Goal: Task Accomplishment & Management: Complete application form

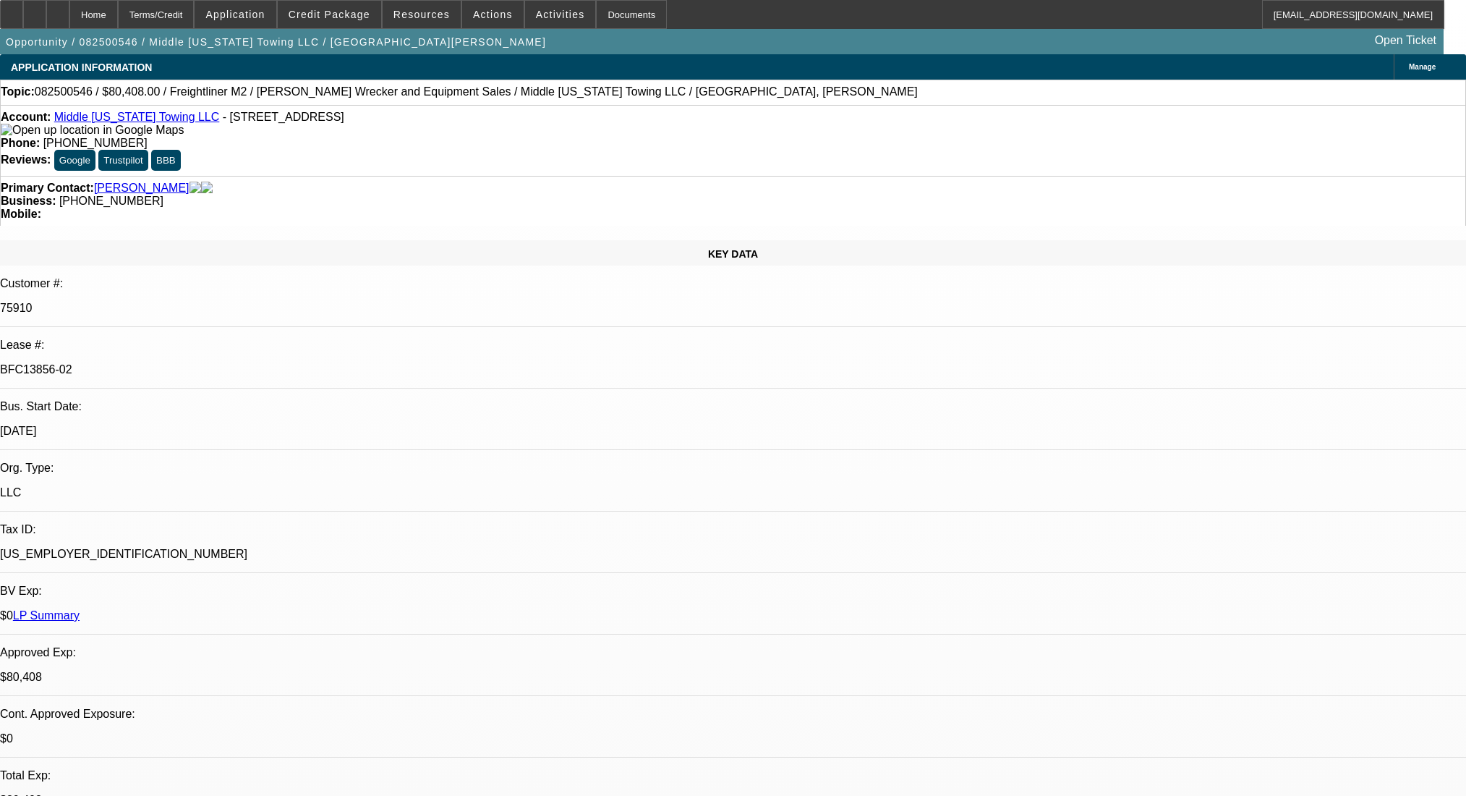
select select "0"
select select "2"
select select "0"
select select "6"
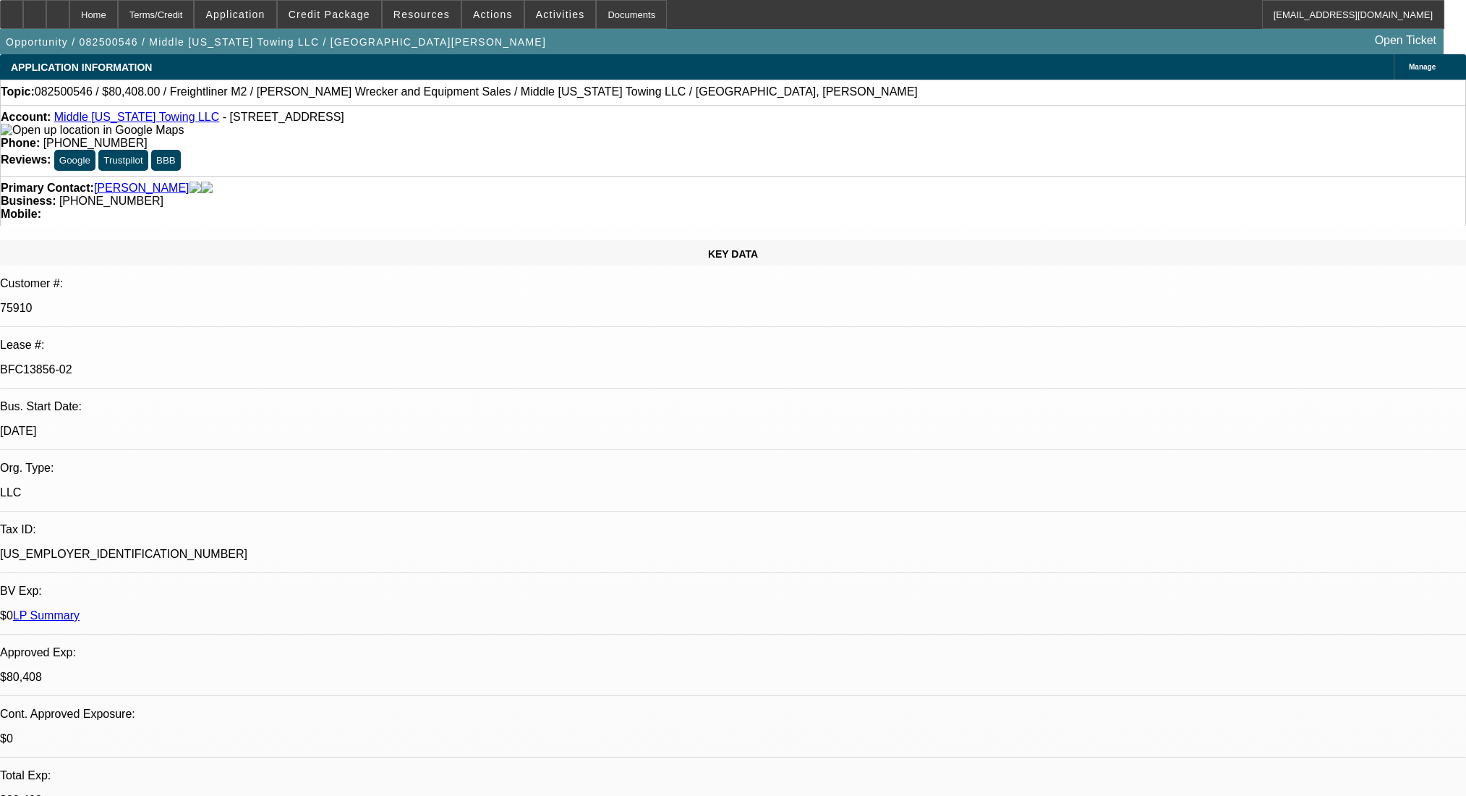
select select "0"
select select "6"
select select "0"
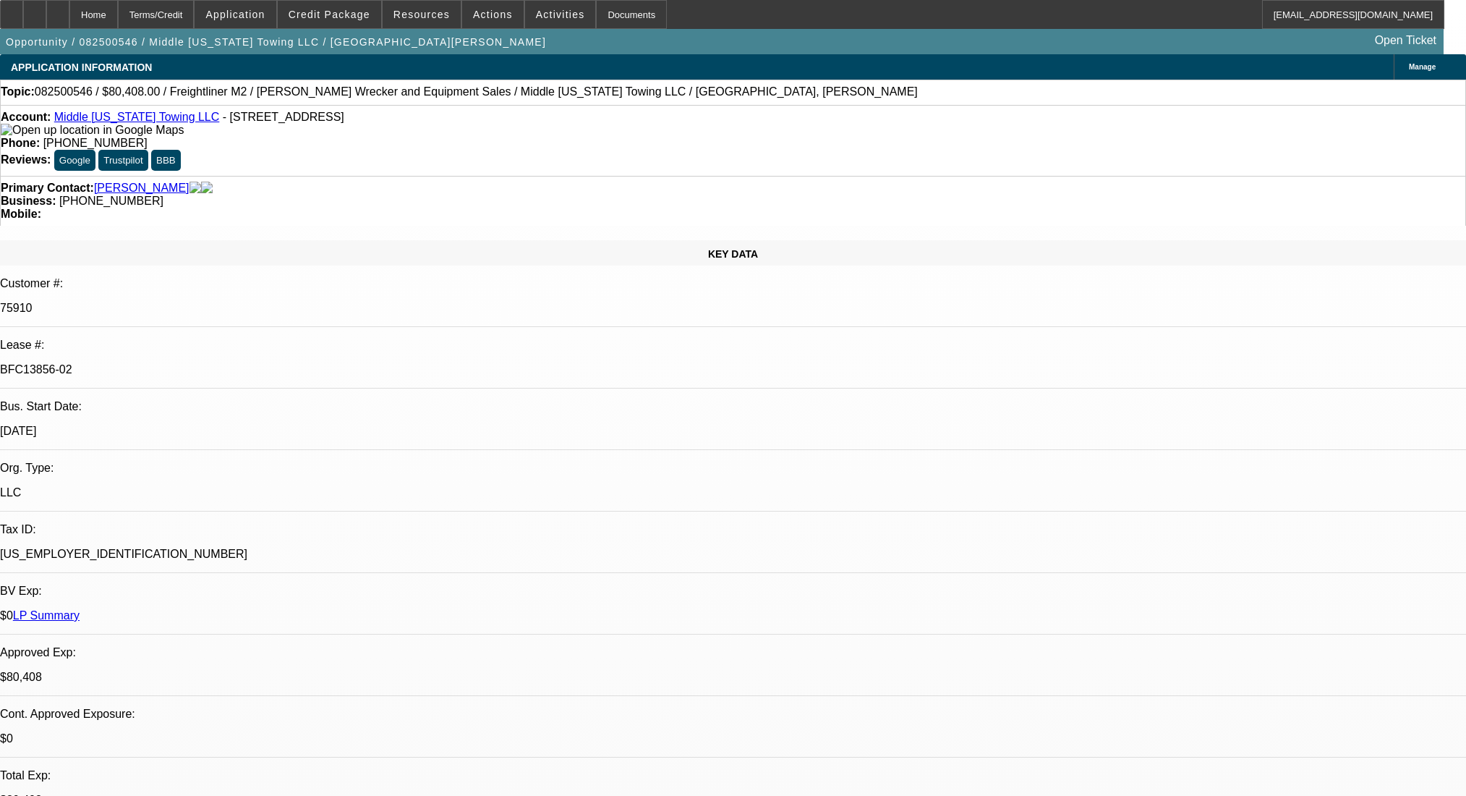
select select "0"
select select "2"
select select "0"
select select "6"
select select "0"
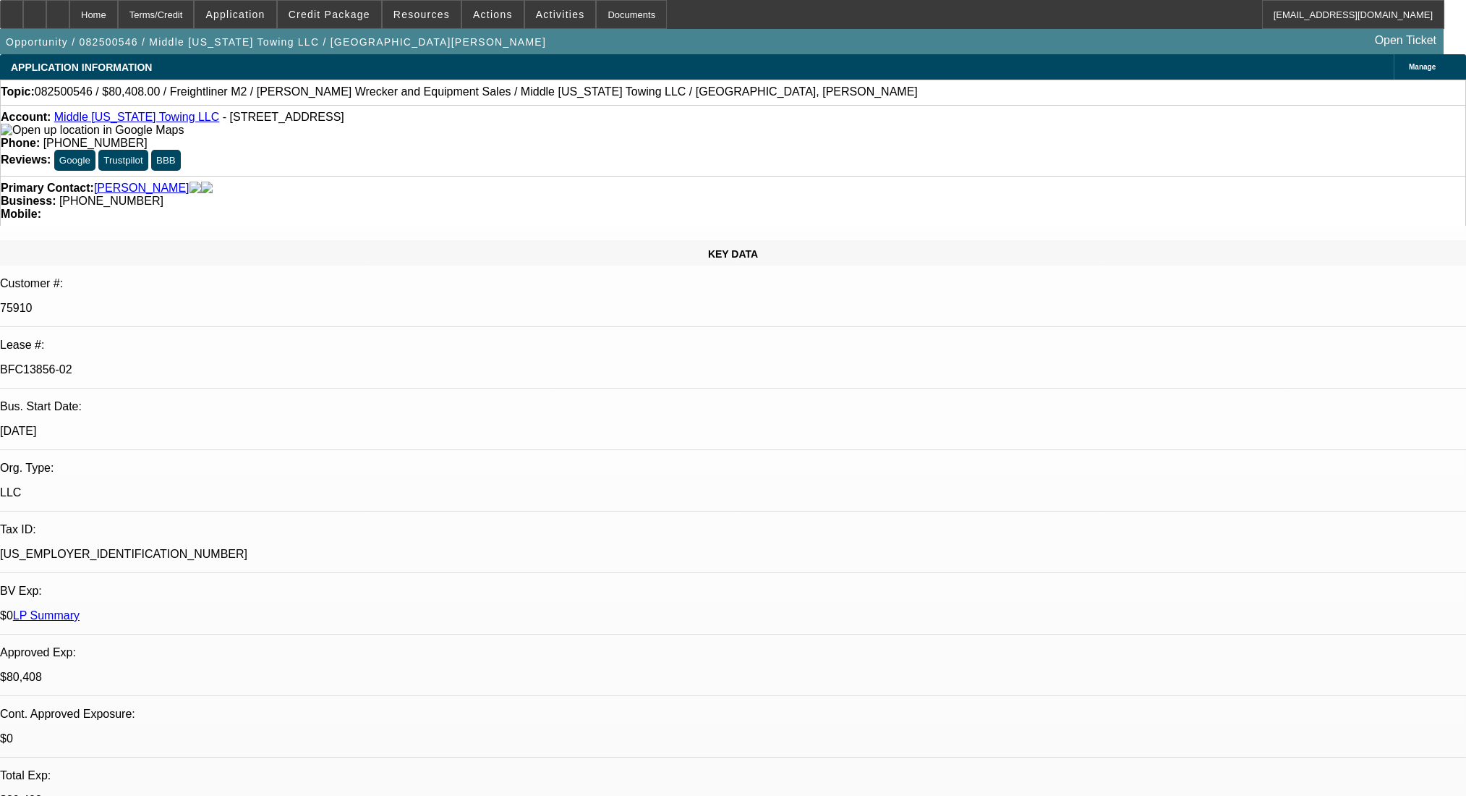
select select "0"
select select "2"
select select "0"
select select "6"
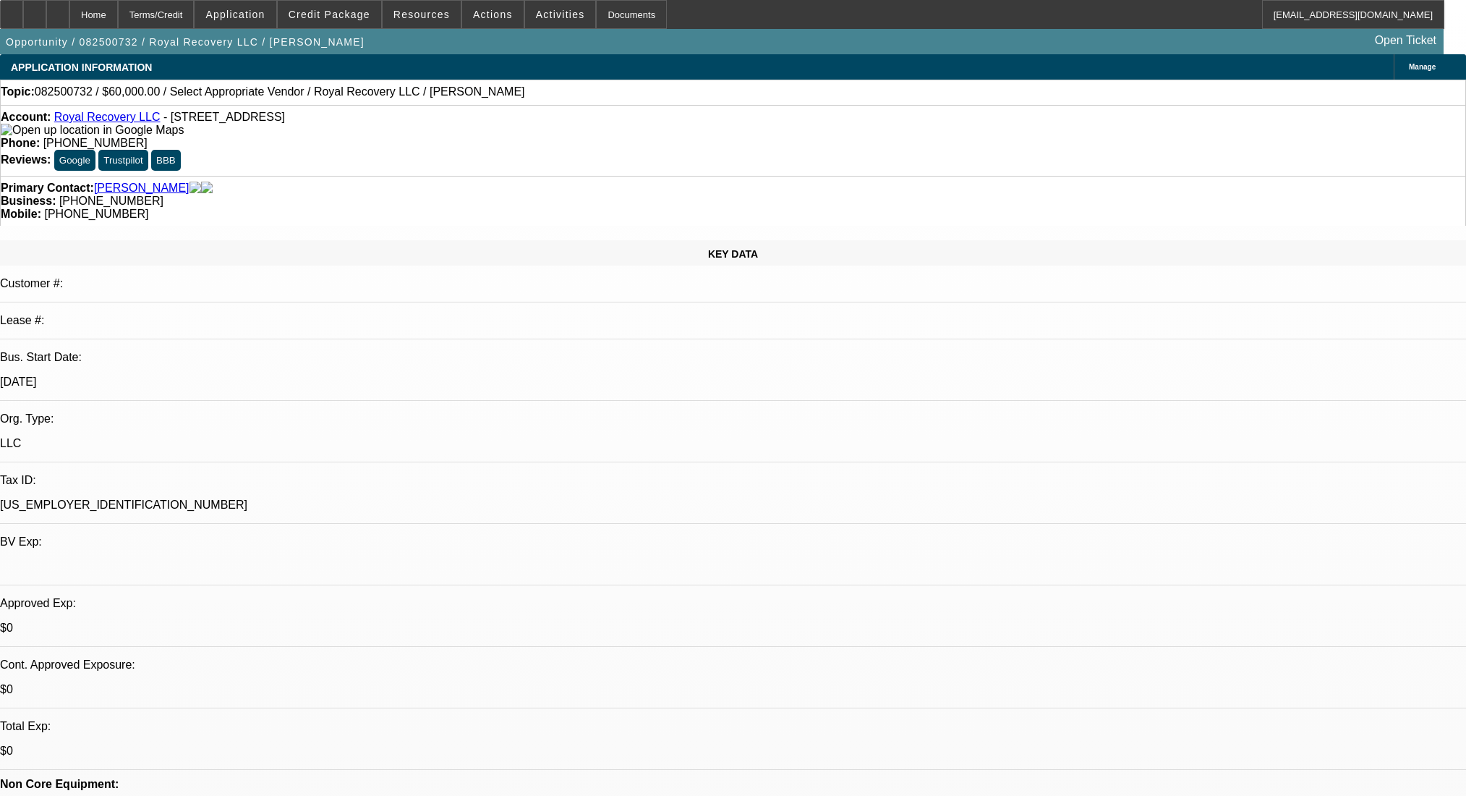
select select "0"
select select "2"
select select "0.1"
select select "4"
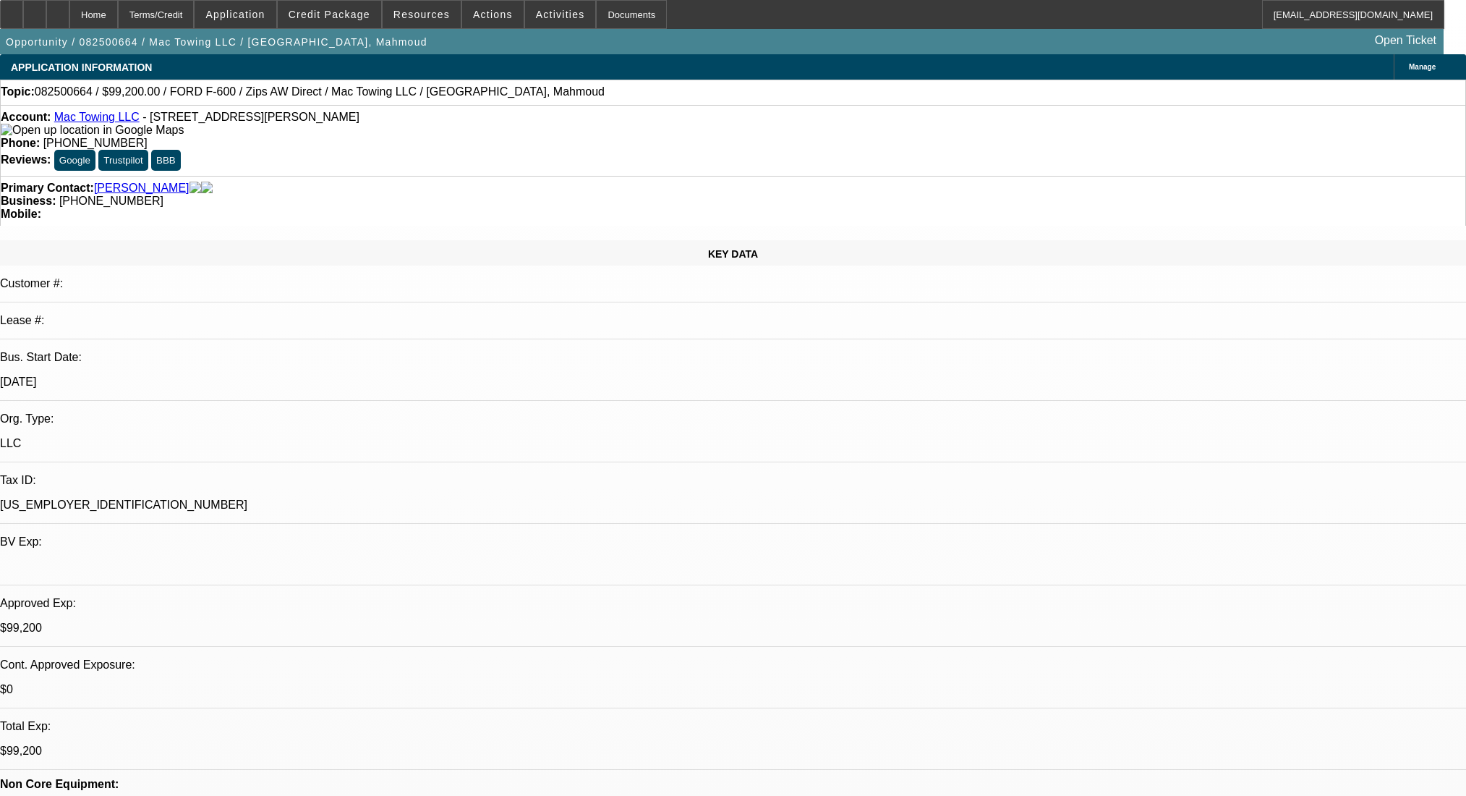
select select "0.2"
select select "2"
select select "0"
select select "6"
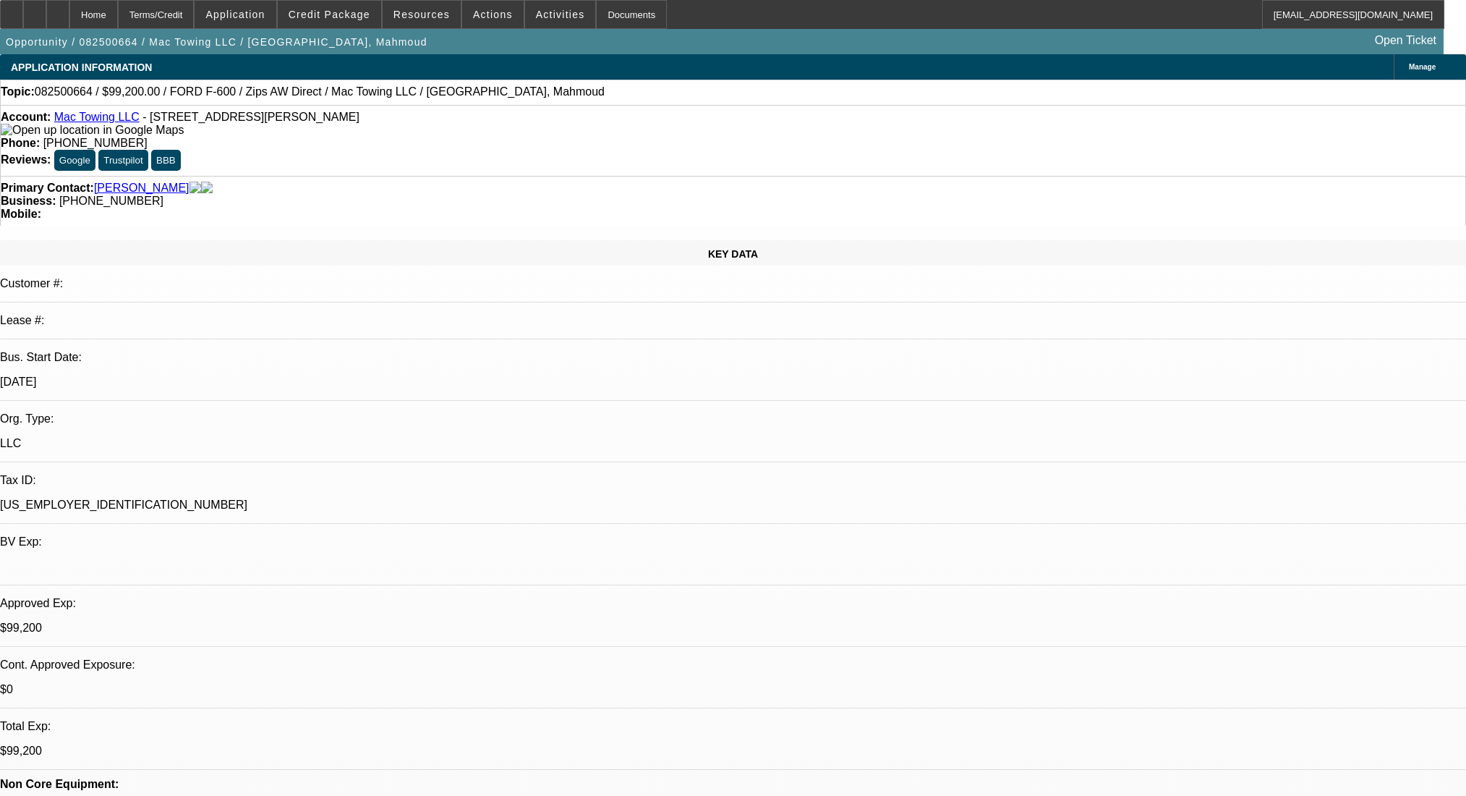
select select "0.2"
select select "2"
select select "0"
select select "6"
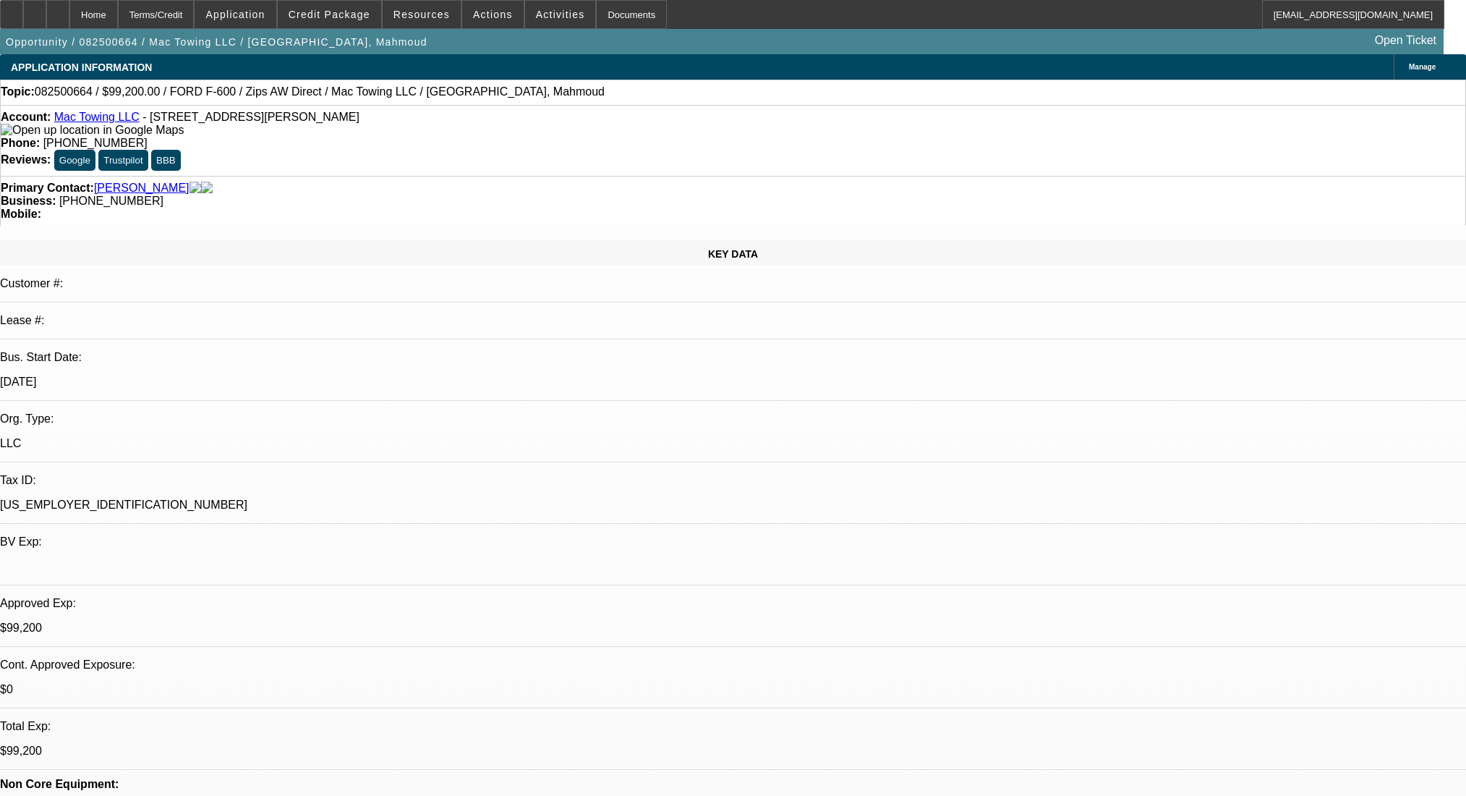
select select "0.2"
select select "2"
select select "0.1"
select select "4"
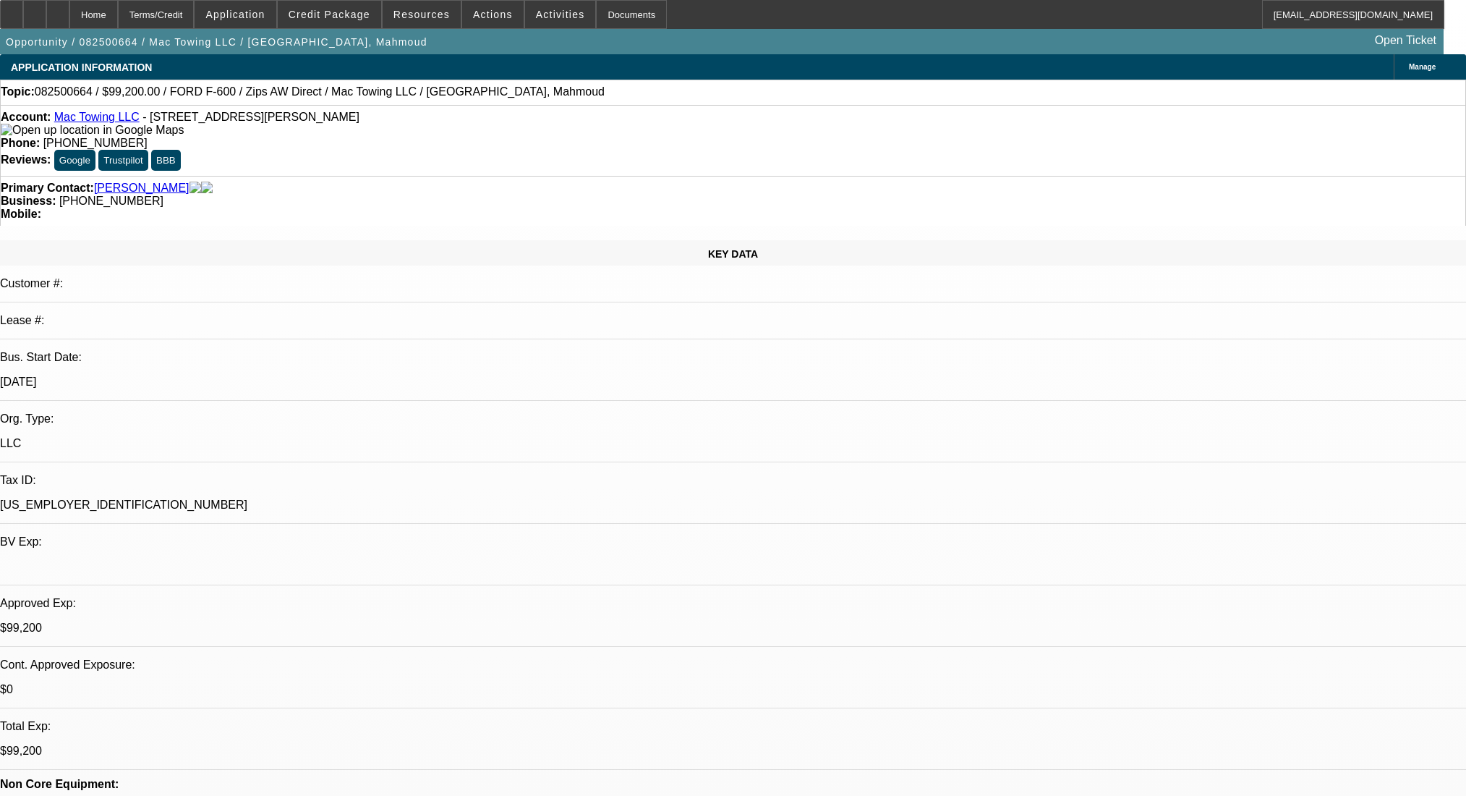
select select "0.2"
select select "2"
select select "0.1"
select select "4"
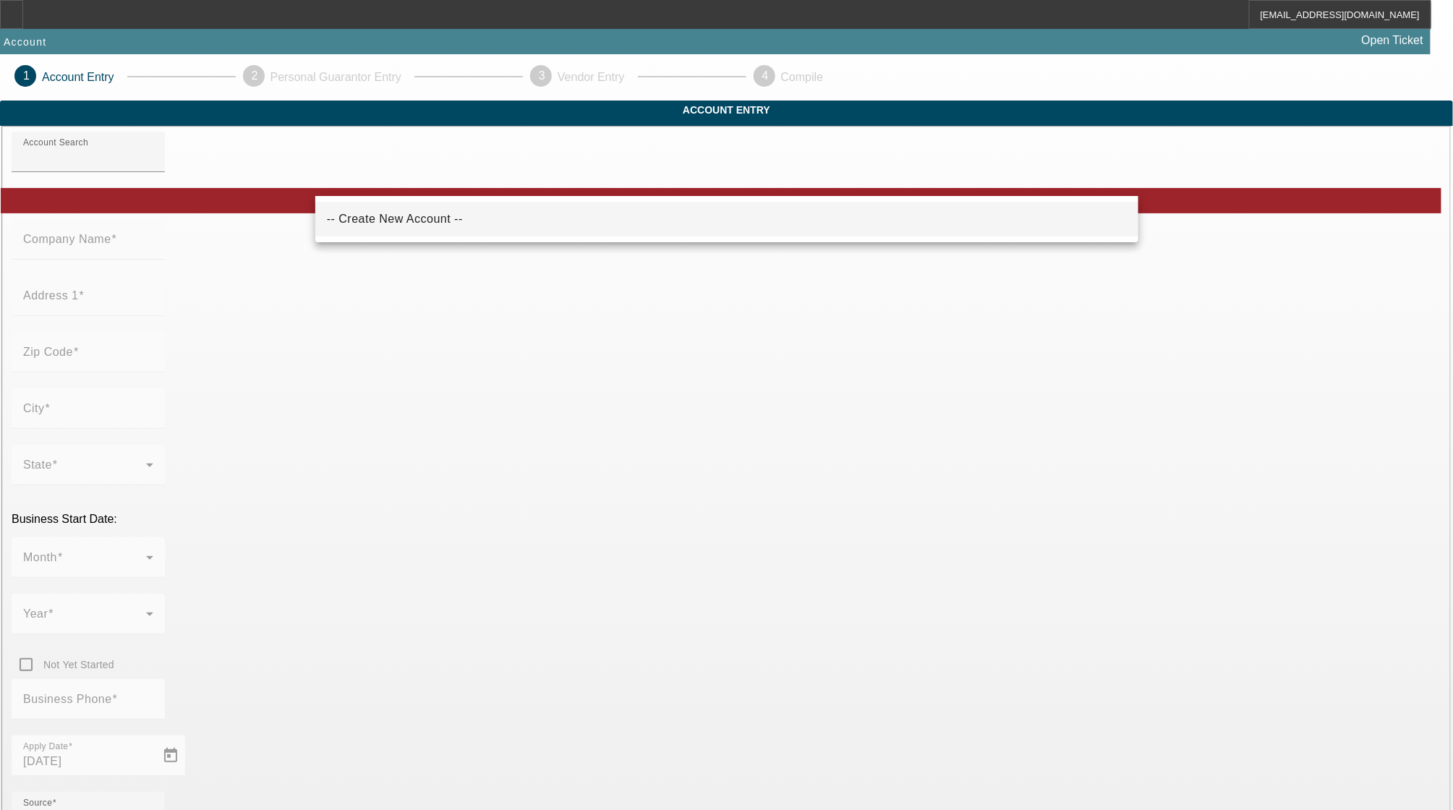
click at [494, 229] on mat-option "-- Create New Account --" at bounding box center [726, 219] width 823 height 35
type input "-- Create New Account --"
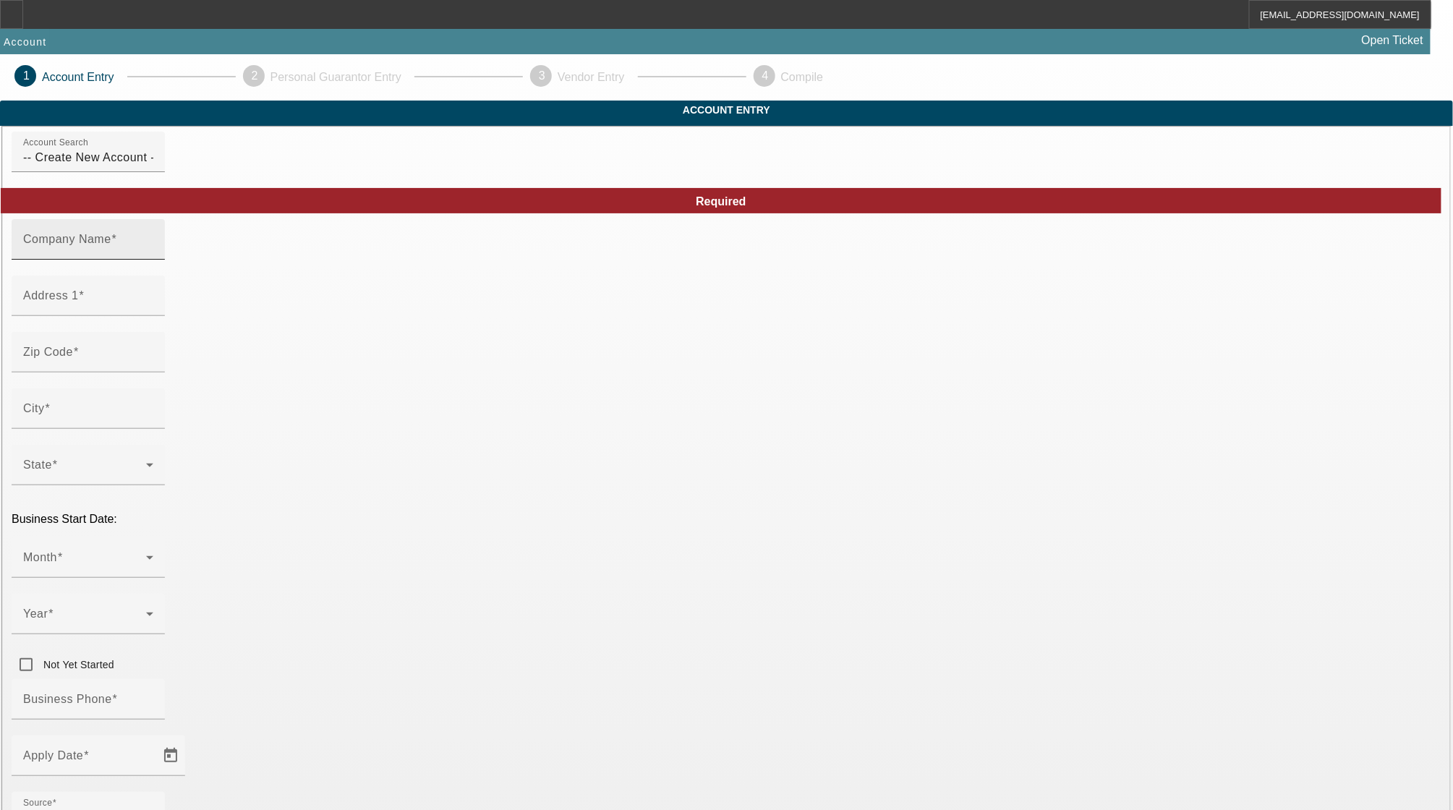
click at [111, 245] on mat-label "Company Name" at bounding box center [67, 239] width 88 height 12
click at [153, 254] on input "Company Name" at bounding box center [88, 245] width 130 height 17
click at [89, 235] on mat-label "Company Name" at bounding box center [56, 230] width 66 height 9
click at [153, 252] on input "KC" at bounding box center [88, 245] width 130 height 17
type input "KC Towing & Recovery"
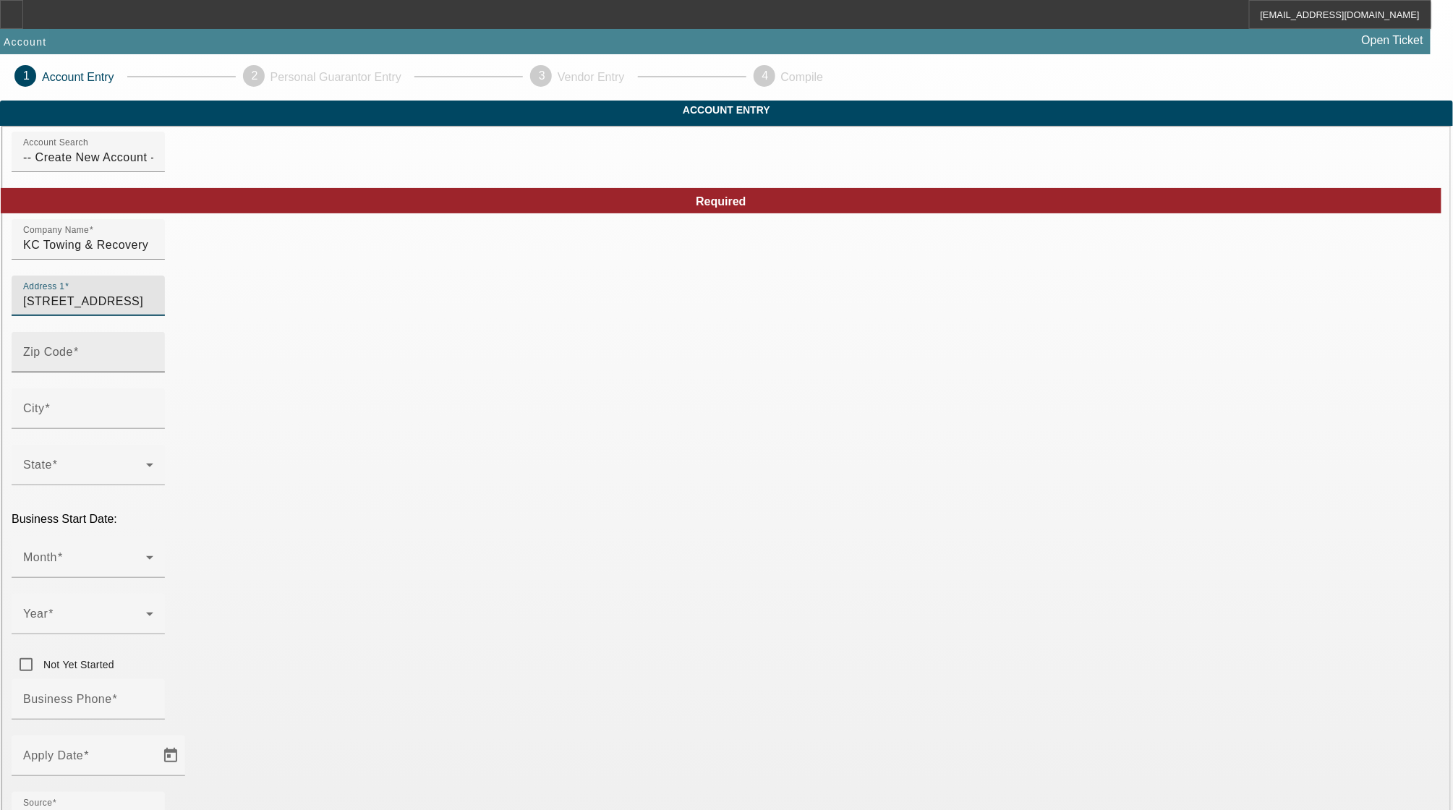
type input "109 N Canvasback Ct"
click at [153, 367] on input "Zip Code" at bounding box center [88, 357] width 130 height 17
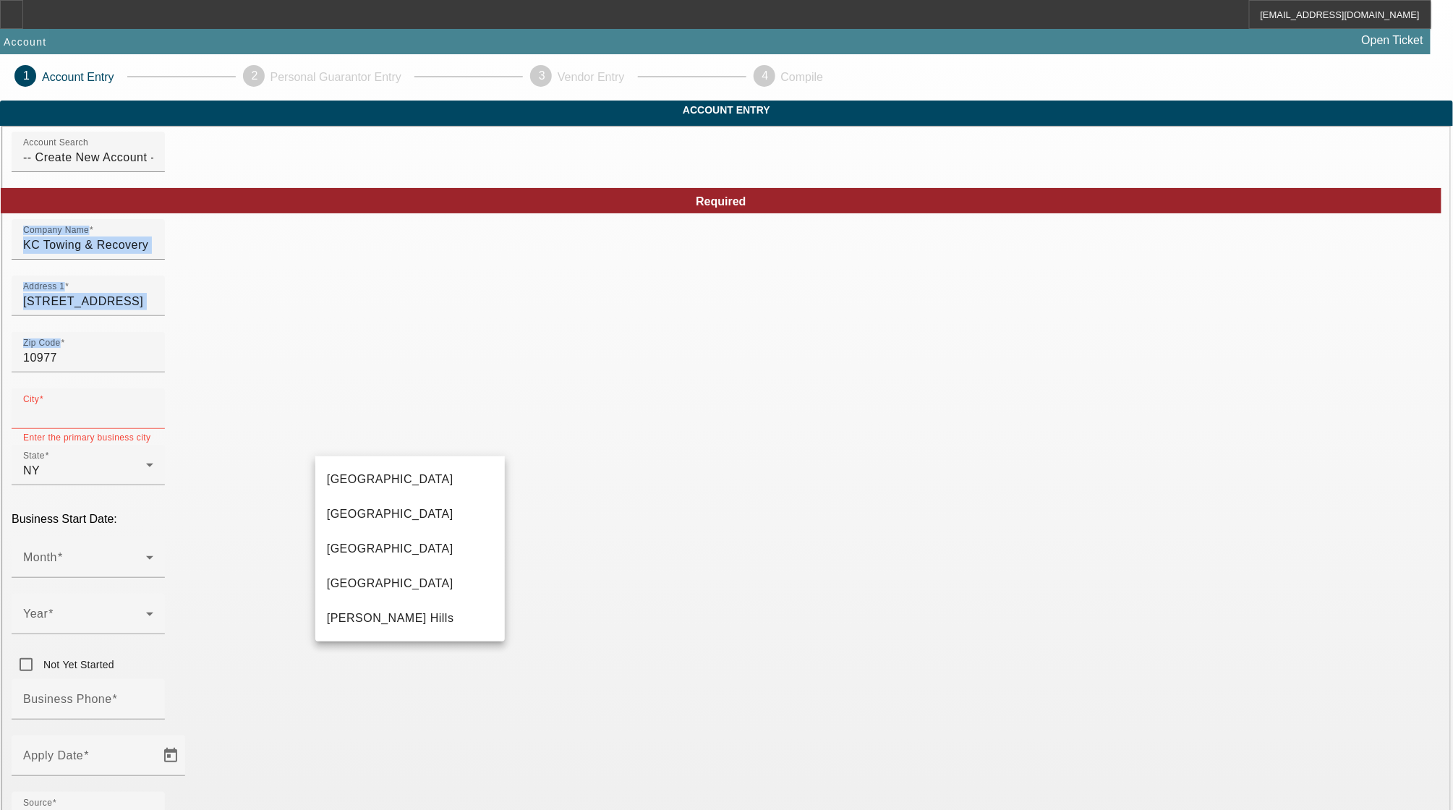
drag, startPoint x: 357, startPoint y: 376, endPoint x: 295, endPoint y: 383, distance: 62.5
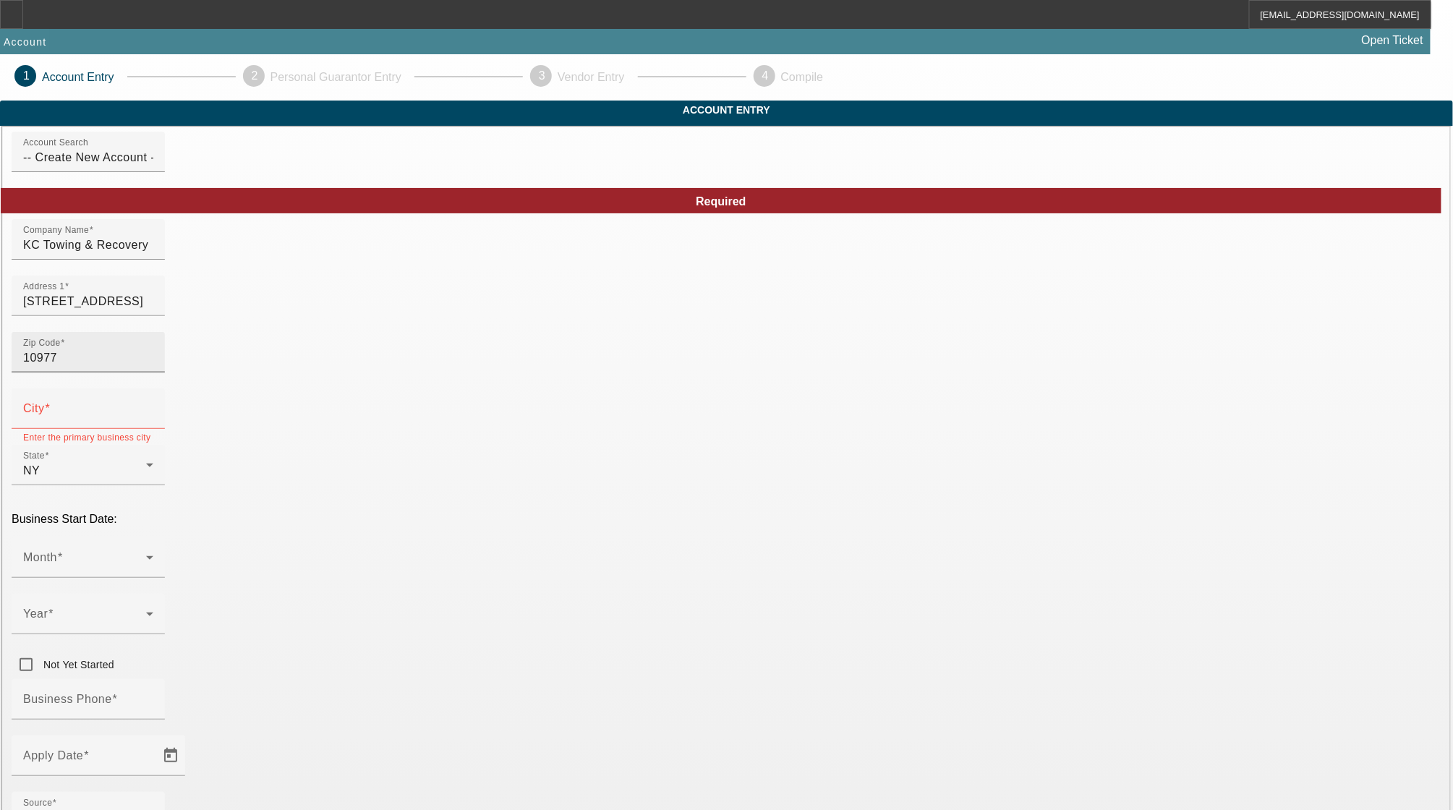
click at [153, 367] on input "10977" at bounding box center [88, 357] width 130 height 17
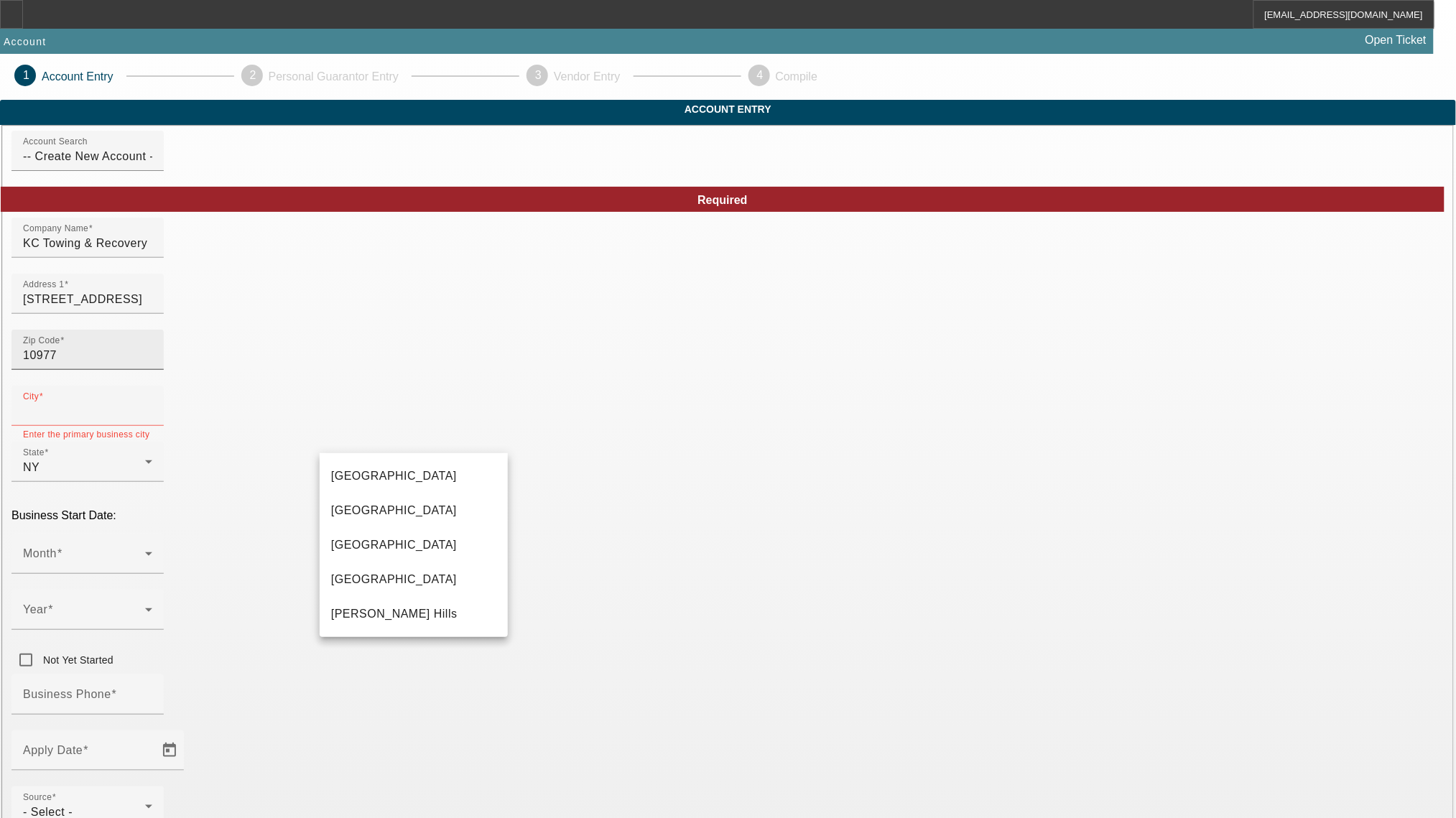
click at [152, 364] on input "10977" at bounding box center [87, 354] width 129 height 17
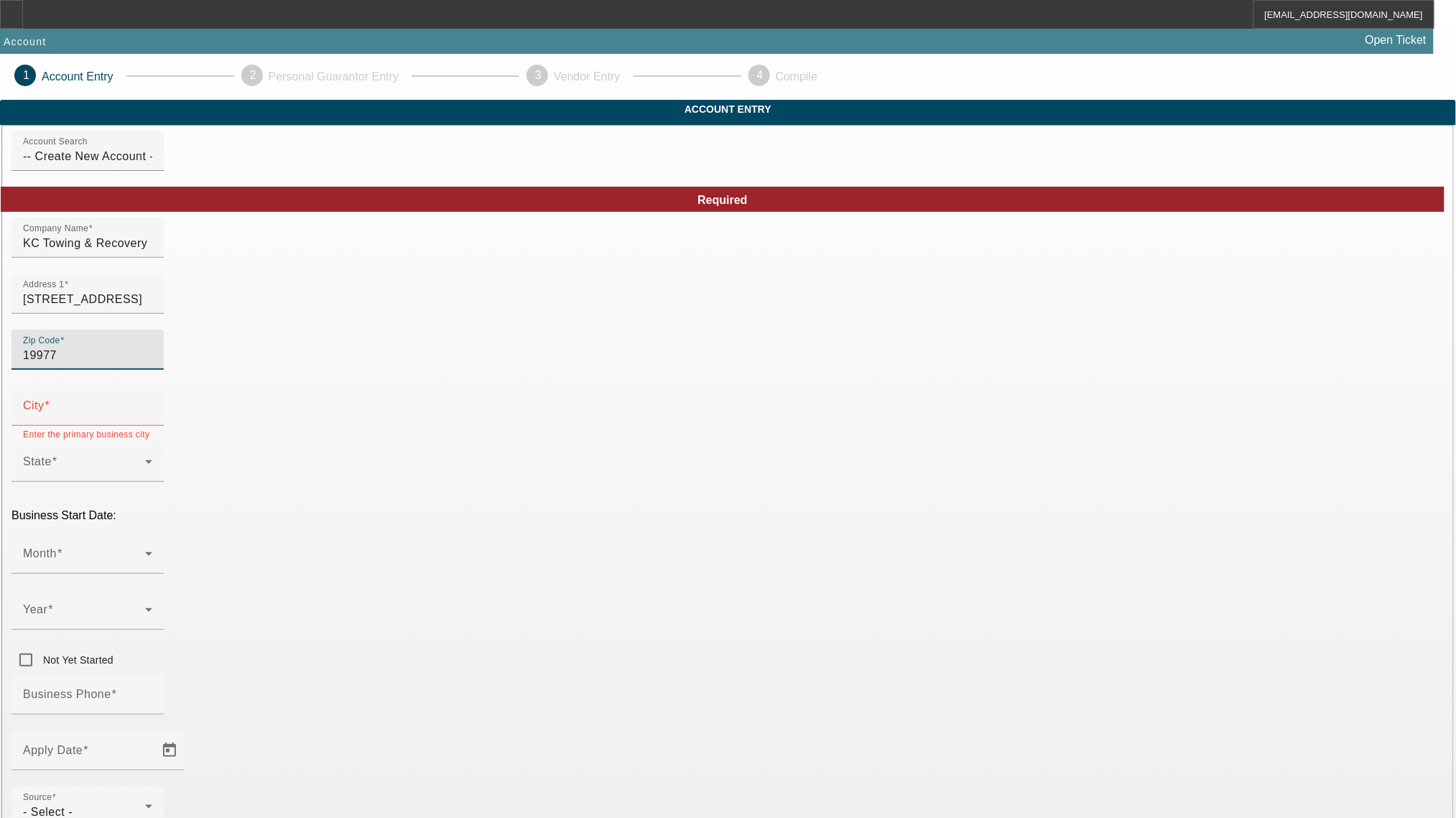
type input "19977"
type input "Smyrna"
type input "Kent"
drag, startPoint x: 397, startPoint y: 444, endPoint x: 250, endPoint y: 443, distance: 147.0
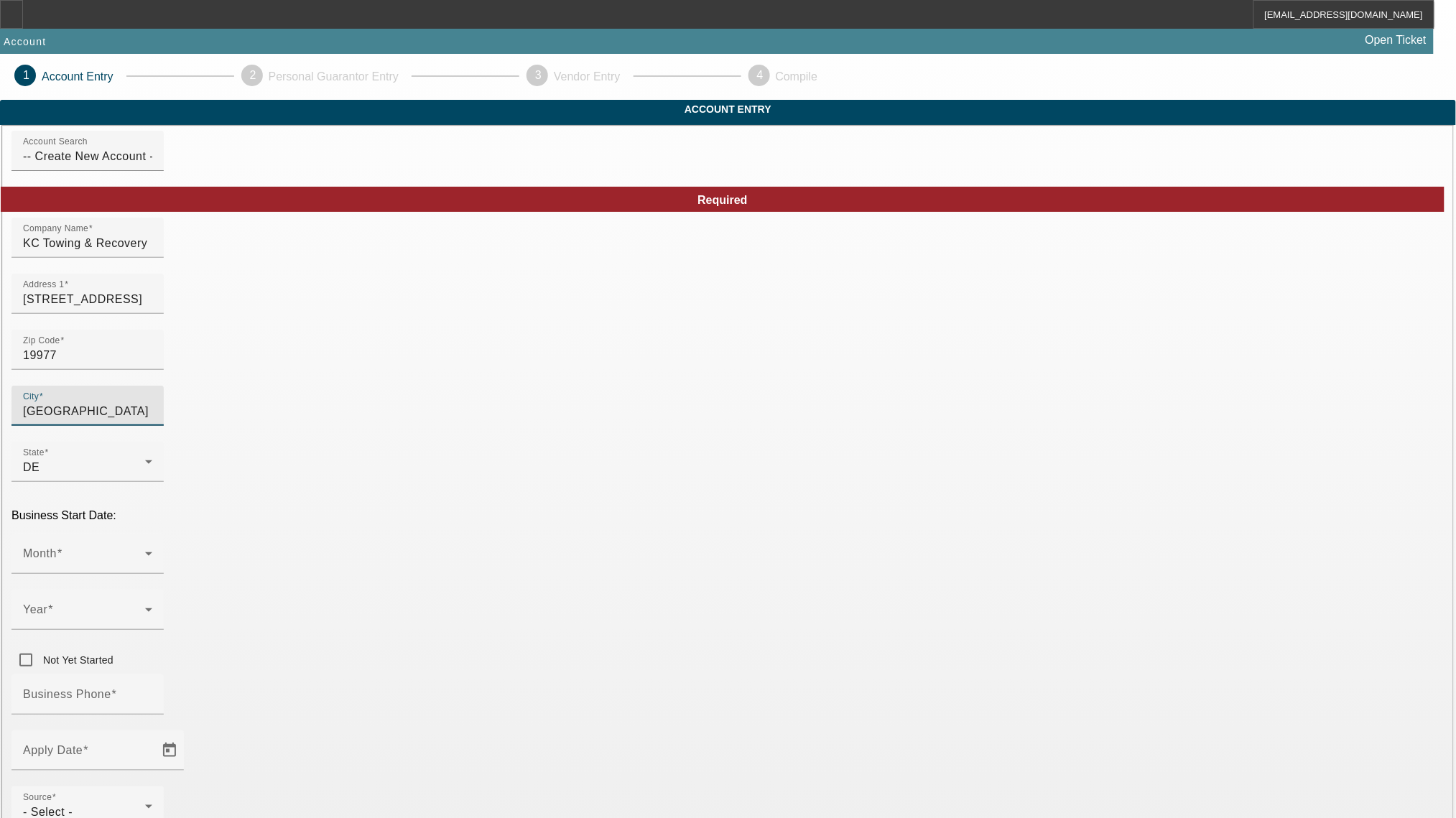
click at [145, 551] on span at bounding box center [83, 559] width 122 height 17
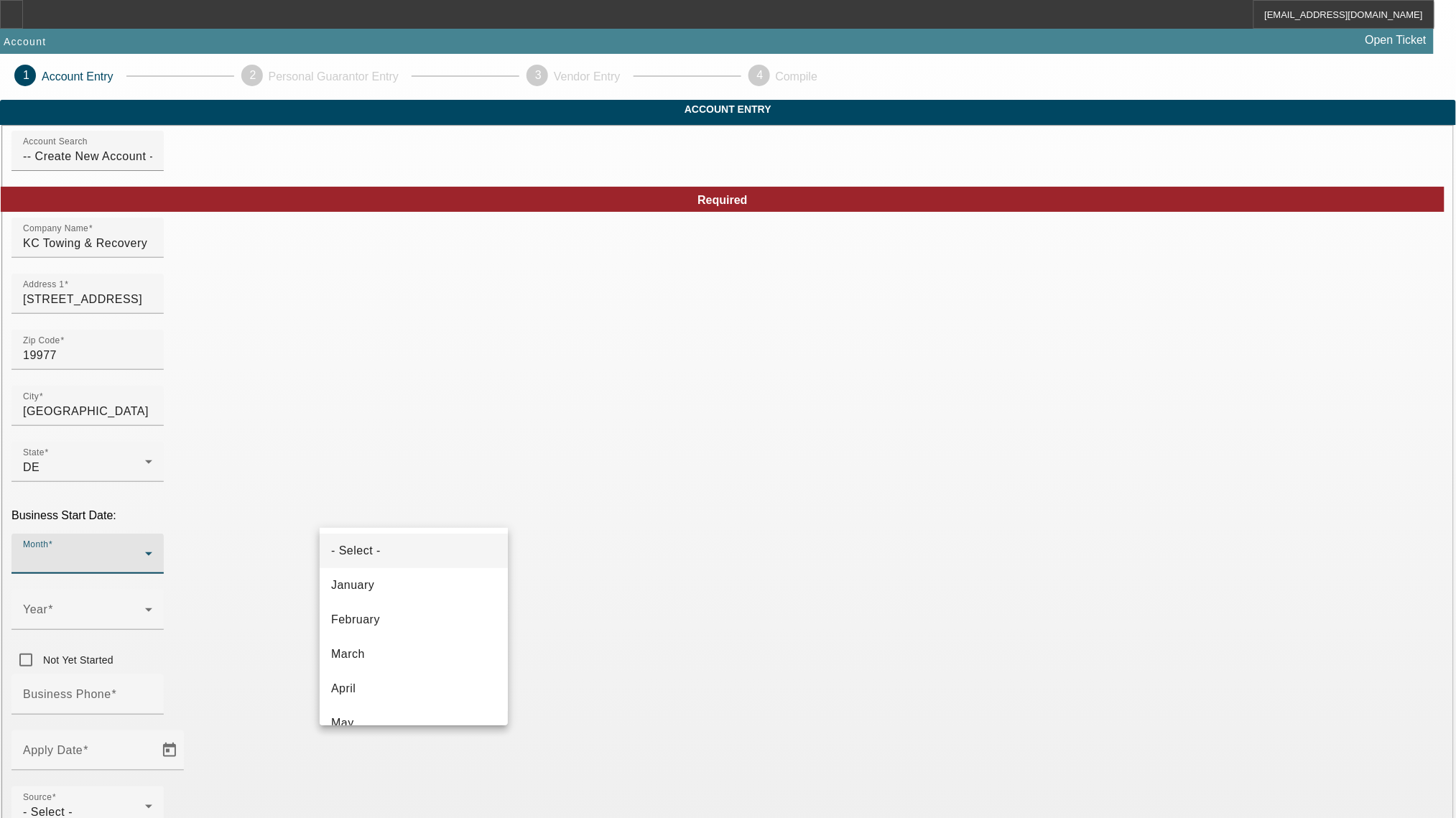
drag, startPoint x: 654, startPoint y: 497, endPoint x: 648, endPoint y: 502, distance: 7.8
click at [652, 499] on div at bounding box center [728, 409] width 1456 height 818
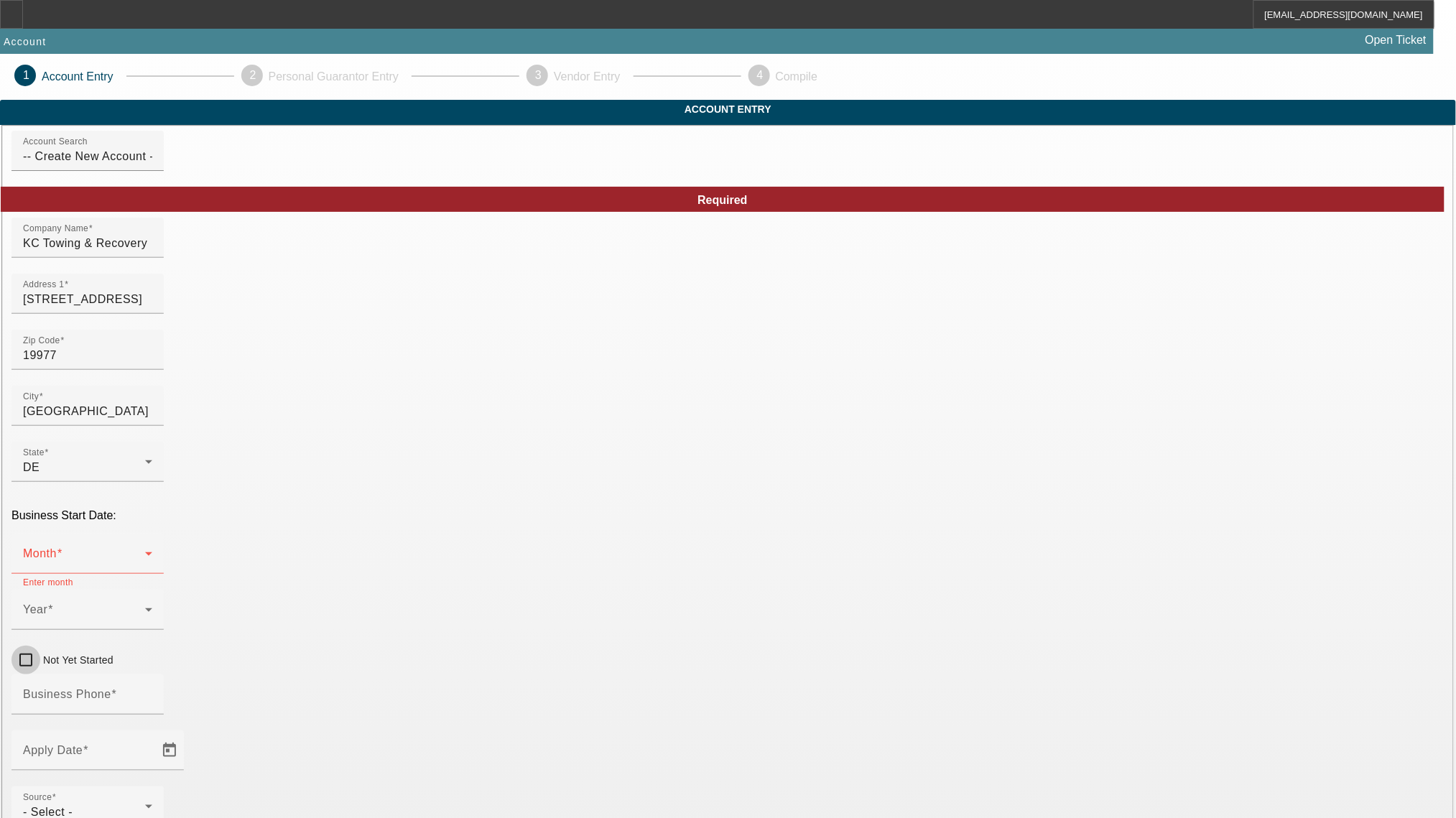
click at [41, 645] on input "Not Yet Started" at bounding box center [26, 659] width 29 height 29
checkbox input "true"
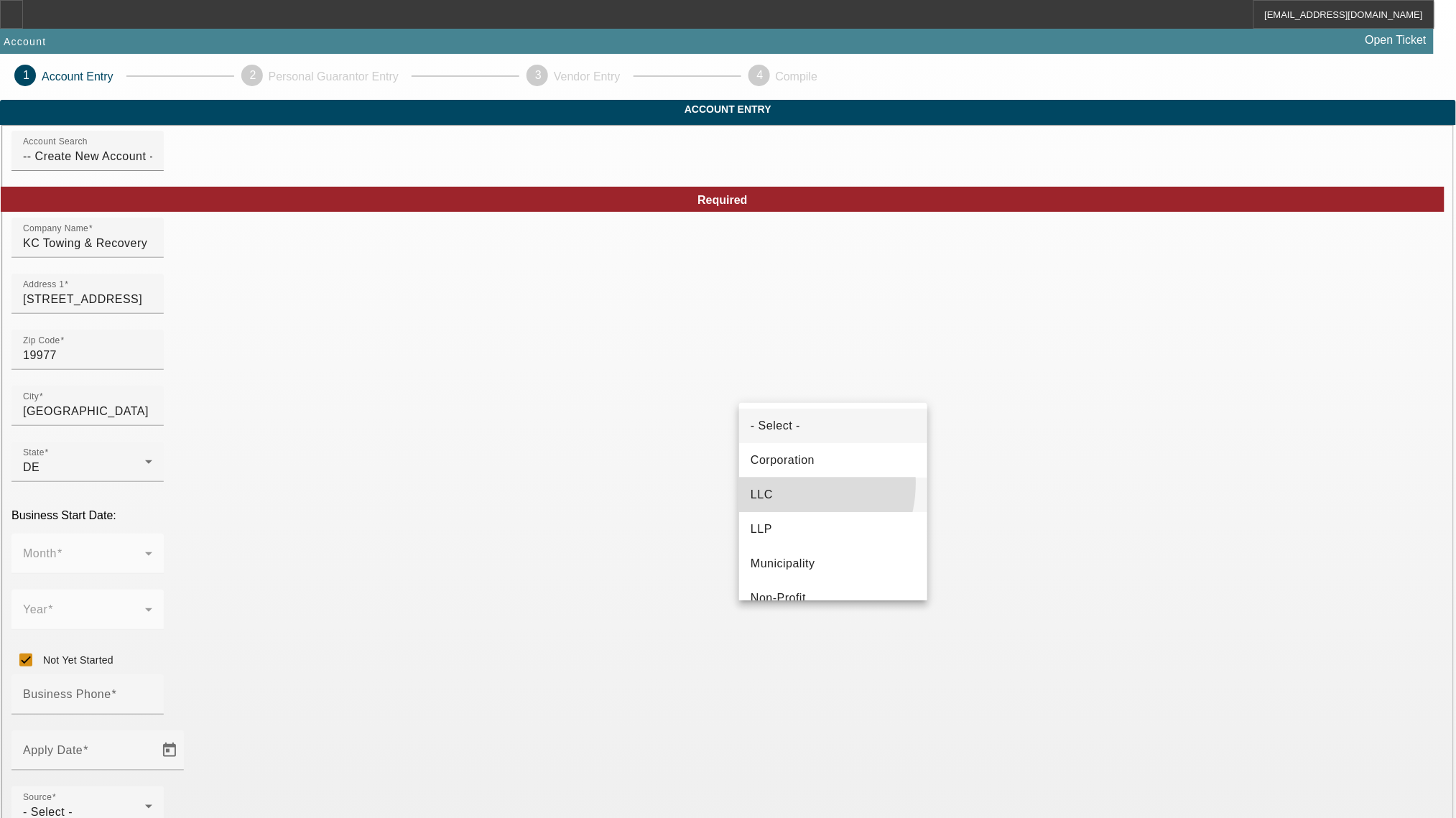
click at [779, 482] on mat-option "LLC" at bounding box center [833, 494] width 189 height 35
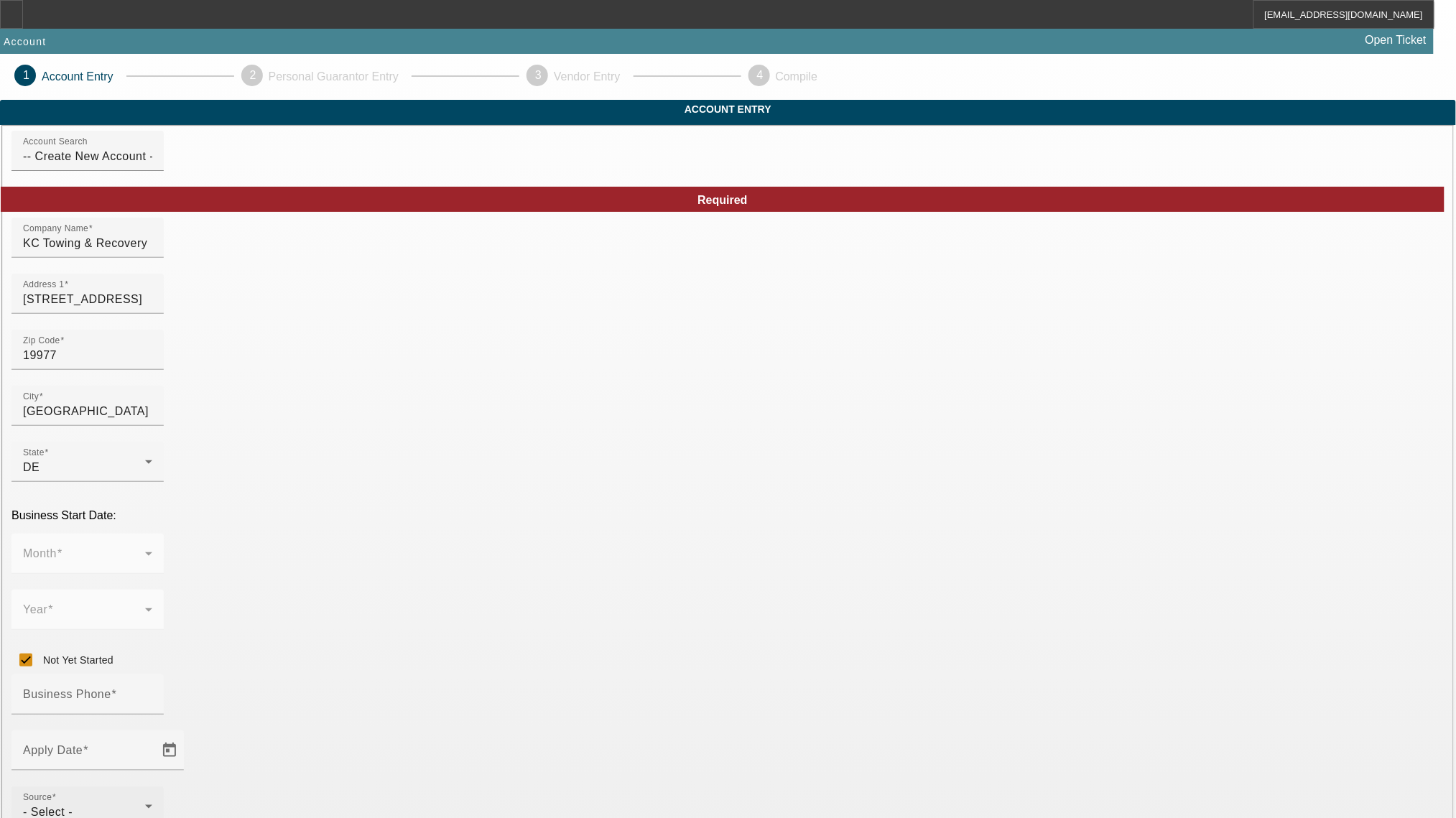
click at [152, 786] on div "Source - Select -" at bounding box center [87, 806] width 129 height 41
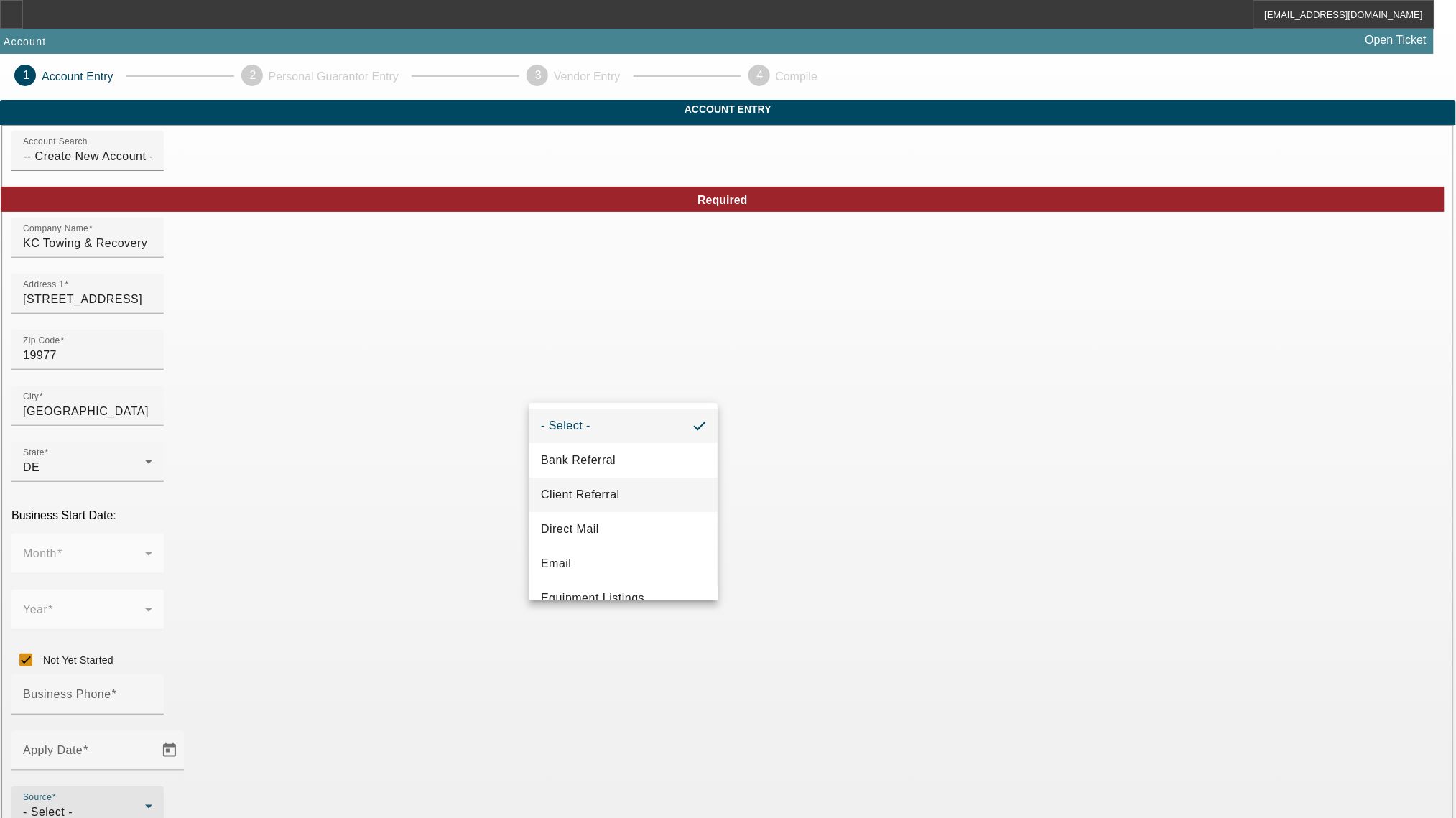
drag, startPoint x: 614, startPoint y: 492, endPoint x: 573, endPoint y: 498, distance: 41.4
click at [613, 491] on span "Client Referral" at bounding box center [581, 494] width 79 height 17
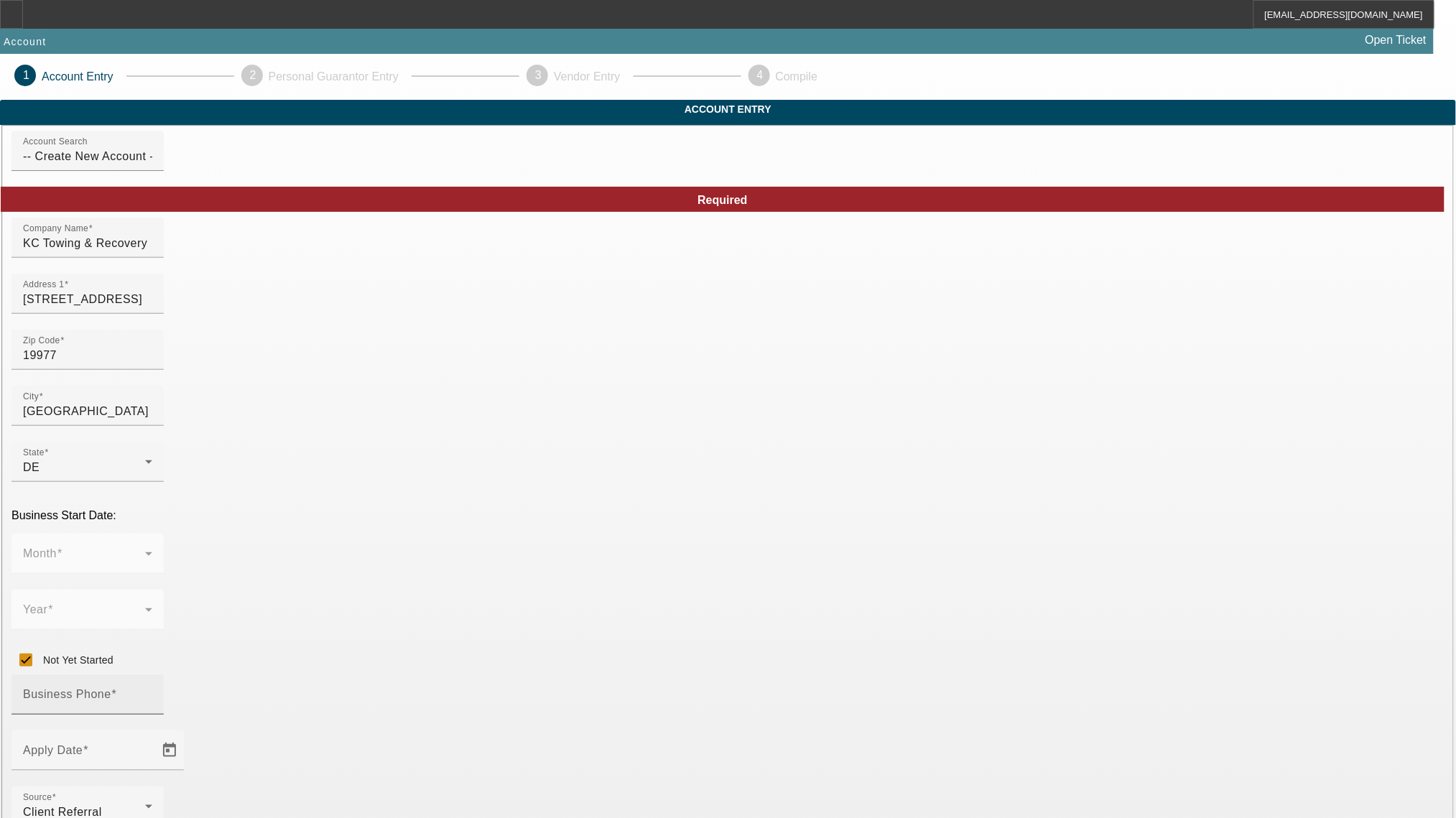
click at [111, 688] on mat-label "Business Phone" at bounding box center [67, 694] width 88 height 12
click at [152, 692] on input "Business Phone" at bounding box center [87, 700] width 129 height 17
click at [152, 674] on div "Business Phone" at bounding box center [87, 694] width 129 height 41
paste input "(302) 554-3368"
type input "(302) 554-3368"
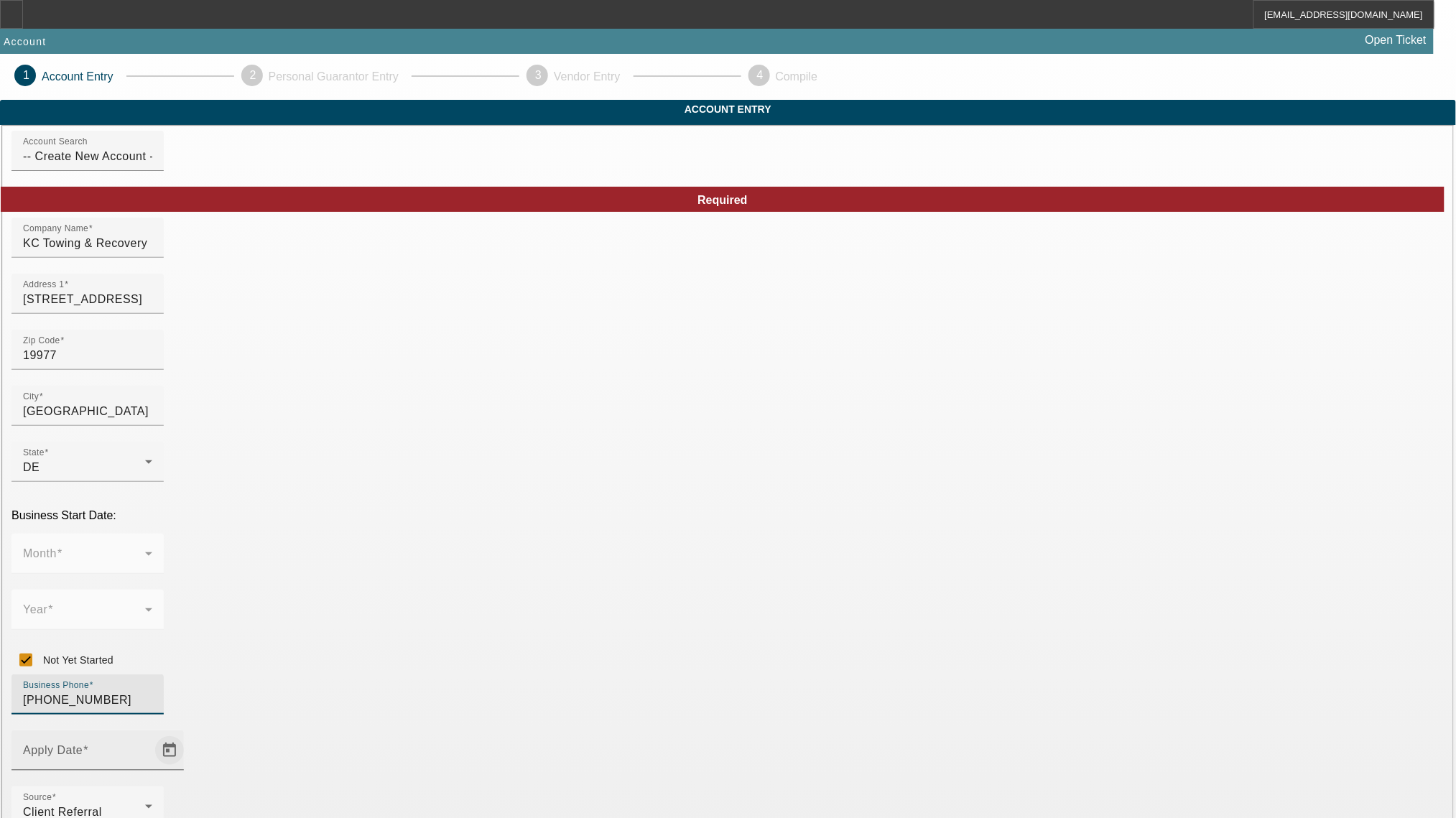
click at [187, 734] on span "Open calendar" at bounding box center [169, 750] width 35 height 35
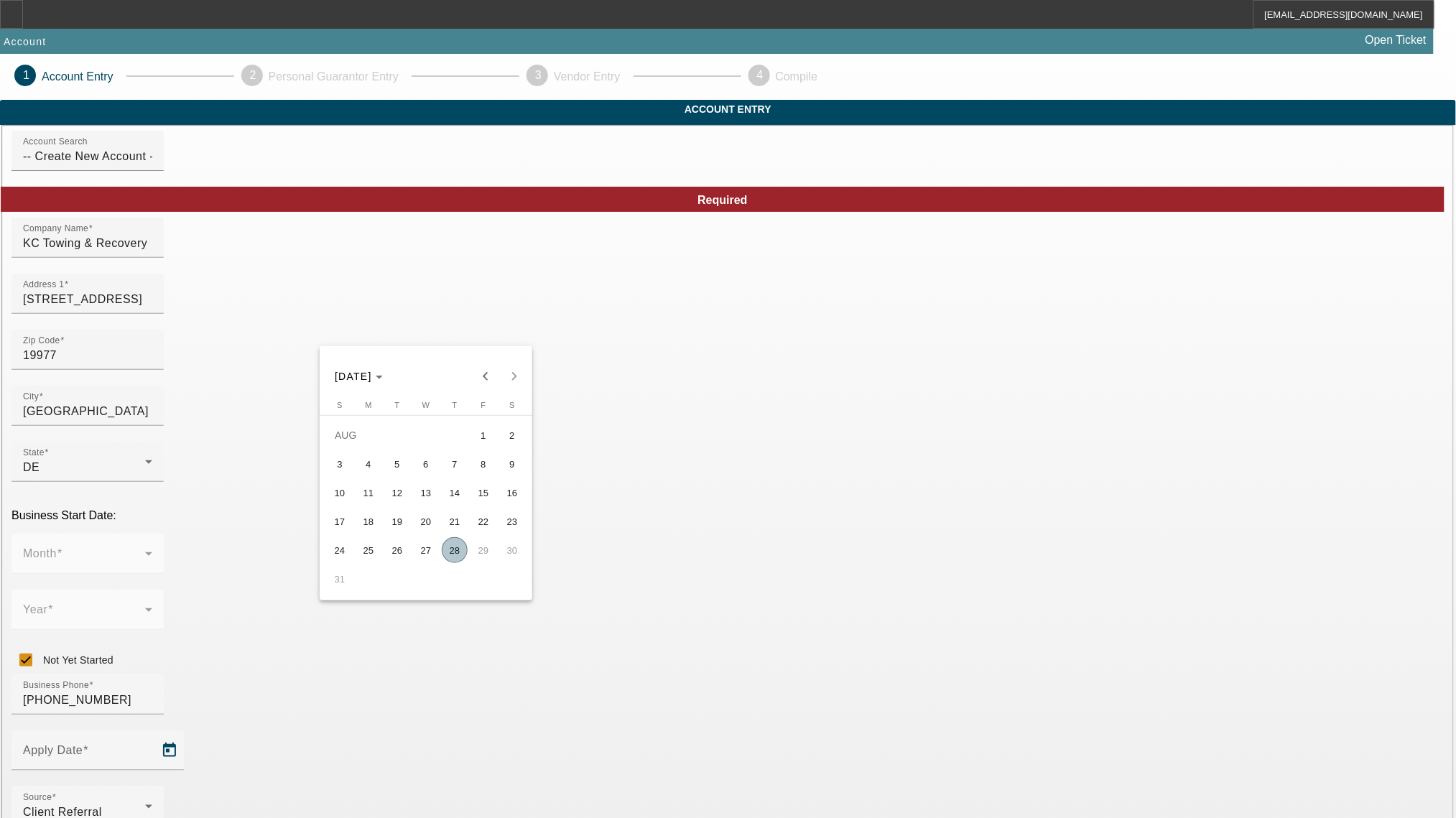
click at [447, 556] on span "28" at bounding box center [455, 550] width 26 height 26
type input "8/28/2025"
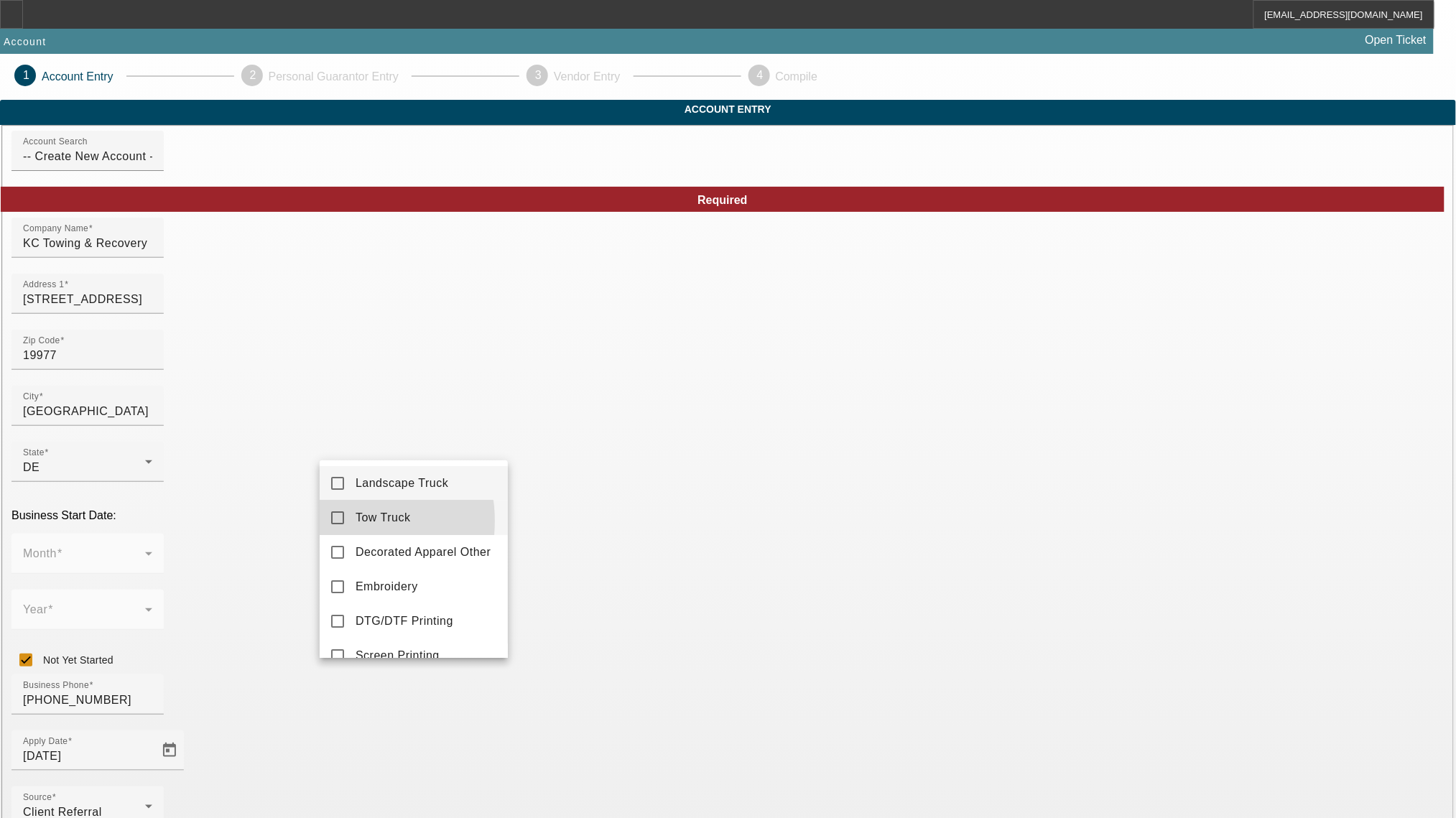
click at [339, 521] on mat-pseudo-checkbox at bounding box center [337, 517] width 13 height 13
click at [363, 734] on div at bounding box center [728, 409] width 1456 height 818
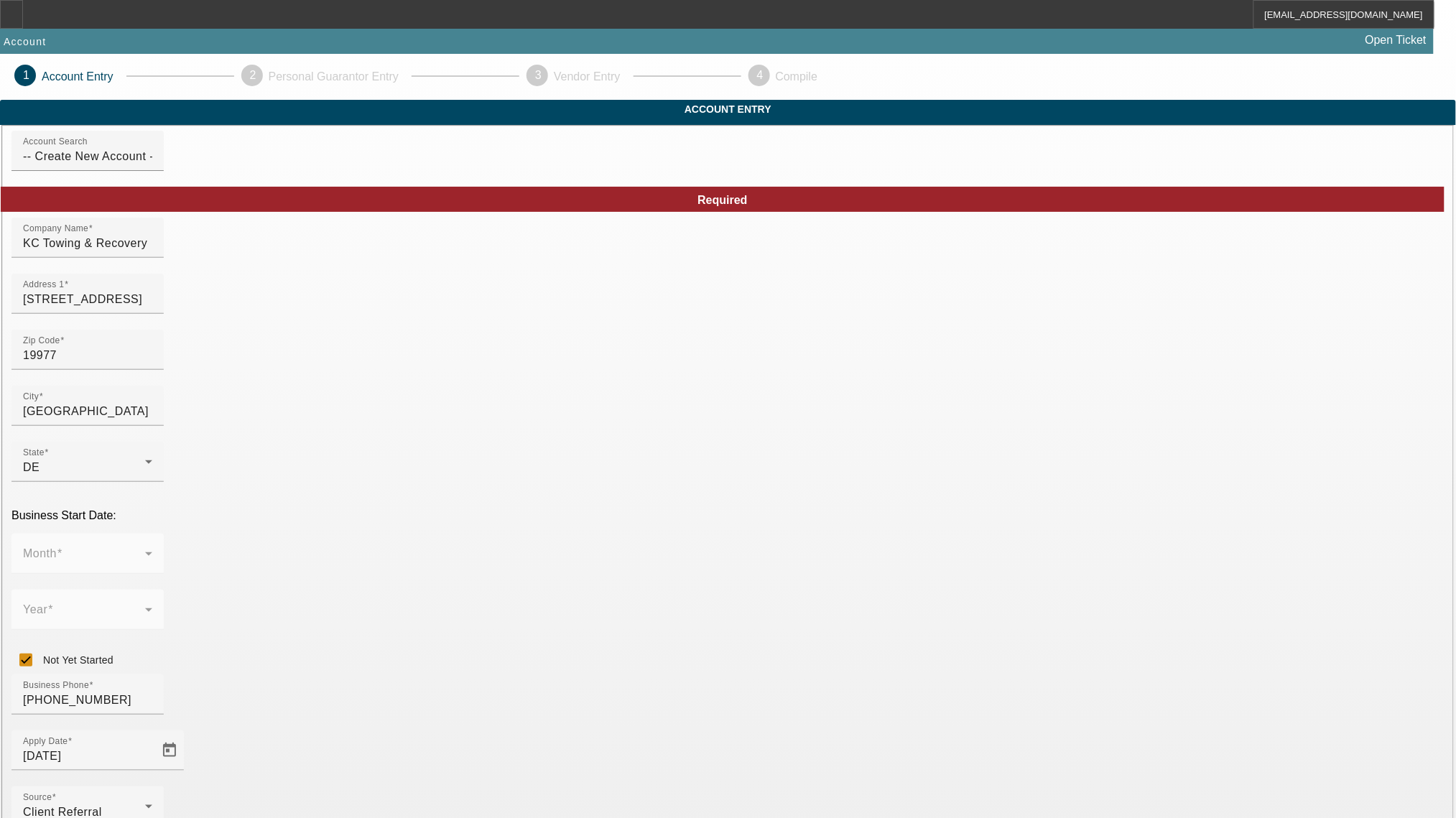
click at [336, 539] on mat-pseudo-checkbox at bounding box center [337, 539] width 13 height 13
click at [684, 717] on div at bounding box center [728, 409] width 1456 height 818
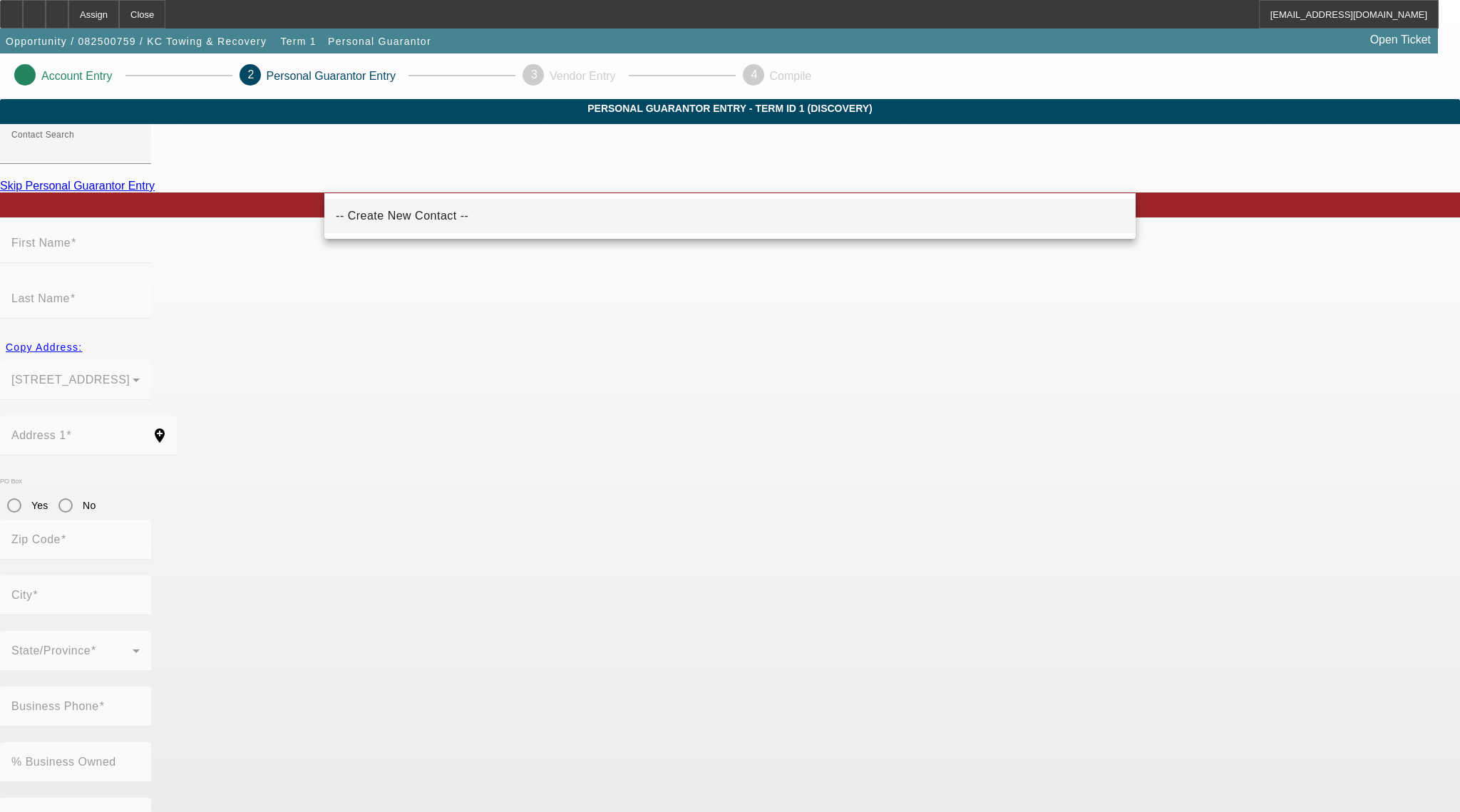
click at [430, 226] on mat-option "-- Create New Contact --" at bounding box center [730, 216] width 811 height 34
type input "-- Create New Contact --"
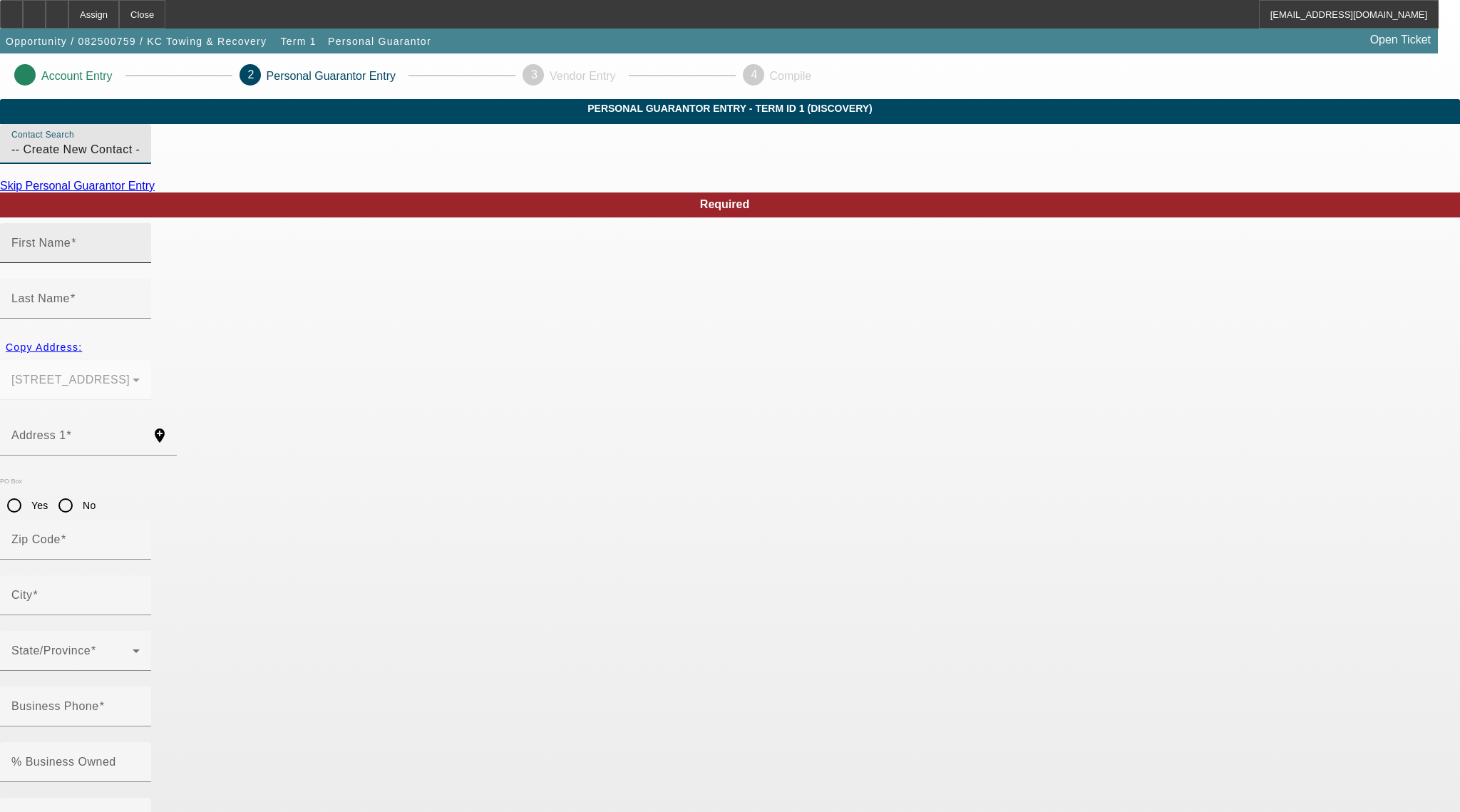
click at [140, 257] on input "First Name" at bounding box center [76, 248] width 128 height 17
type input "Kevin"
type input "Capel"
click at [66, 429] on mat-label "Address 1" at bounding box center [39, 435] width 55 height 12
click at [140, 433] on input "Address 1" at bounding box center [76, 440] width 128 height 17
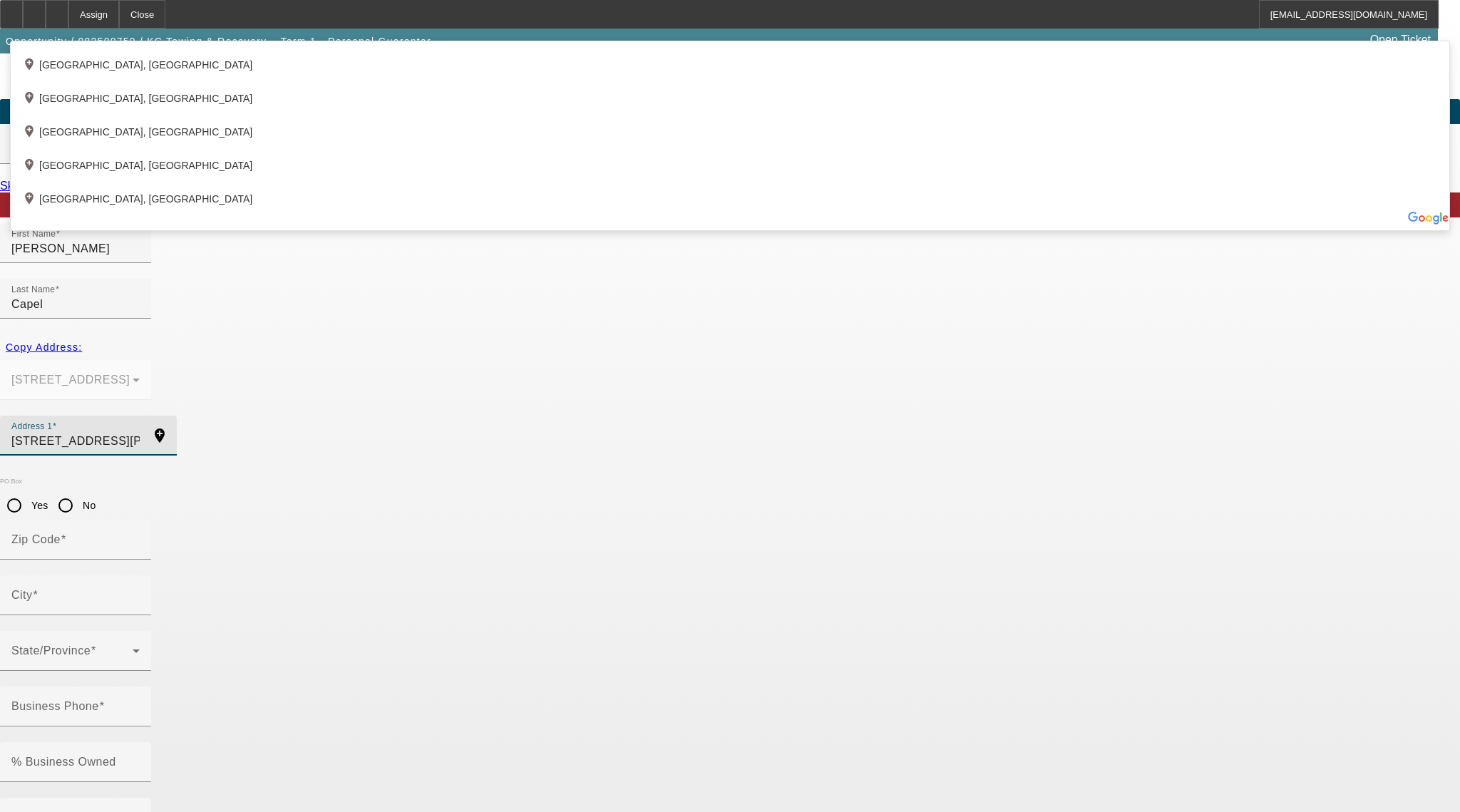
type input "474 Hartley Circle Drive"
click at [281, 463] on app-personal-guarantor-manage "Account Entry 2 Personal Guarantor Entry 3 Vendor Entry 4 Compile Personal Guar…" at bounding box center [730, 781] width 1460 height 1457
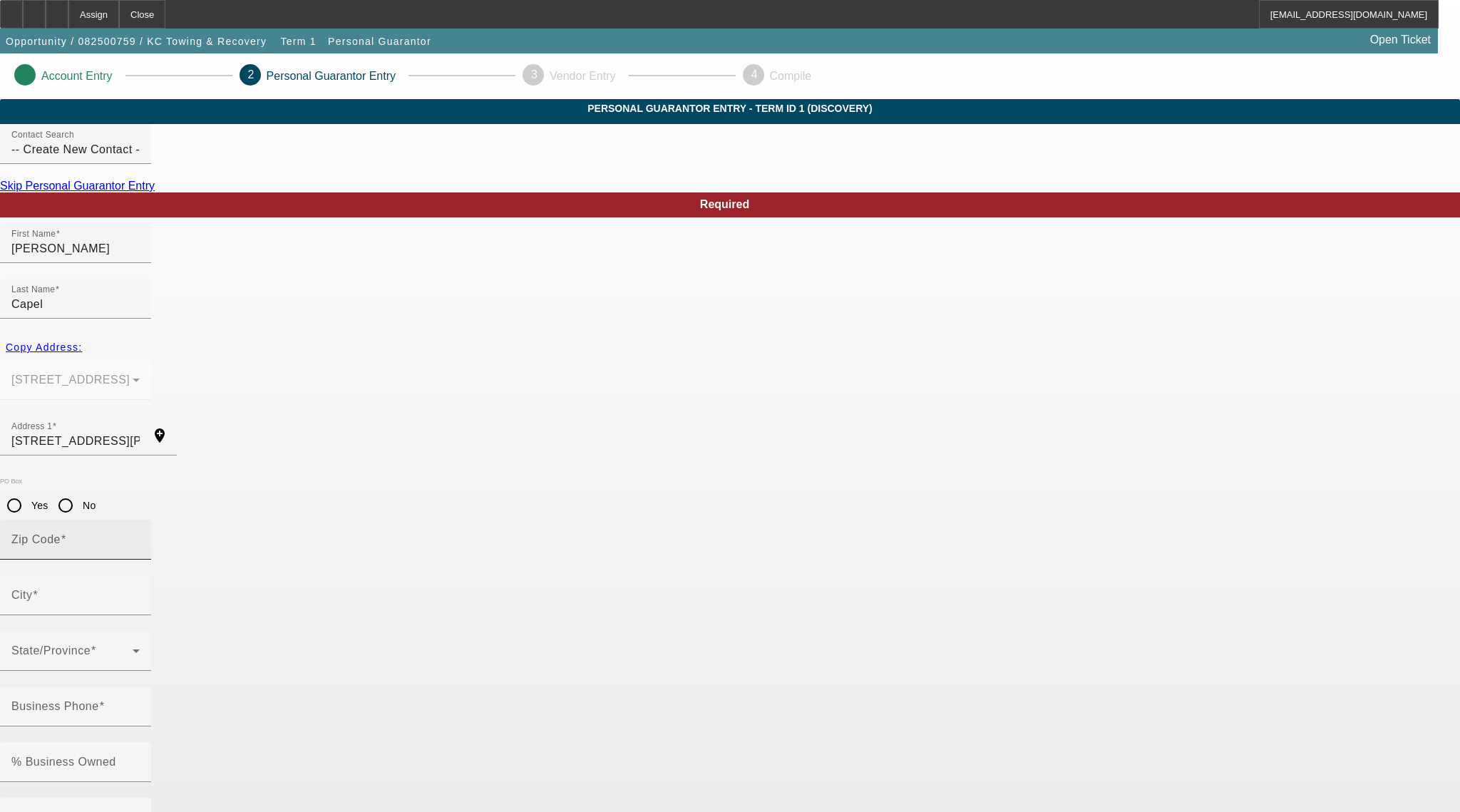
click at [66, 533] on span at bounding box center [63, 539] width 6 height 12
click at [140, 537] on input "Zip Code" at bounding box center [76, 545] width 128 height 17
type input "19953"
click at [403, 562] on mat-option "Hartly" at bounding box center [418, 549] width 187 height 34
type input "Hartly"
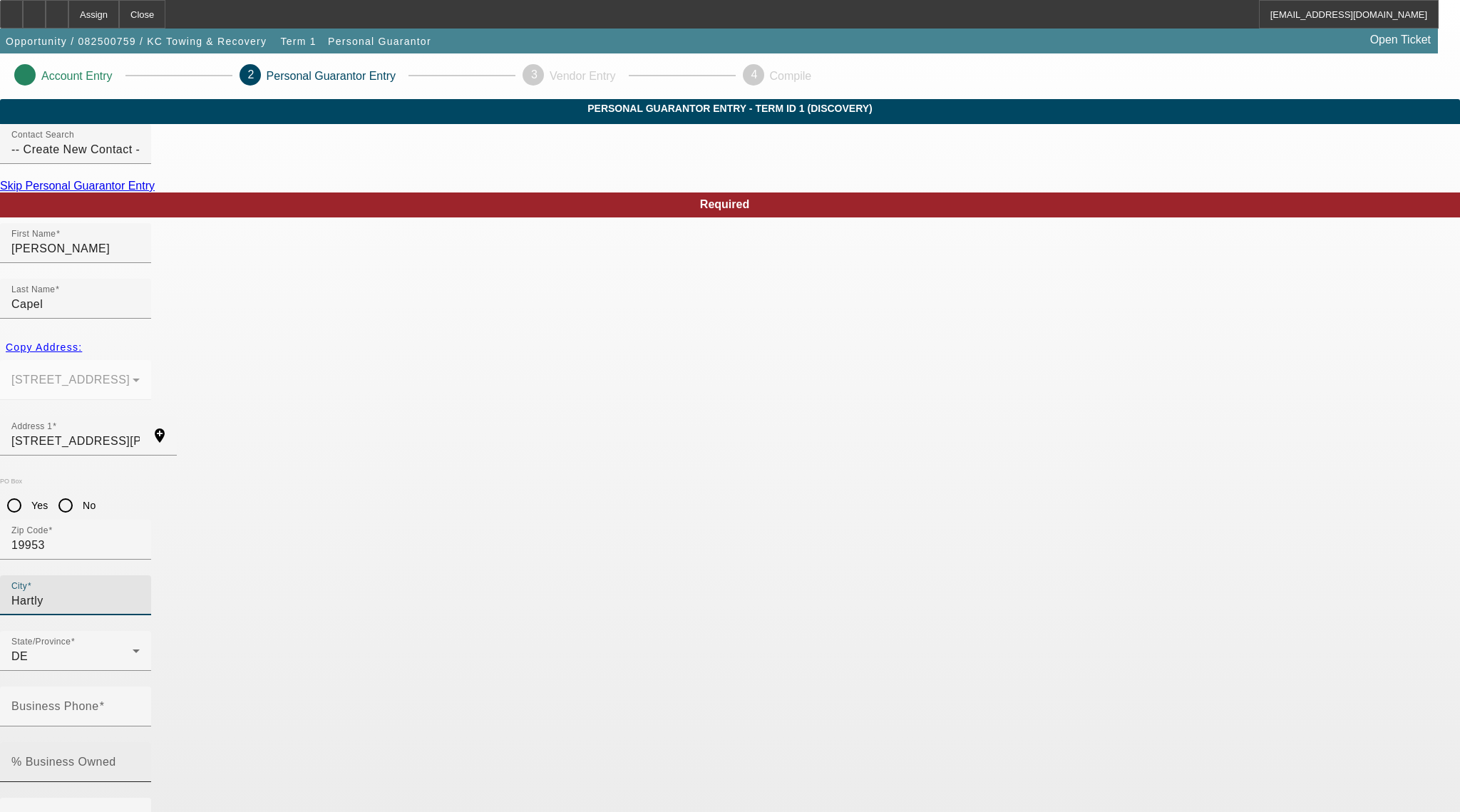
click at [116, 756] on mat-label "% Business Owned" at bounding box center [64, 762] width 104 height 12
click at [140, 759] on input "% Business Owned" at bounding box center [76, 767] width 128 height 17
click at [100, 700] on mat-label "Business Phone" at bounding box center [55, 706] width 88 height 12
click at [140, 704] on input "Business Phone" at bounding box center [76, 711] width 128 height 17
paste input "(302) 554-3368"
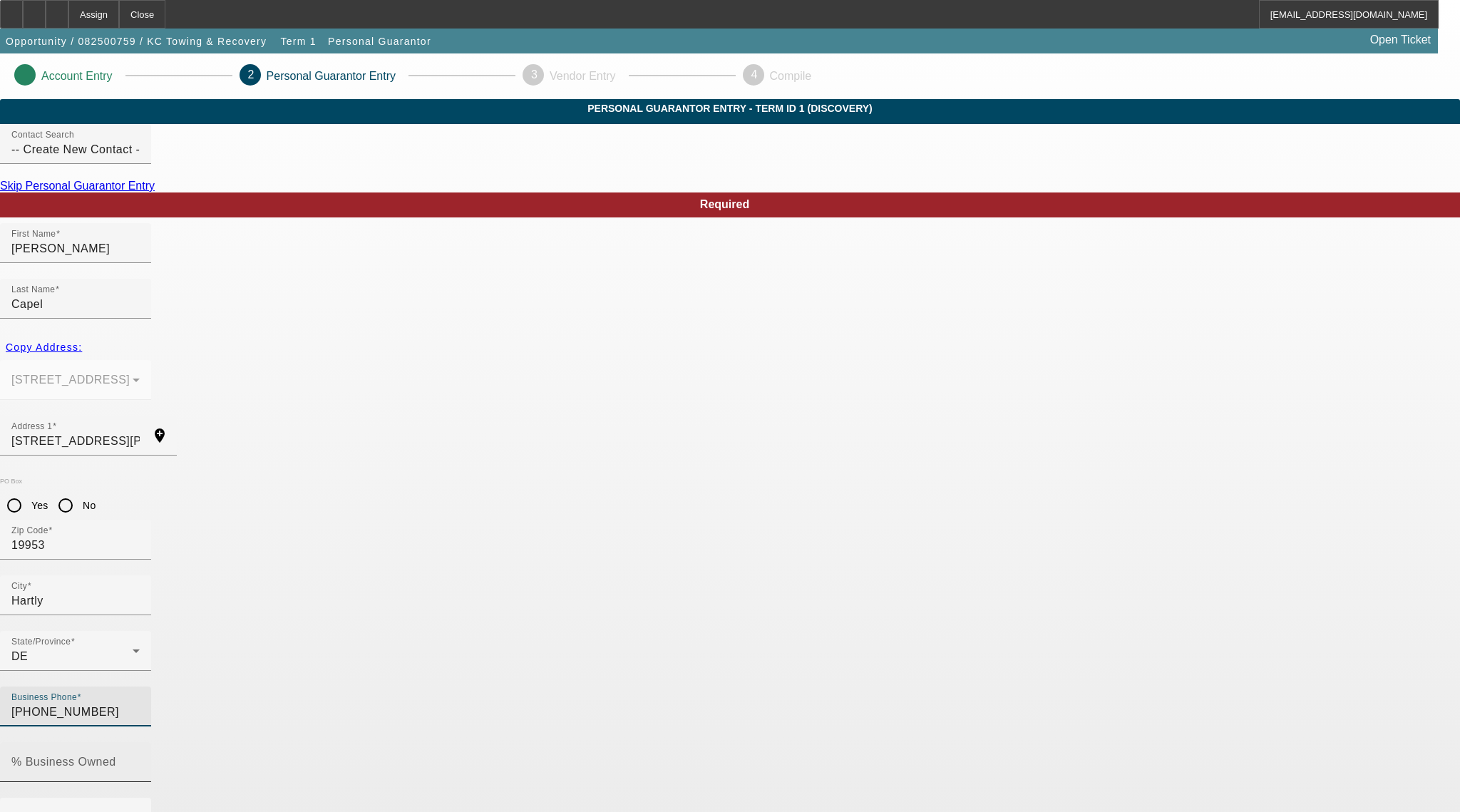
type input "(302) 554-3368"
click at [116, 756] on mat-label "% Business Owned" at bounding box center [64, 762] width 104 height 12
click at [140, 759] on input "% Business Owned" at bounding box center [76, 767] width 128 height 17
type input "100"
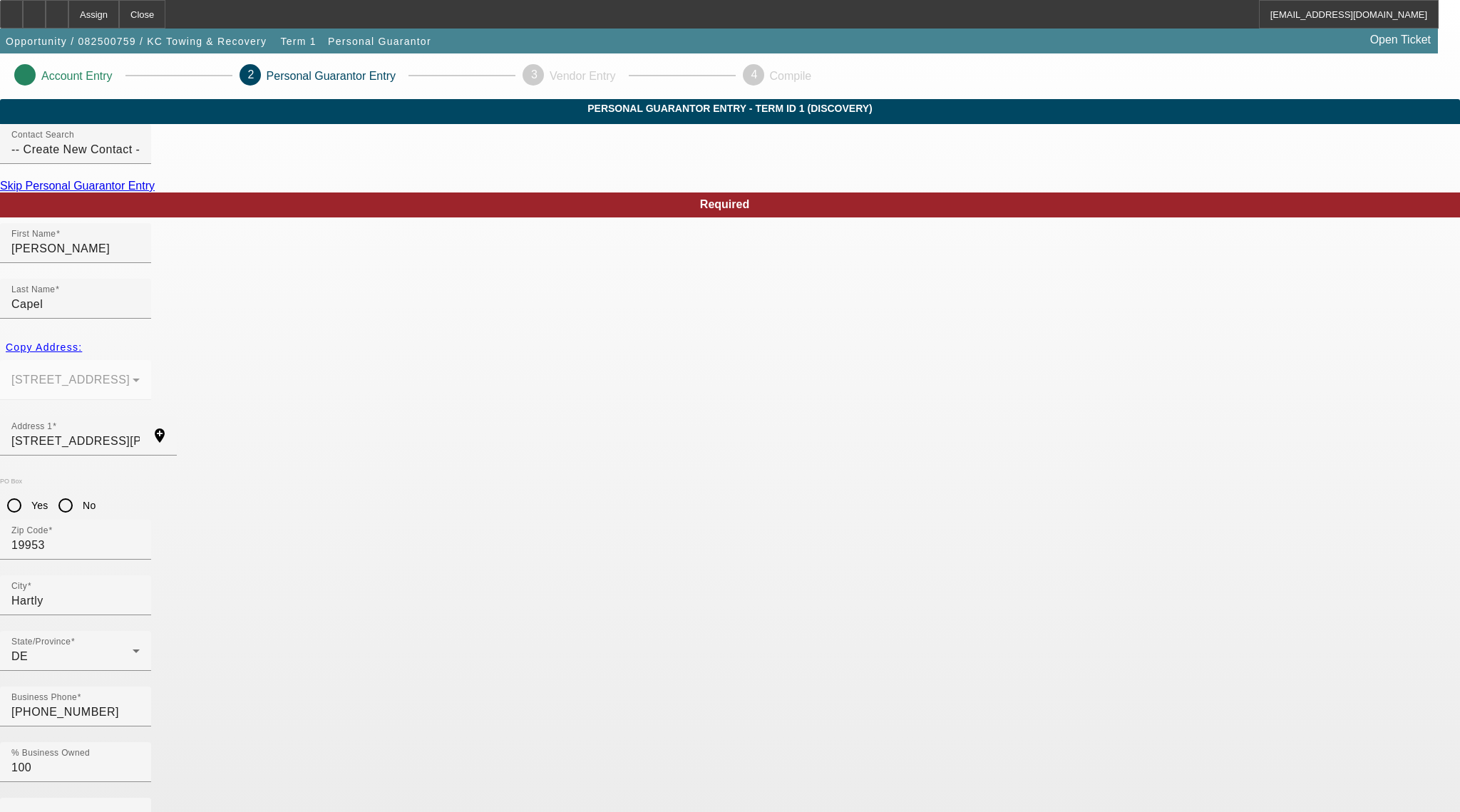
paste input "kec759275@gmail.com"
type input "kec759275@gmail.com"
click at [138, 797] on mat-label "Social Security Number" at bounding box center [75, 817] width 127 height 12
click at [140, 797] on input "Social Security Number" at bounding box center [76, 823] width 128 height 17
paste input "221-92-9941"
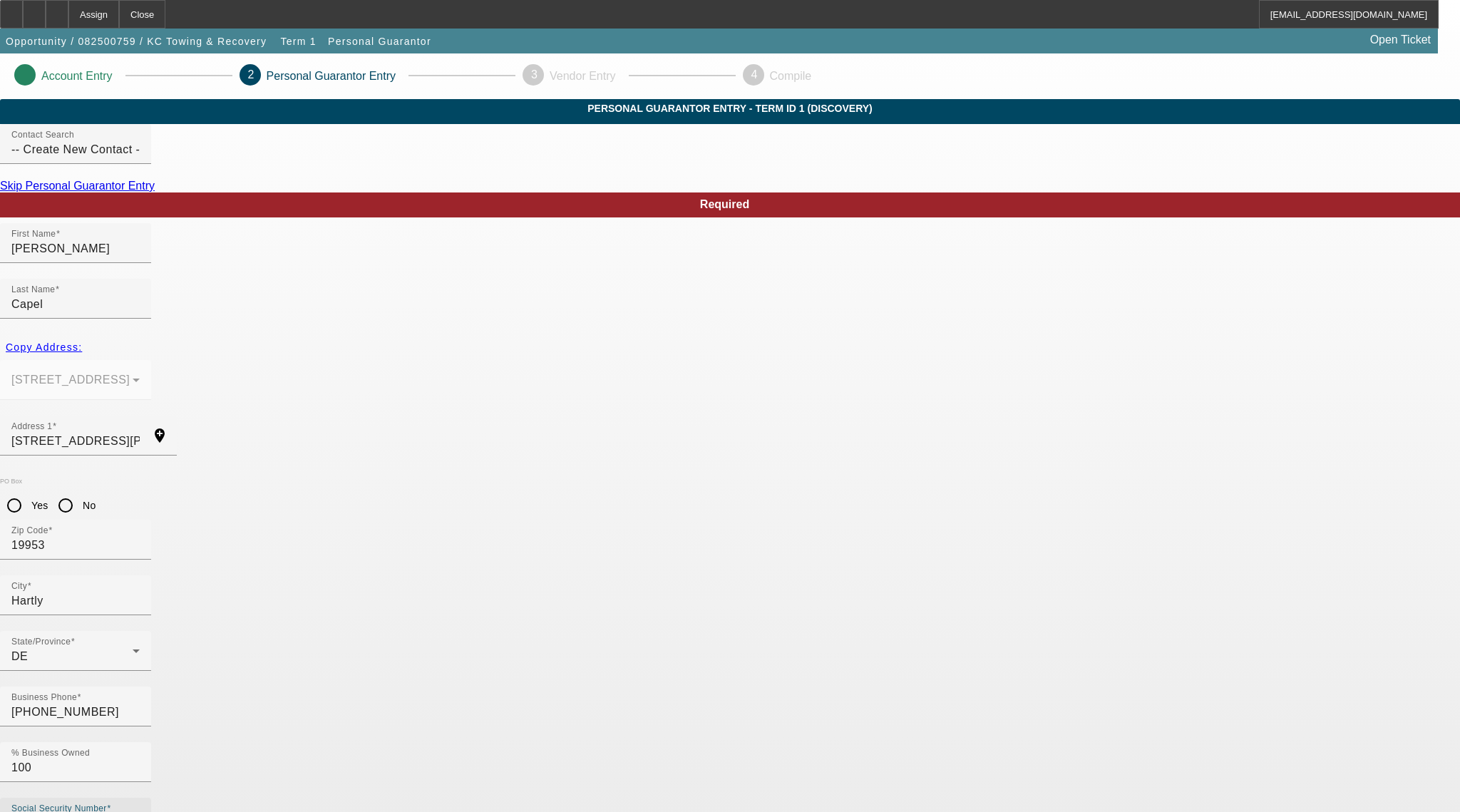
type input "221-92-9941"
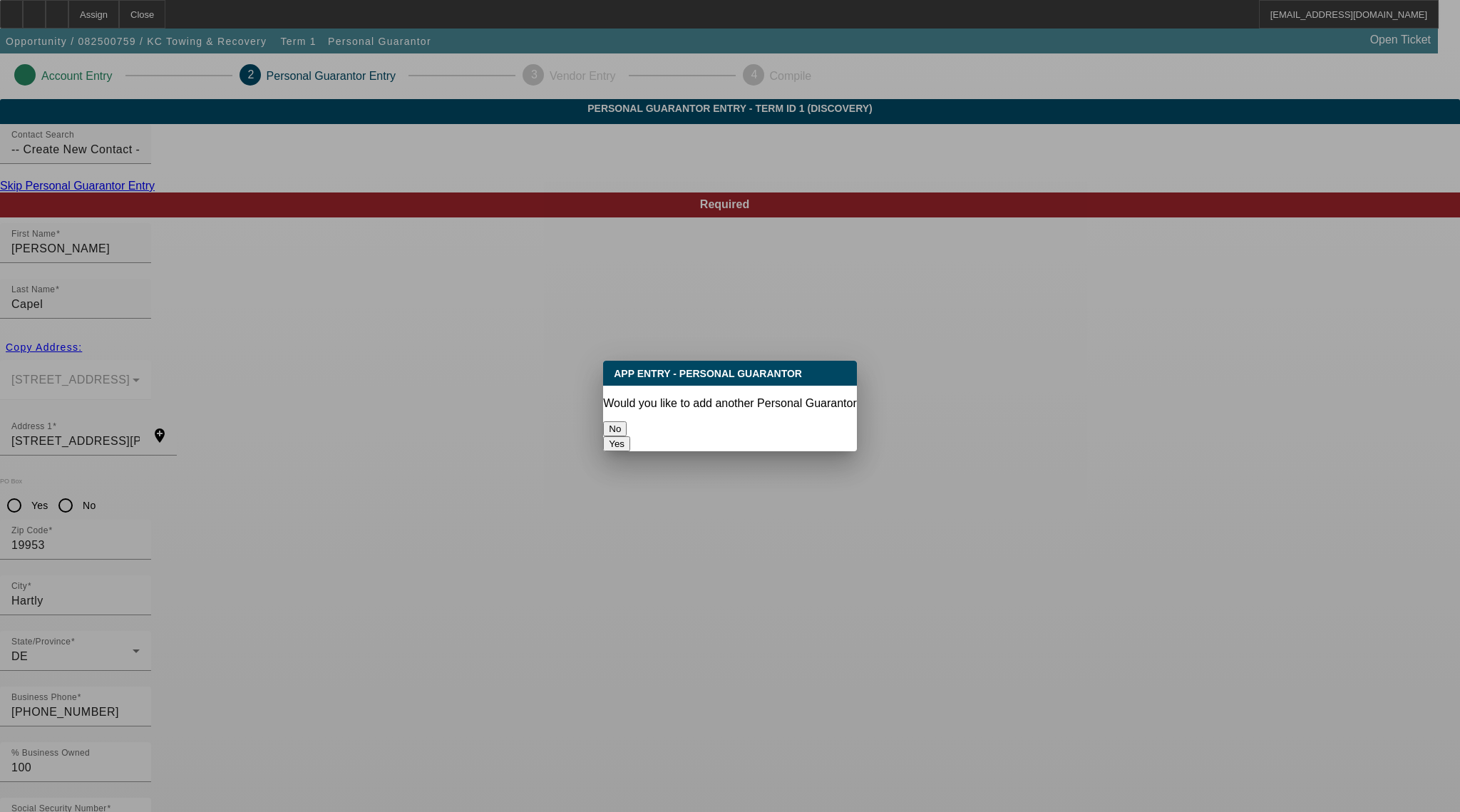
click at [627, 422] on button "No" at bounding box center [615, 429] width 24 height 15
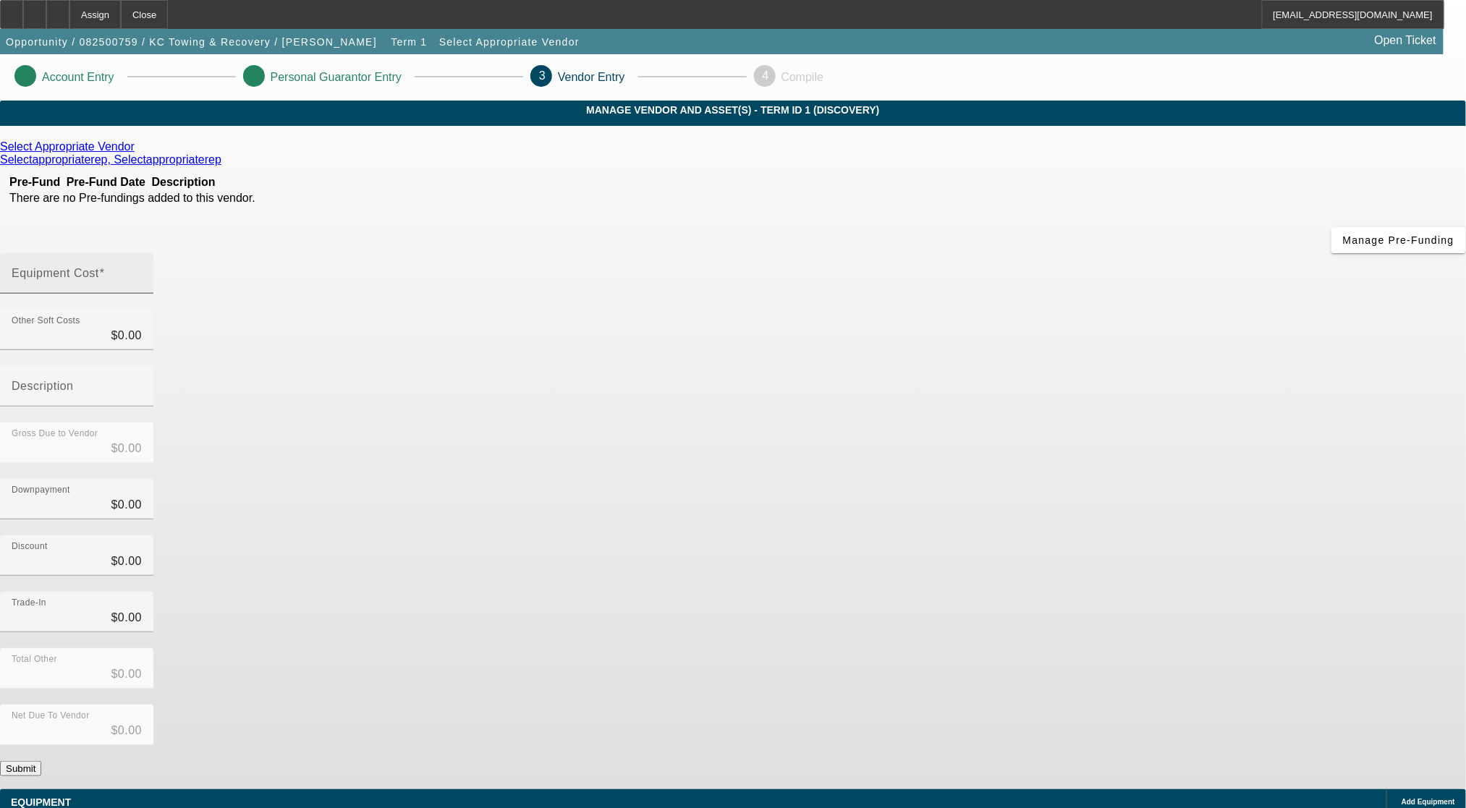
click at [99, 267] on mat-label "Equipment Cost" at bounding box center [56, 273] width 88 height 12
click at [142, 271] on input "Equipment Cost" at bounding box center [77, 279] width 130 height 17
type input "2"
type input "$2.00"
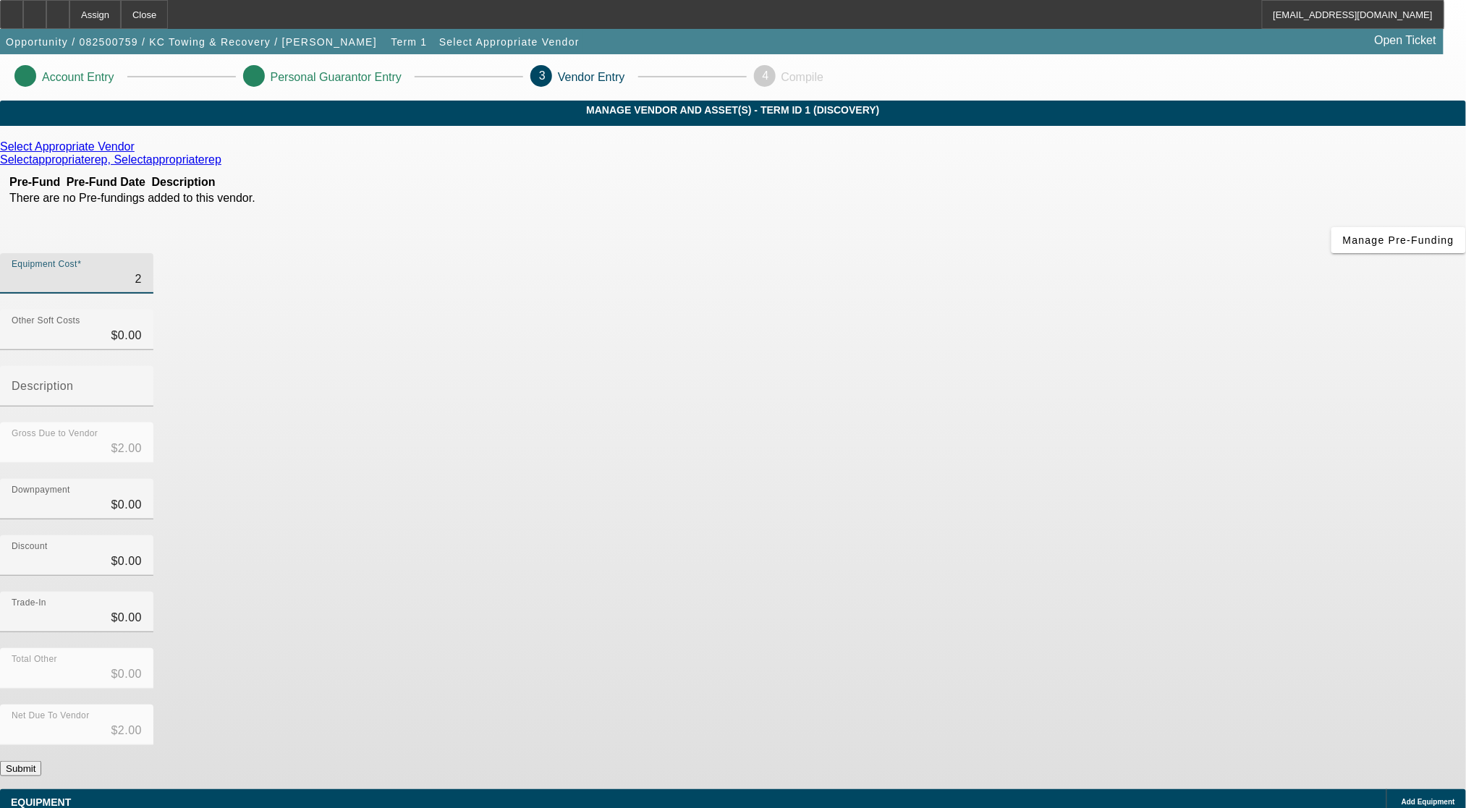
type input "25"
type input "$25.00"
type input "250"
type input "$250.00"
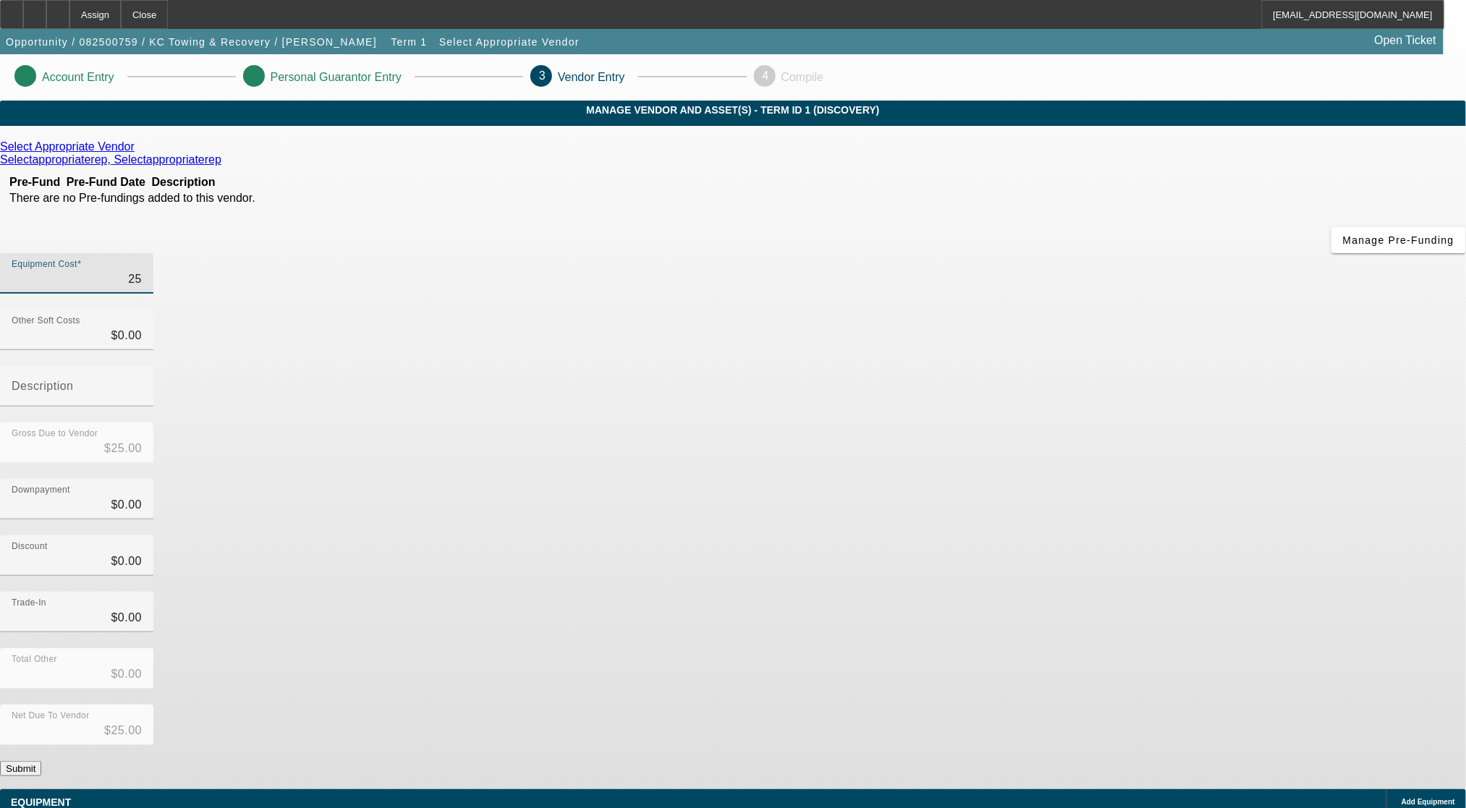
type input "$250.00"
type input "2500"
type input "$2,500.00"
type input "25000"
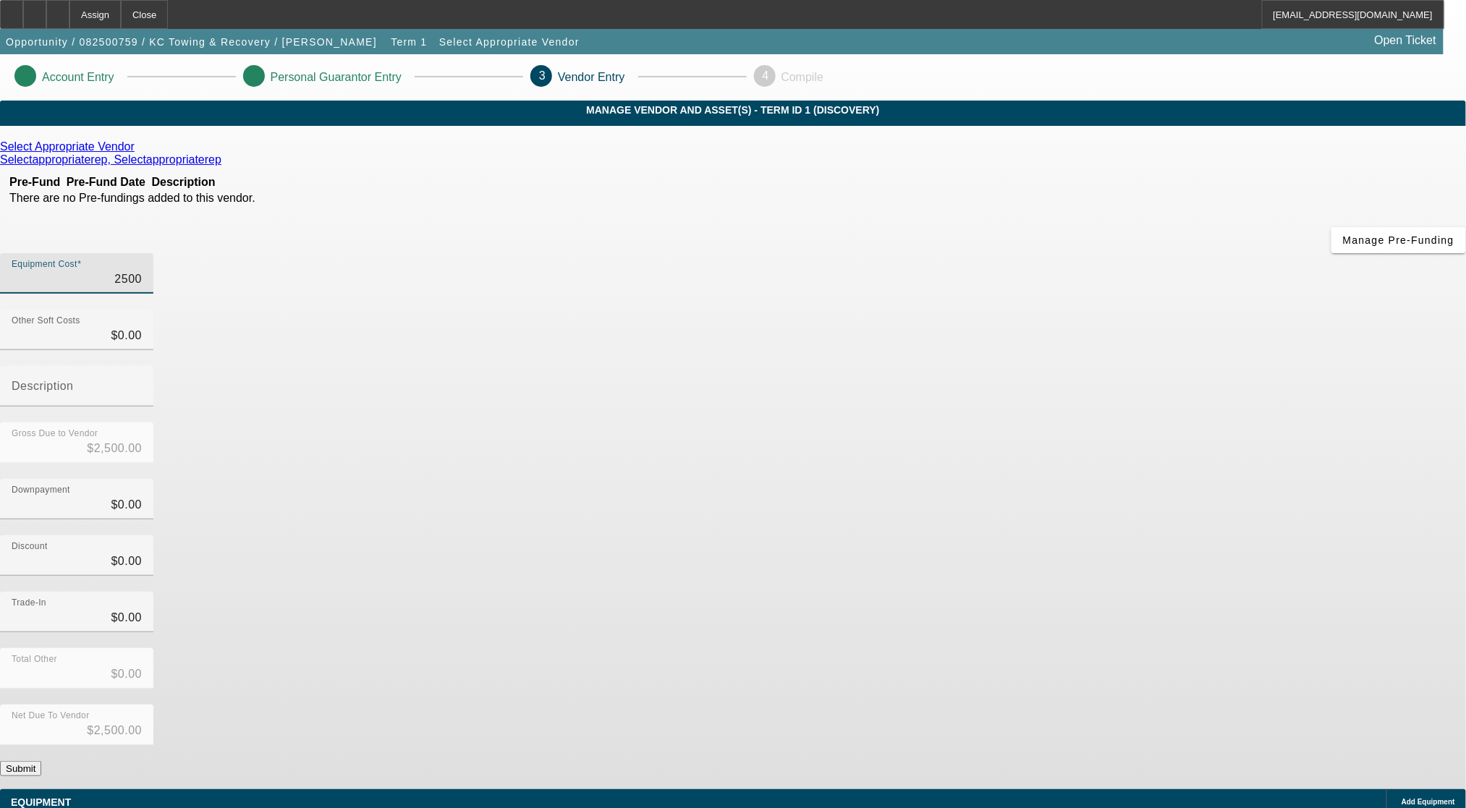
type input "$25,000.00"
type input "250000"
type input "$250,000.00"
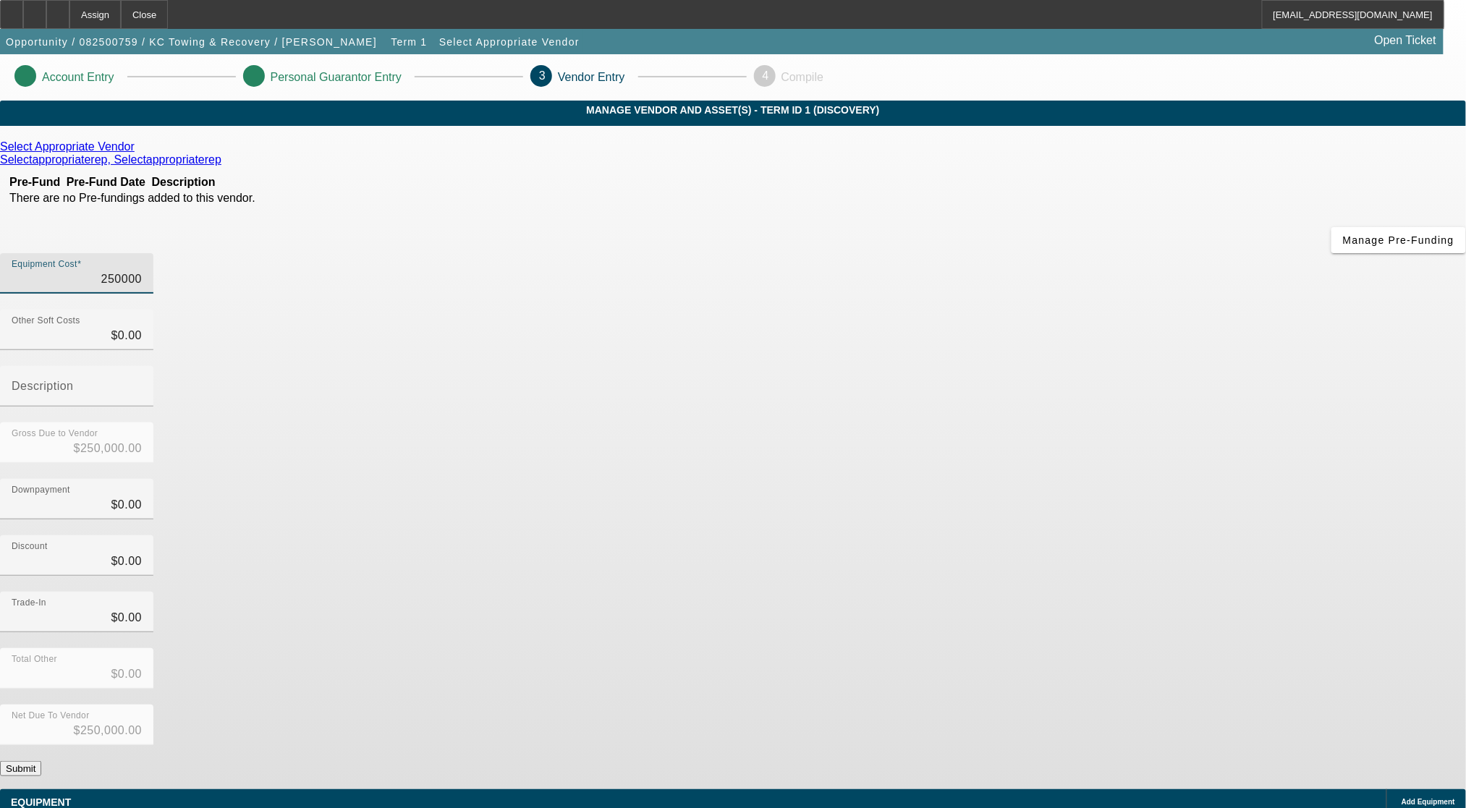
type input "25000"
type input "$25,000.00"
click at [1055, 535] on div "Discount $0.00" at bounding box center [733, 563] width 1466 height 56
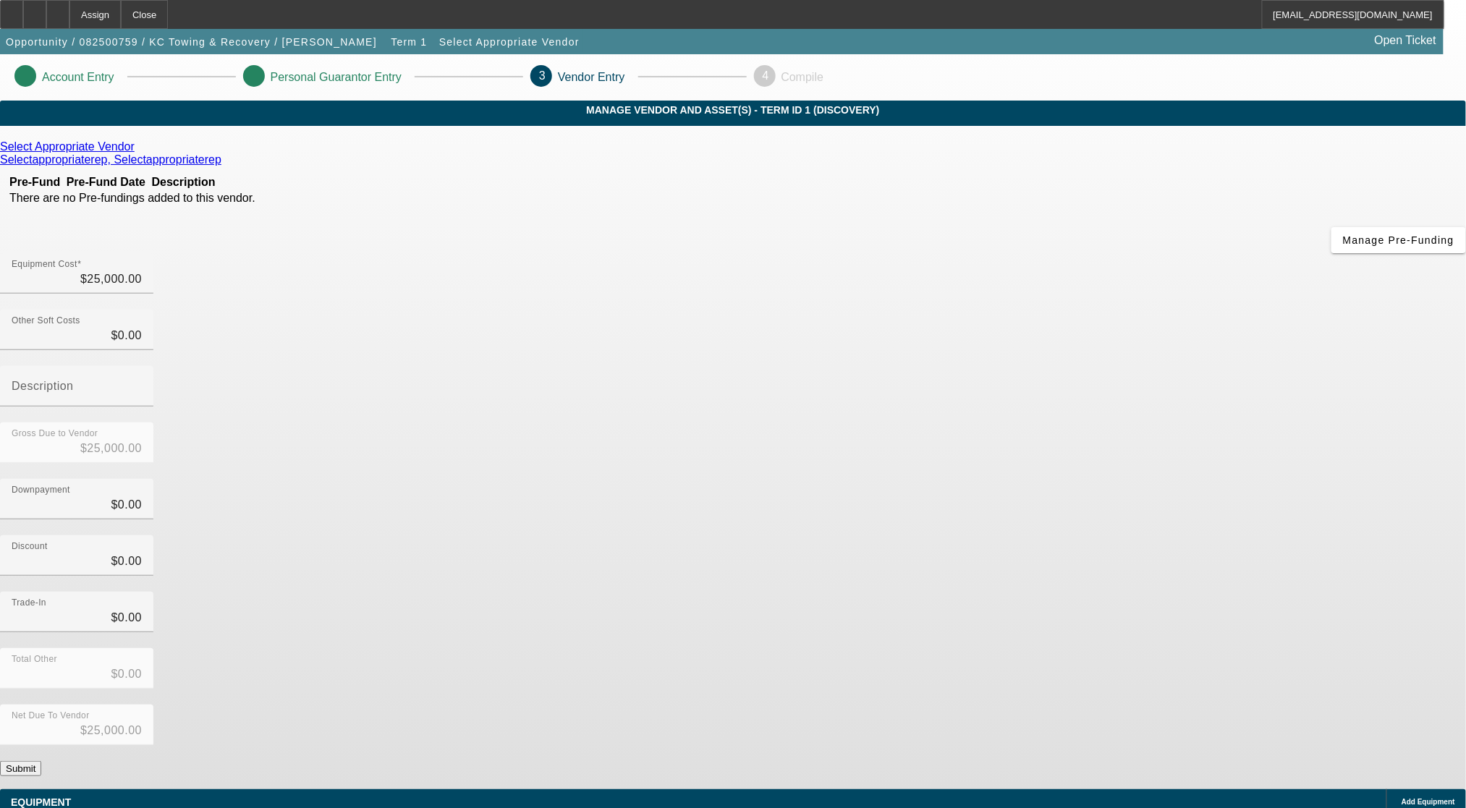
click at [41, 761] on button "Submit" at bounding box center [20, 768] width 41 height 15
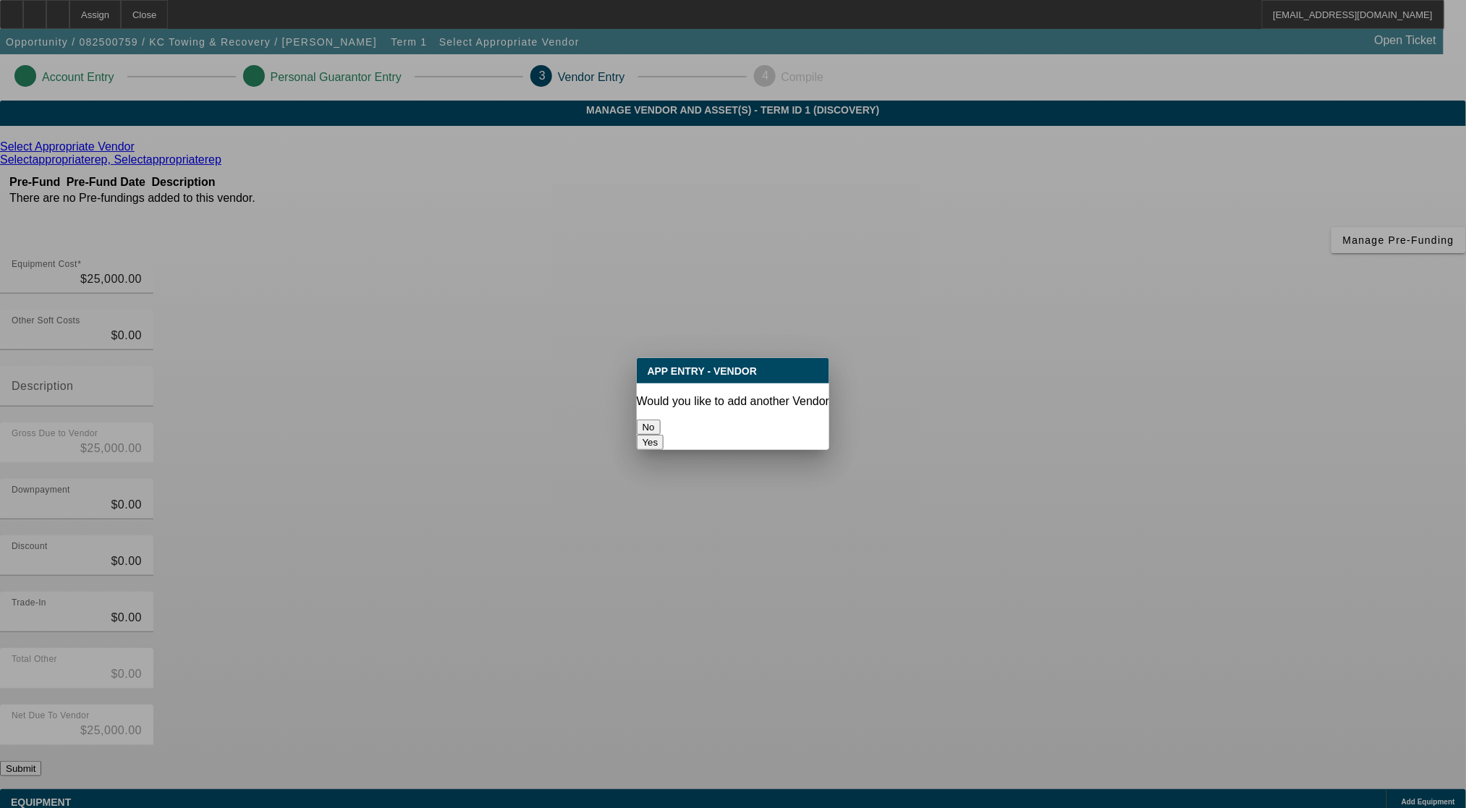
click at [660, 426] on button "No" at bounding box center [649, 427] width 24 height 15
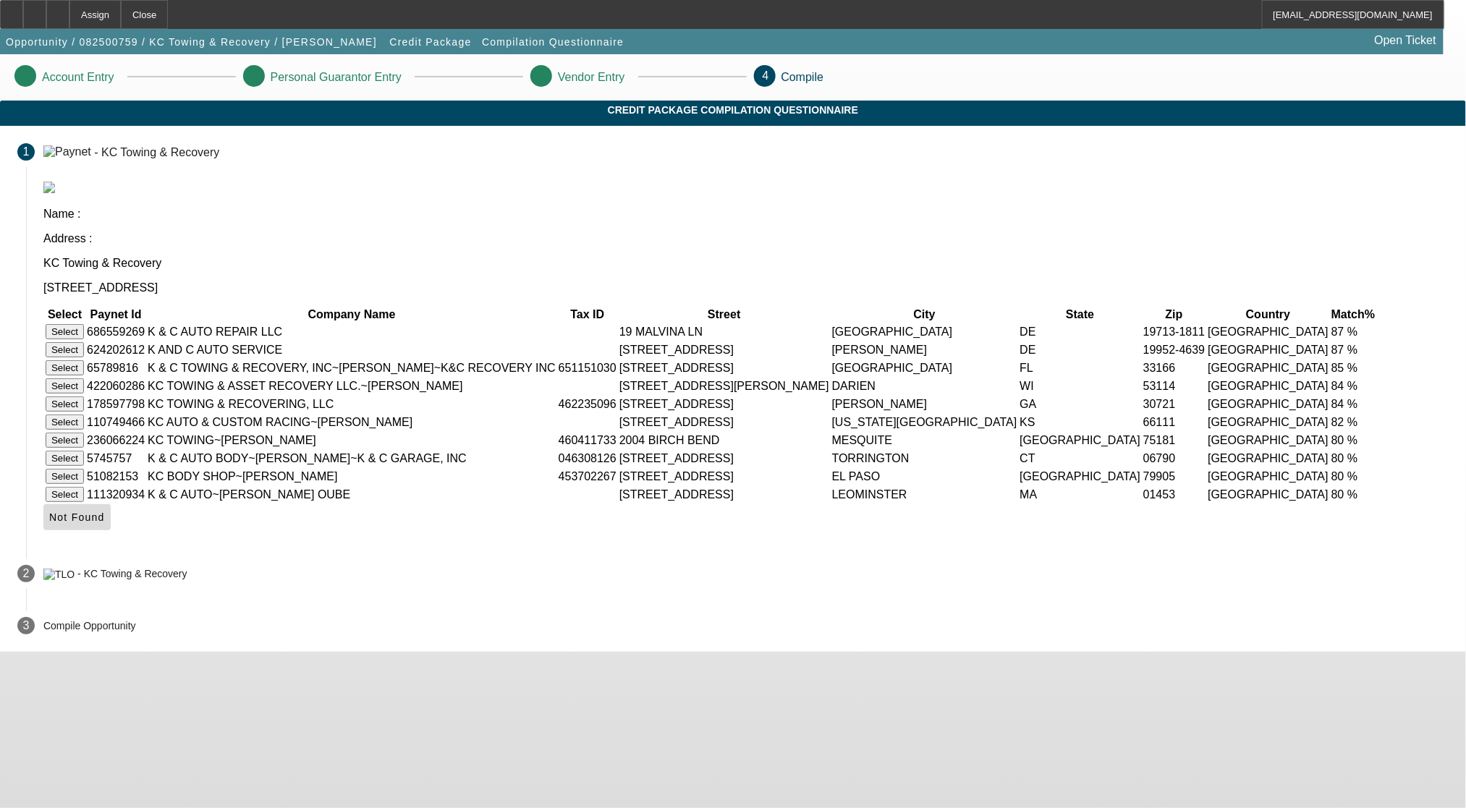
click at [111, 535] on span at bounding box center [76, 517] width 67 height 35
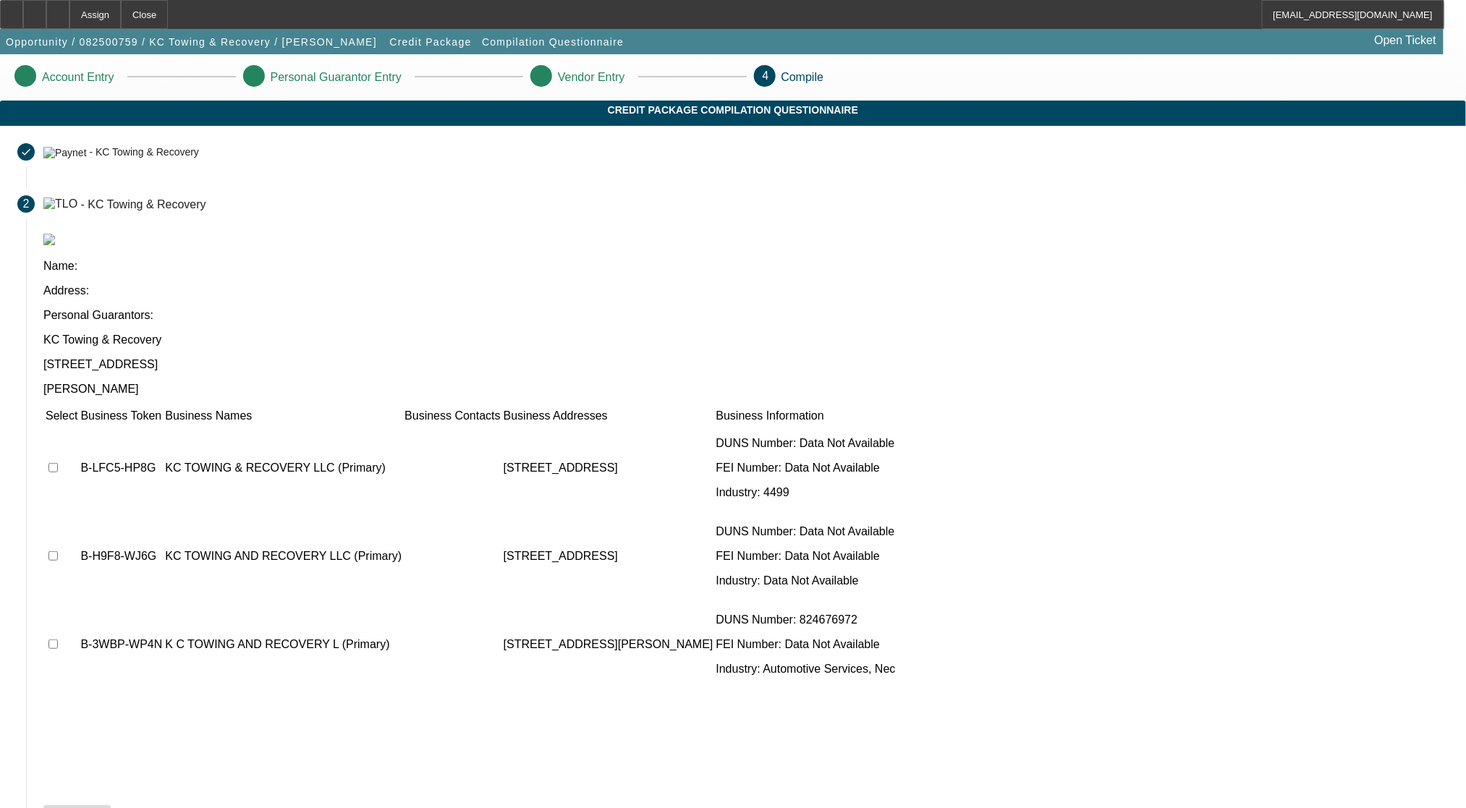
click at [105, 809] on span "Not Found" at bounding box center [77, 818] width 56 height 12
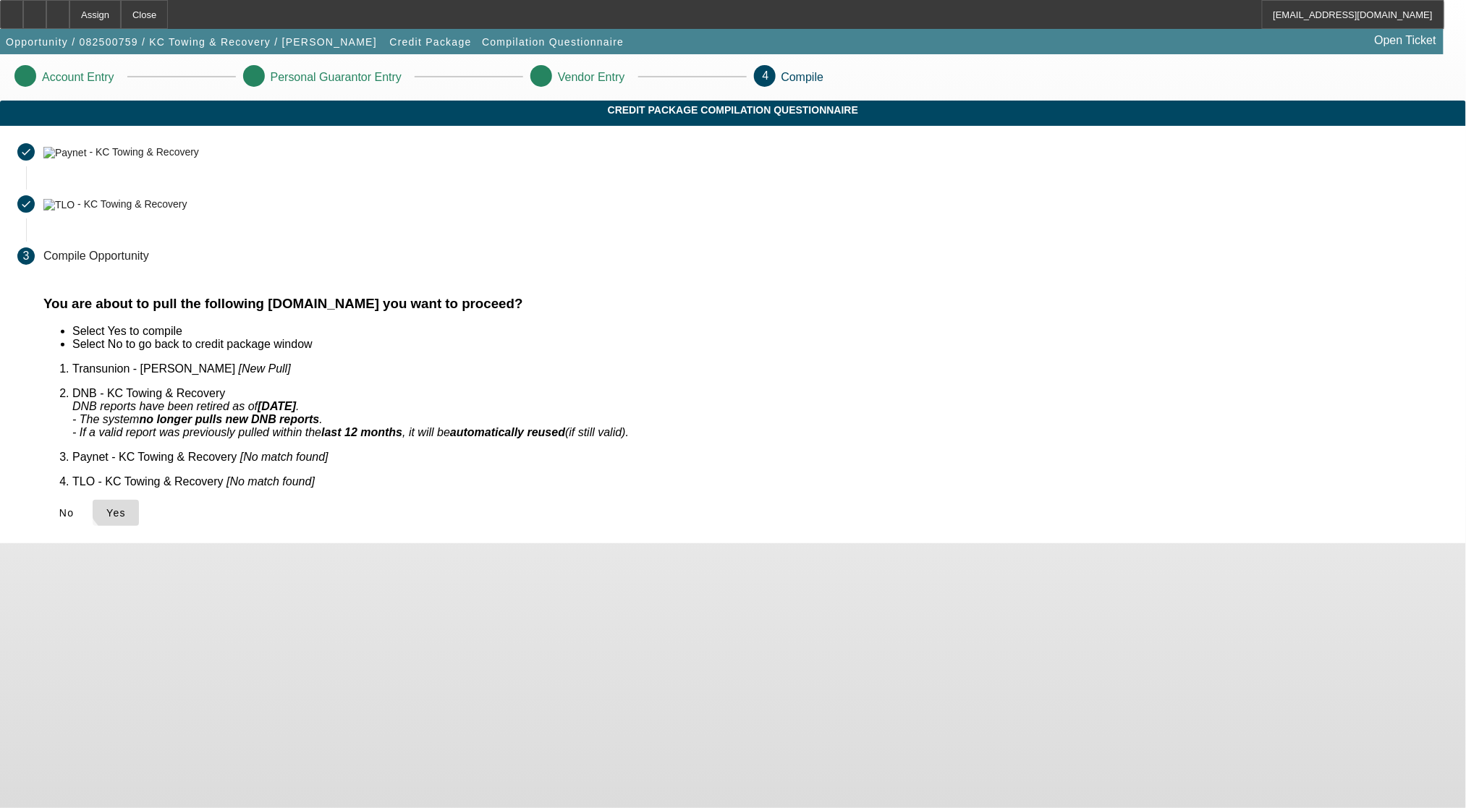
click at [126, 507] on span "Yes" at bounding box center [116, 513] width 20 height 12
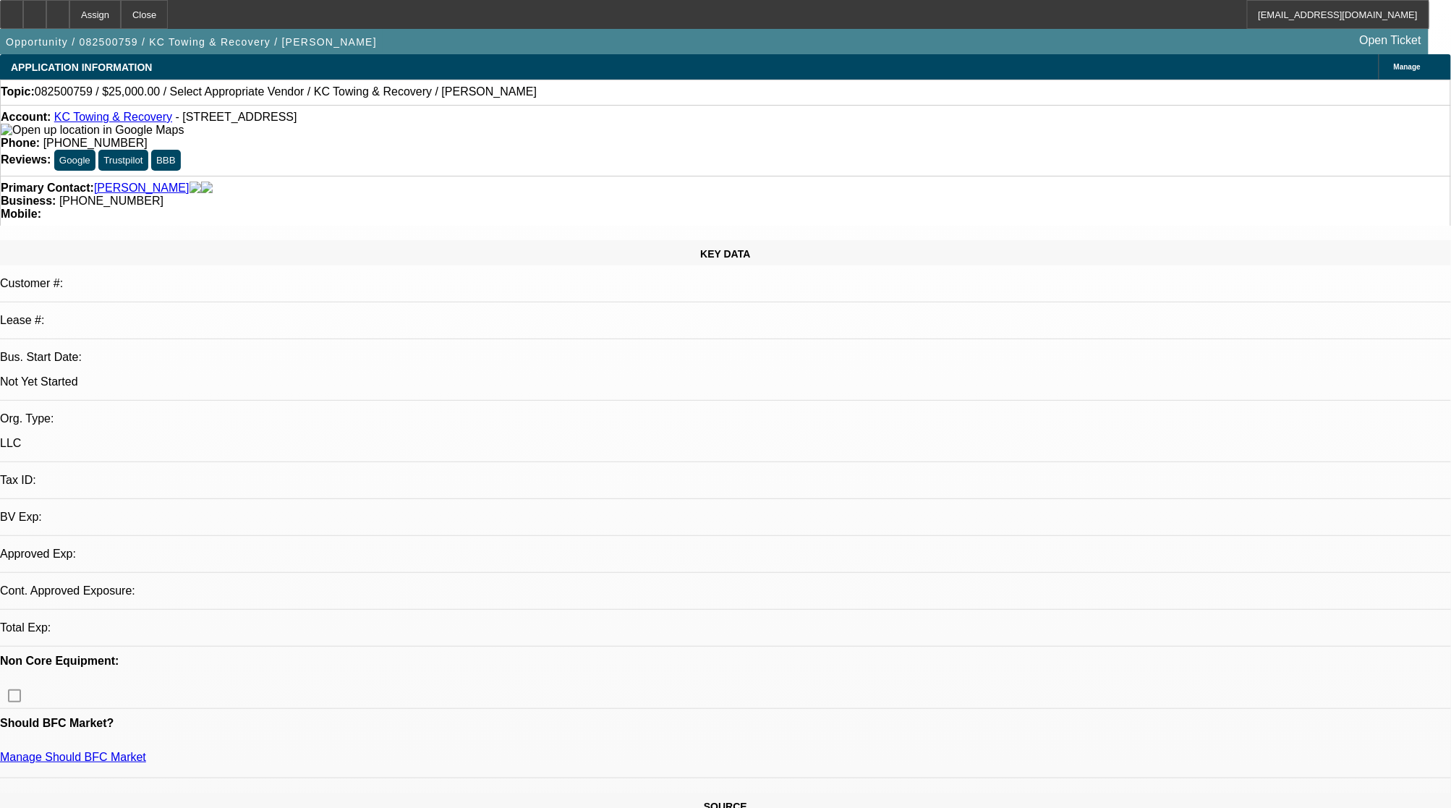
select select "0"
select select "2"
select select "0.1"
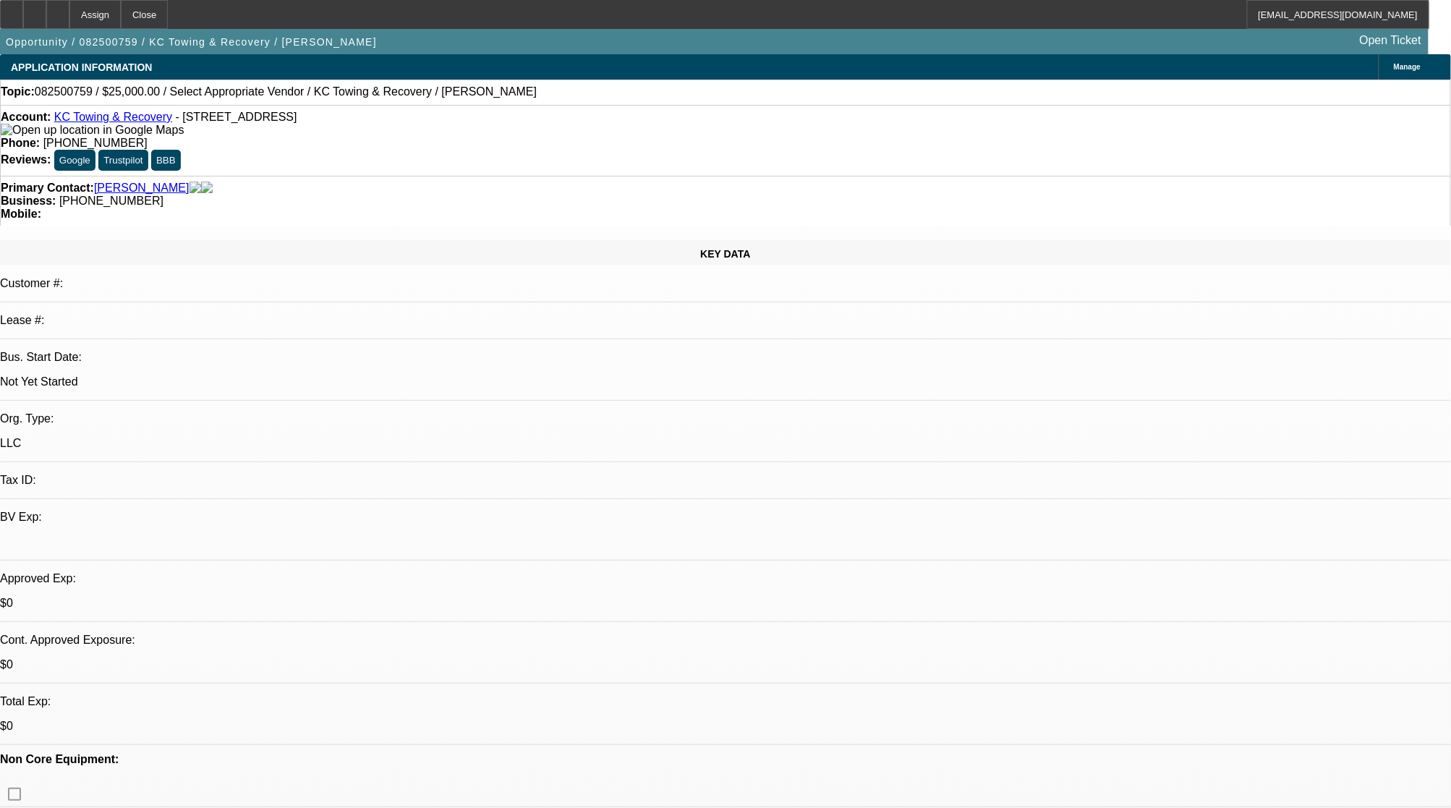
select select "1"
select select "2"
select select "4"
click at [69, 9] on div at bounding box center [57, 14] width 23 height 29
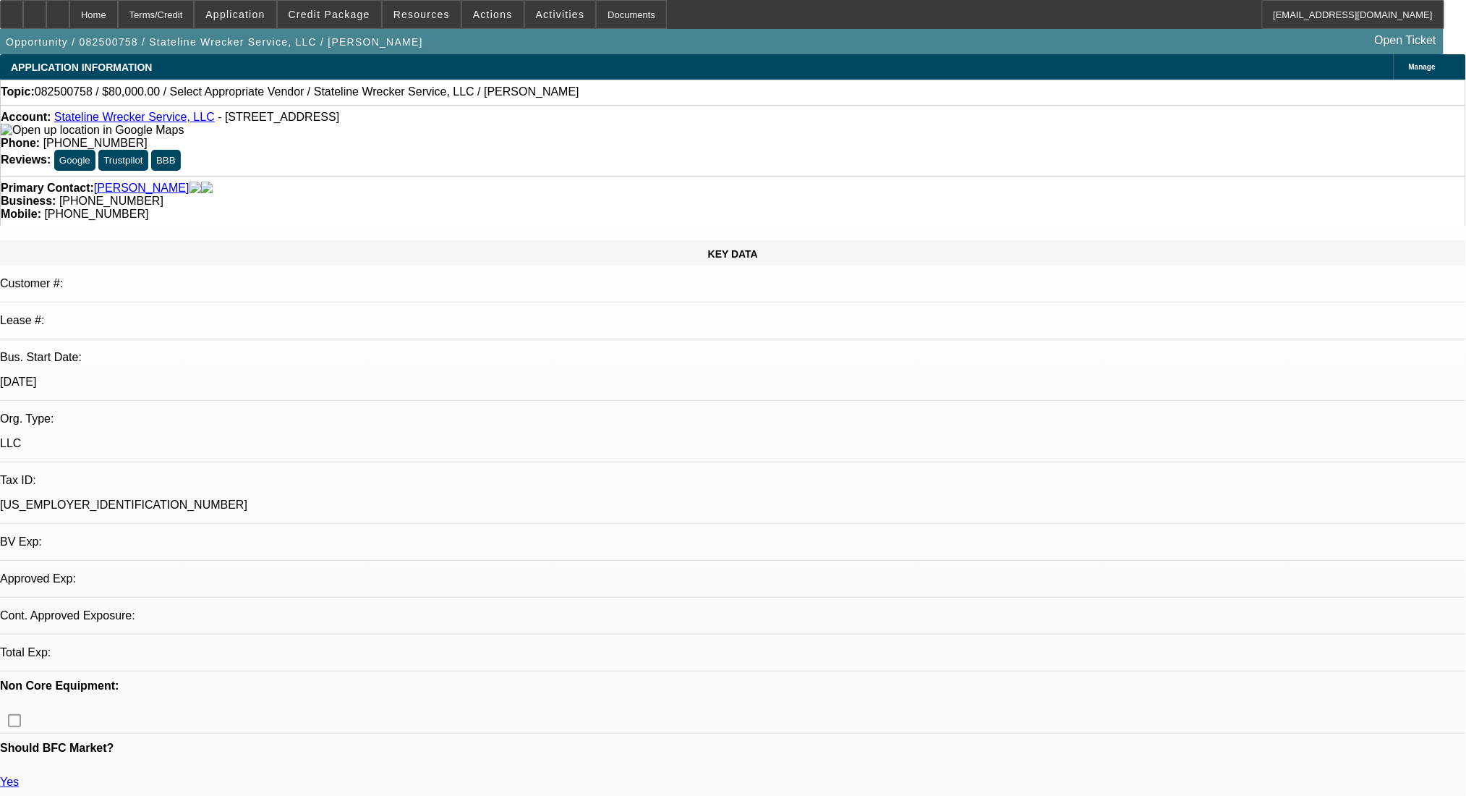
select select "0"
select select "2"
select select "0.1"
select select "4"
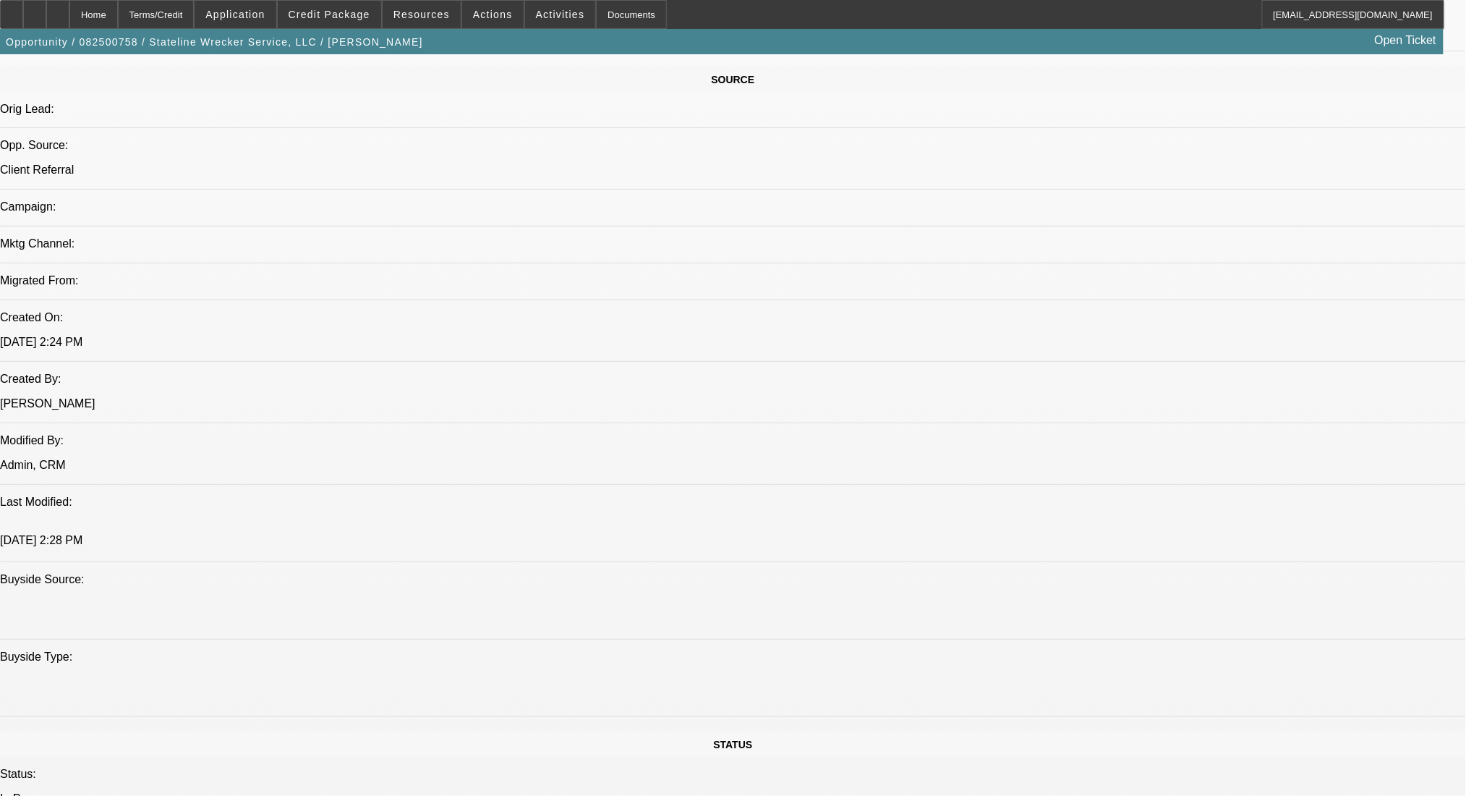
scroll to position [868, 0]
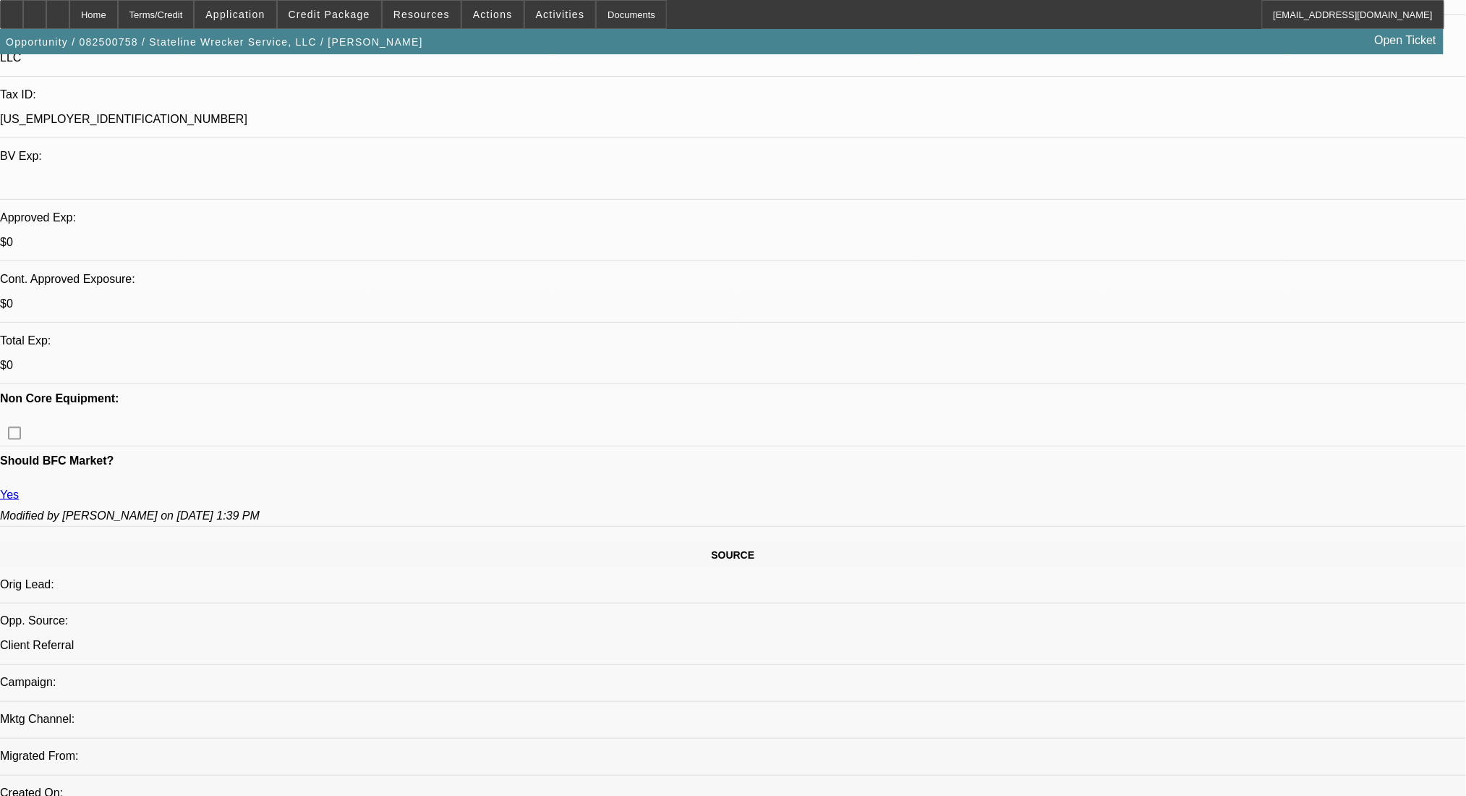
scroll to position [0, 0]
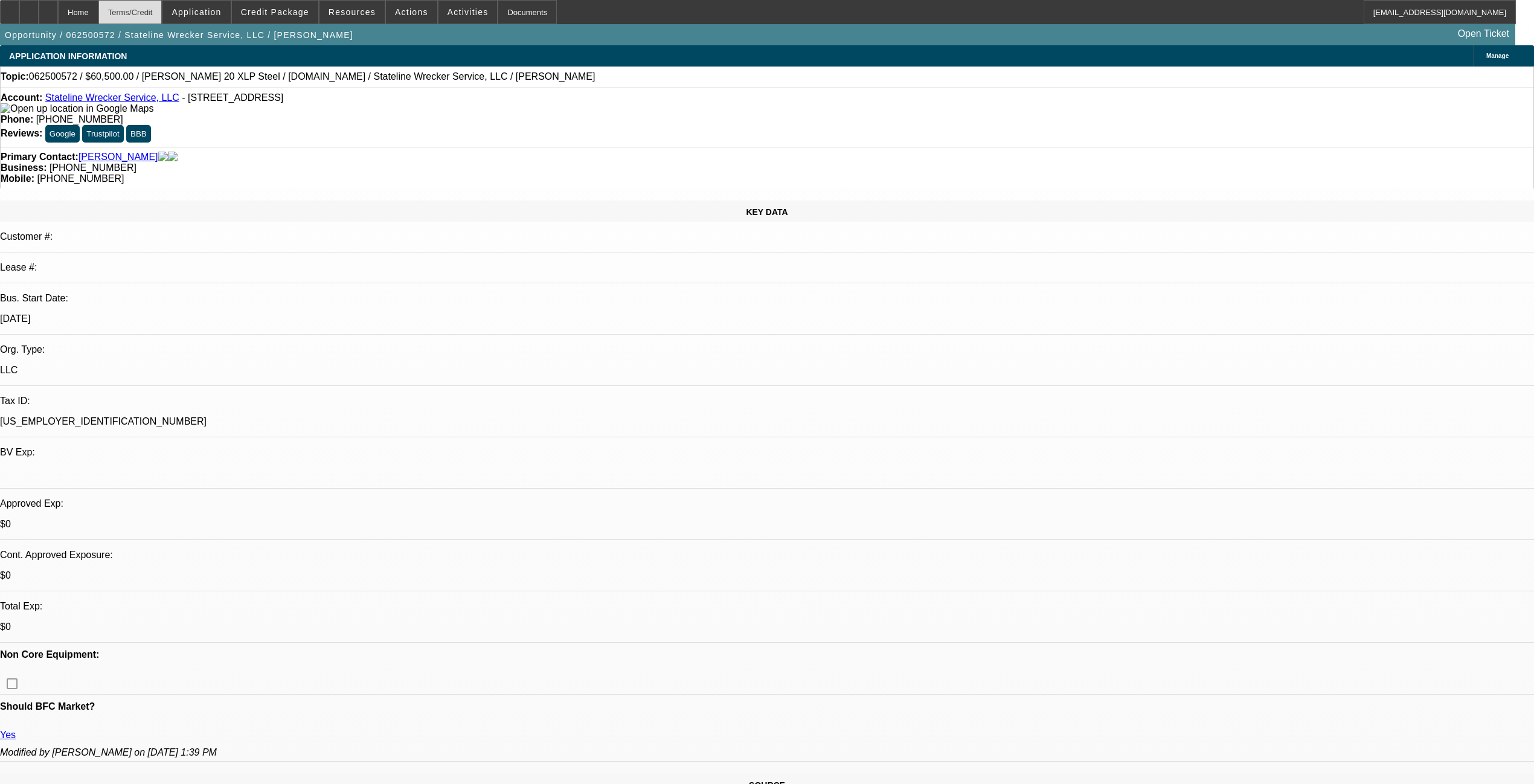
select select "0"
select select "2"
select select "0.1"
select select "4"
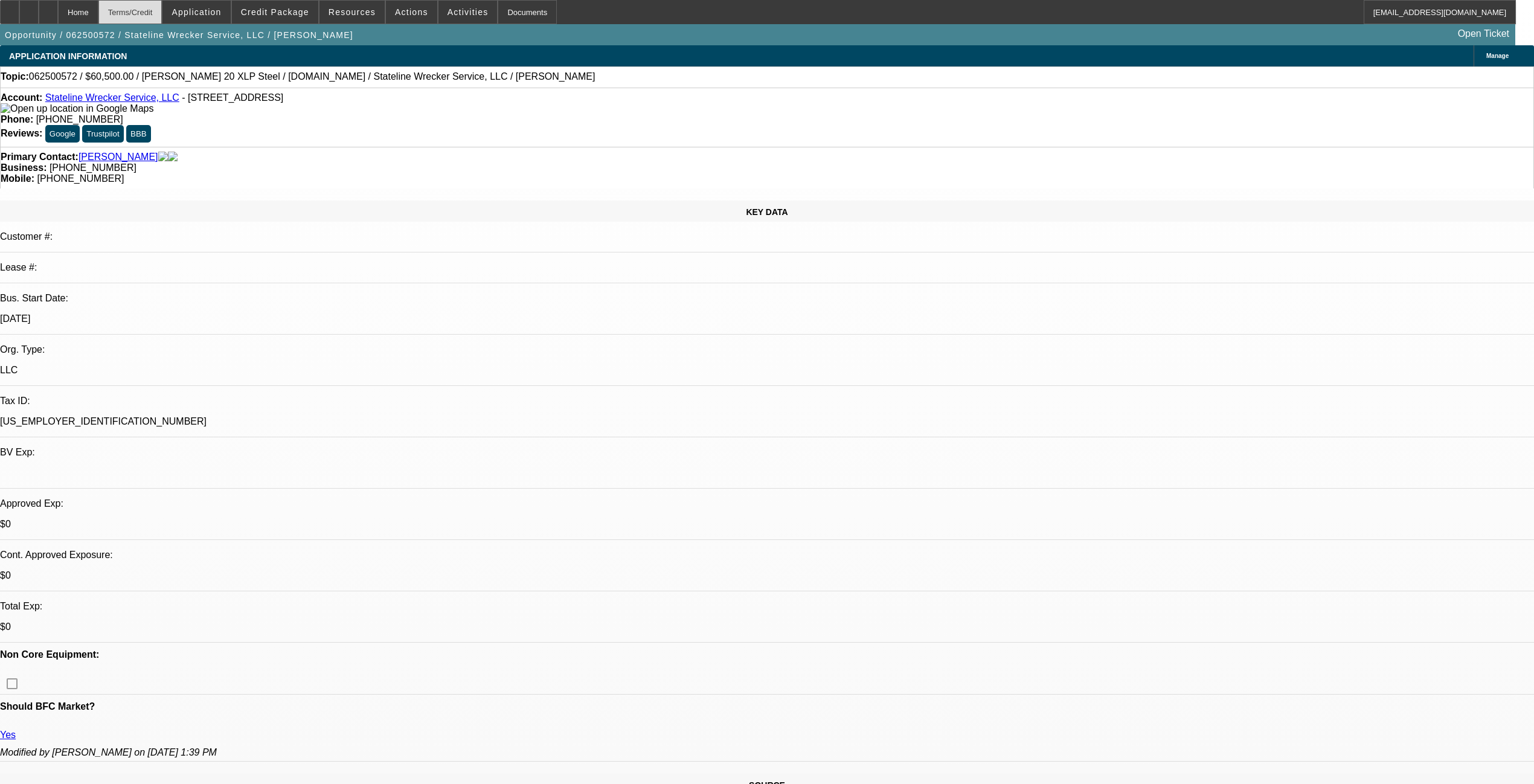
select select "0"
select select "2"
select select "0.1"
select select "4"
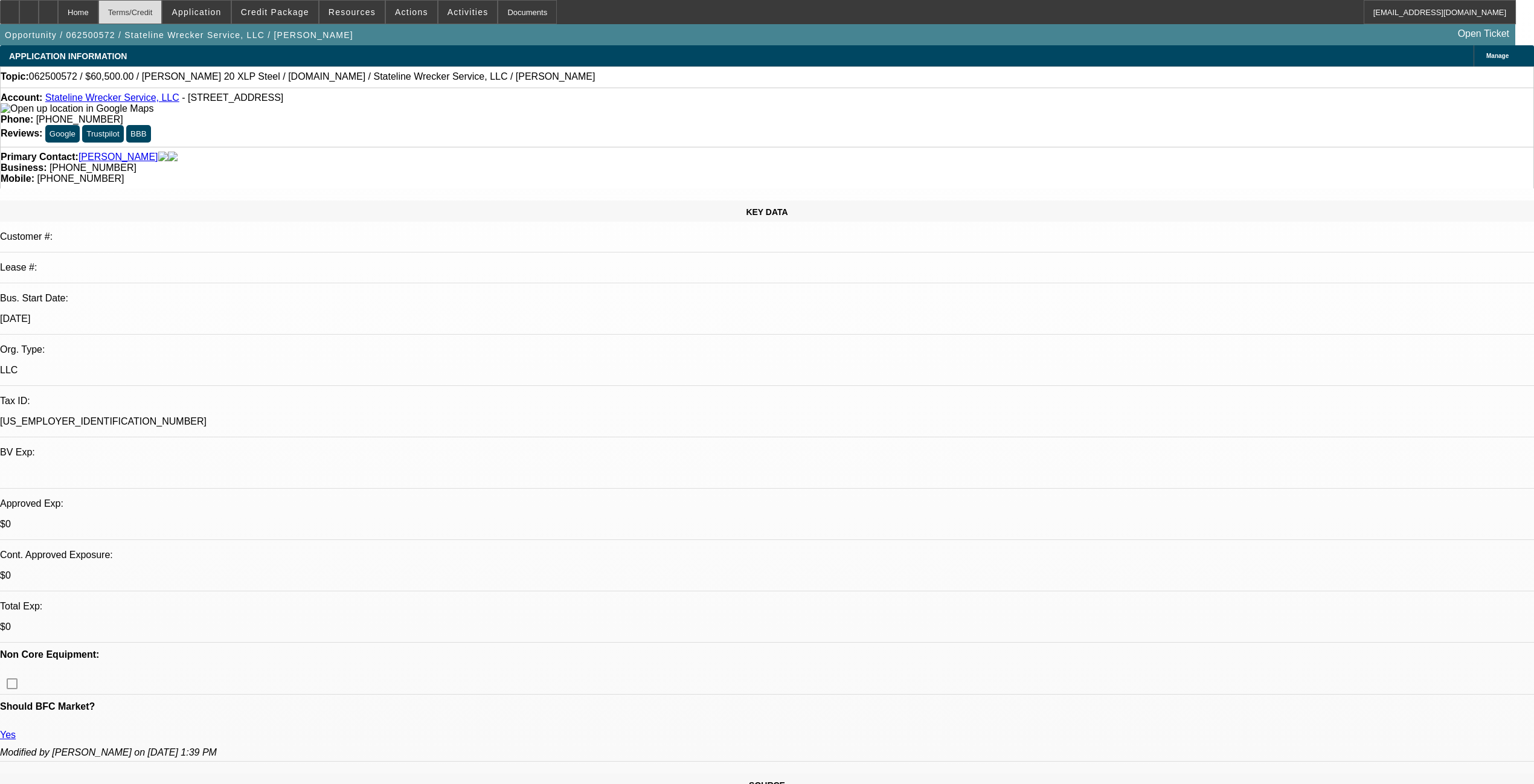
select select "0"
select select "2"
select select "0.1"
select select "4"
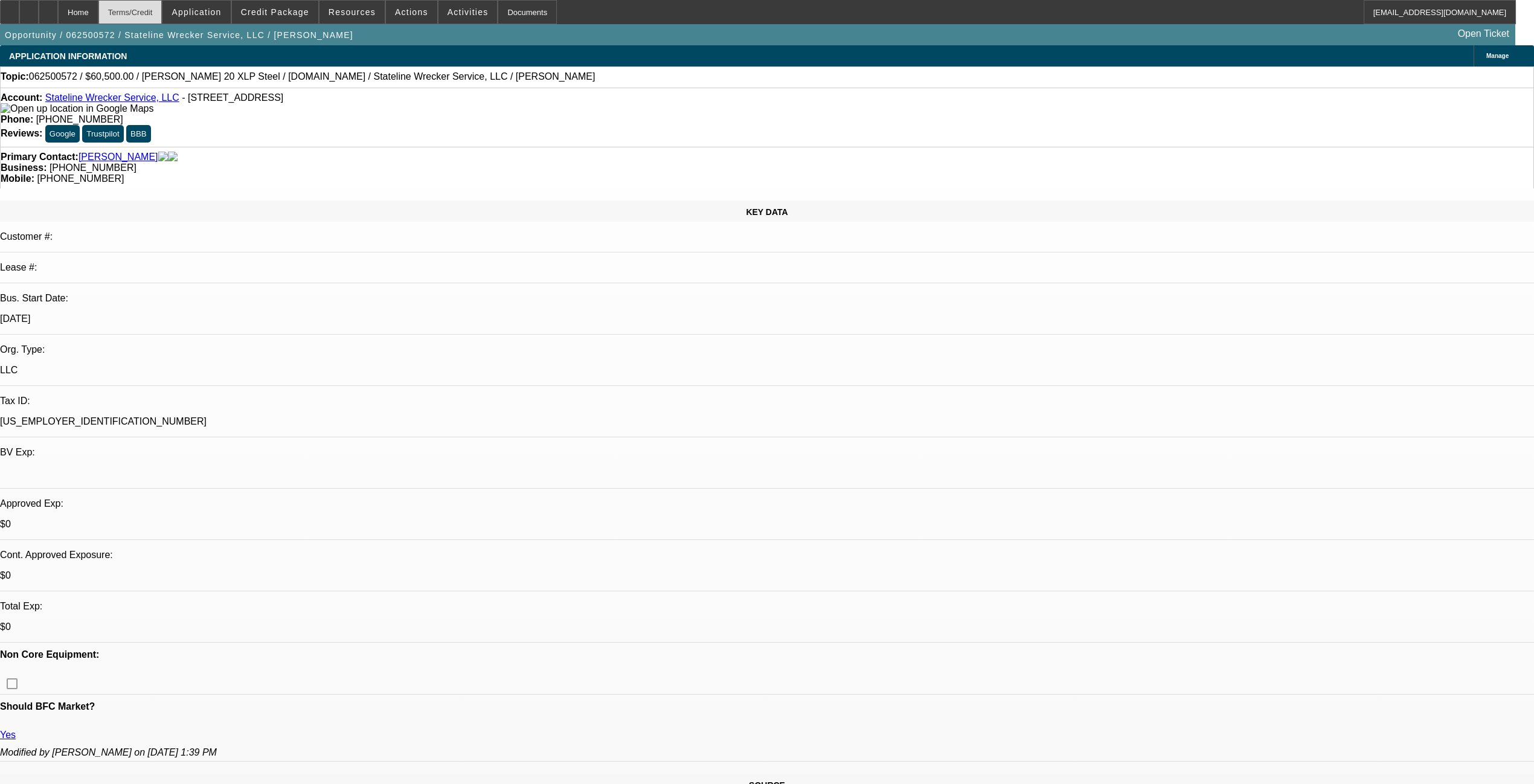
select select "0"
select select "2"
select select "0.1"
select select "4"
click at [163, 10] on div "Terms/Credit" at bounding box center [130, 12] width 64 height 24
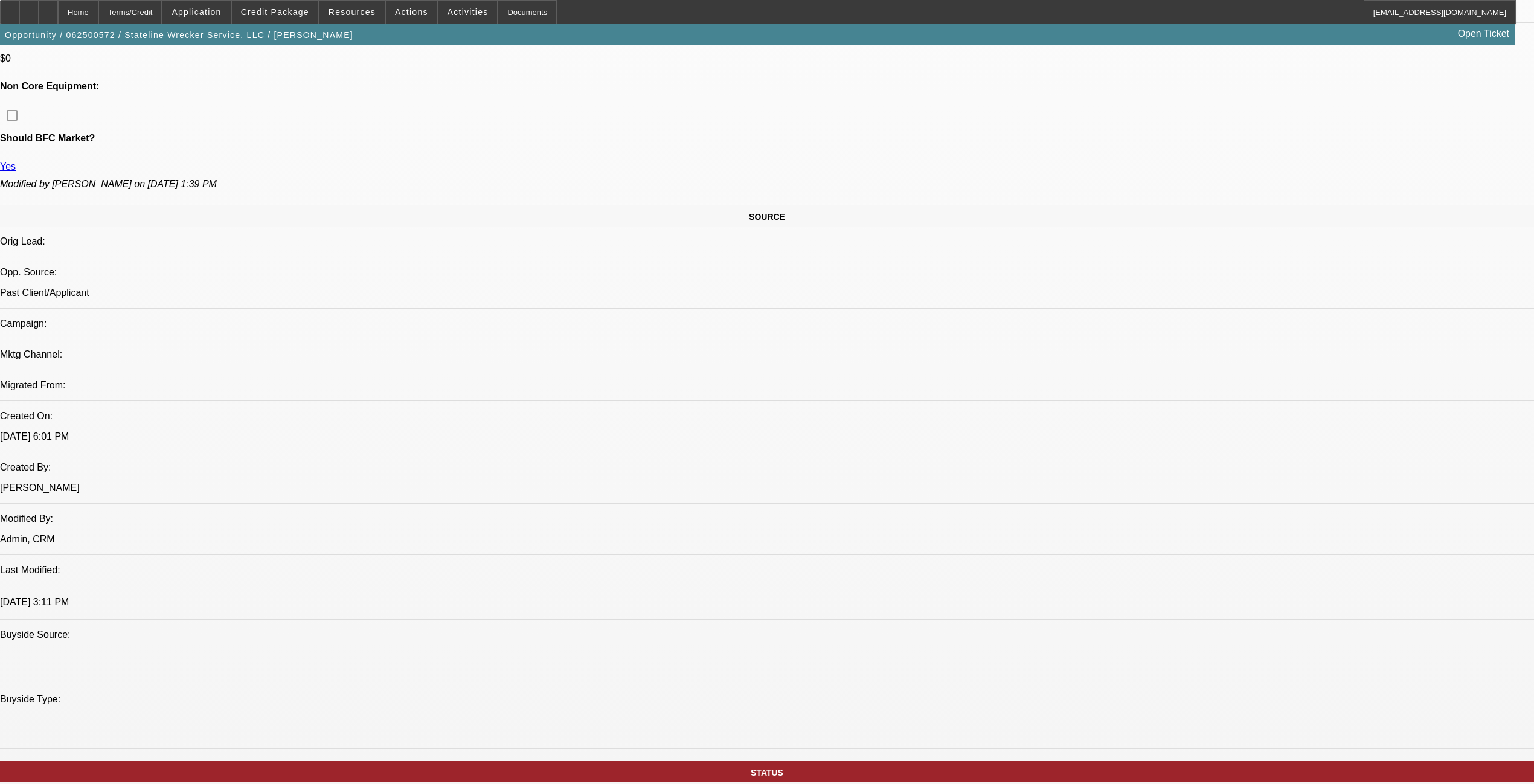
scroll to position [316, 0]
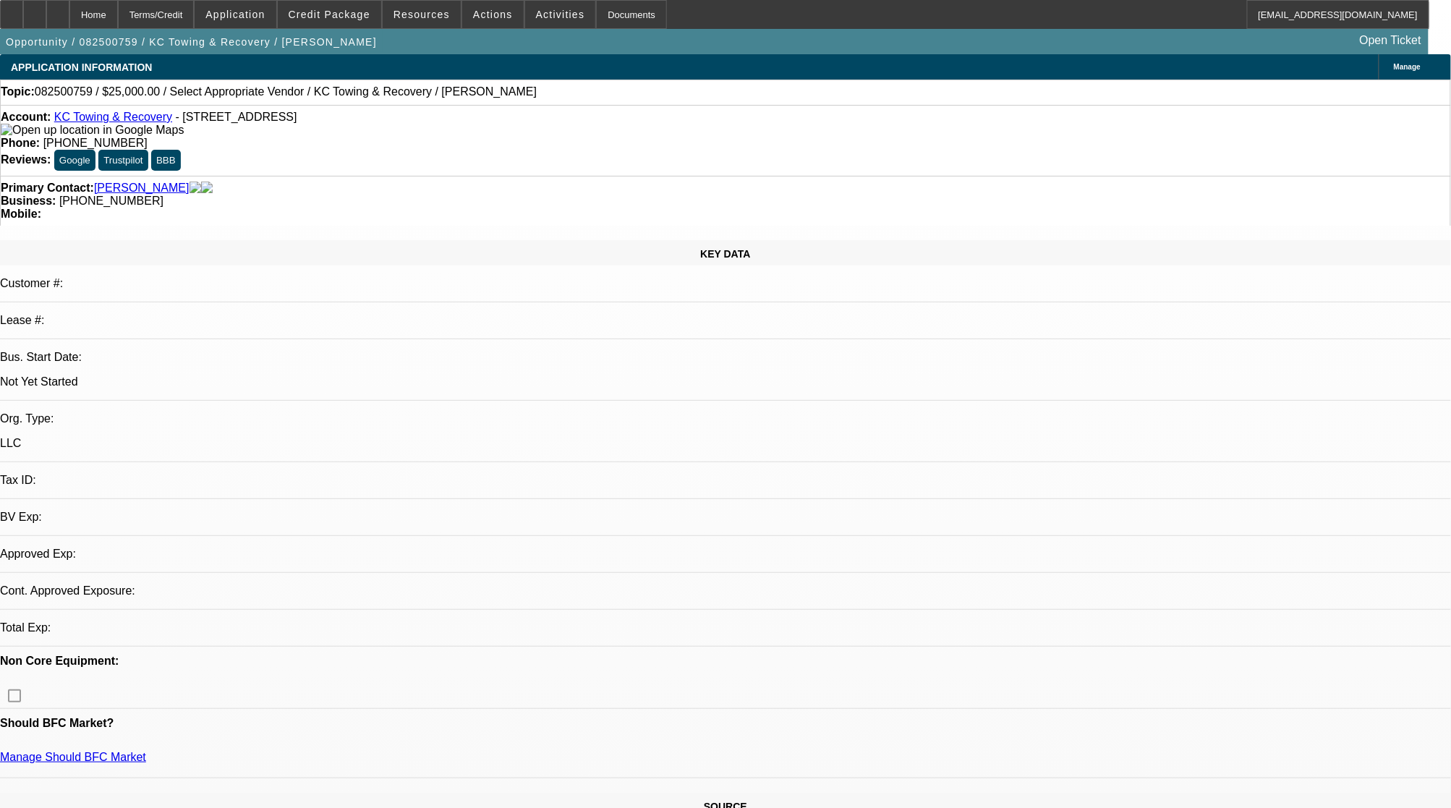
select select "0"
select select "2"
select select "0.1"
select select "4"
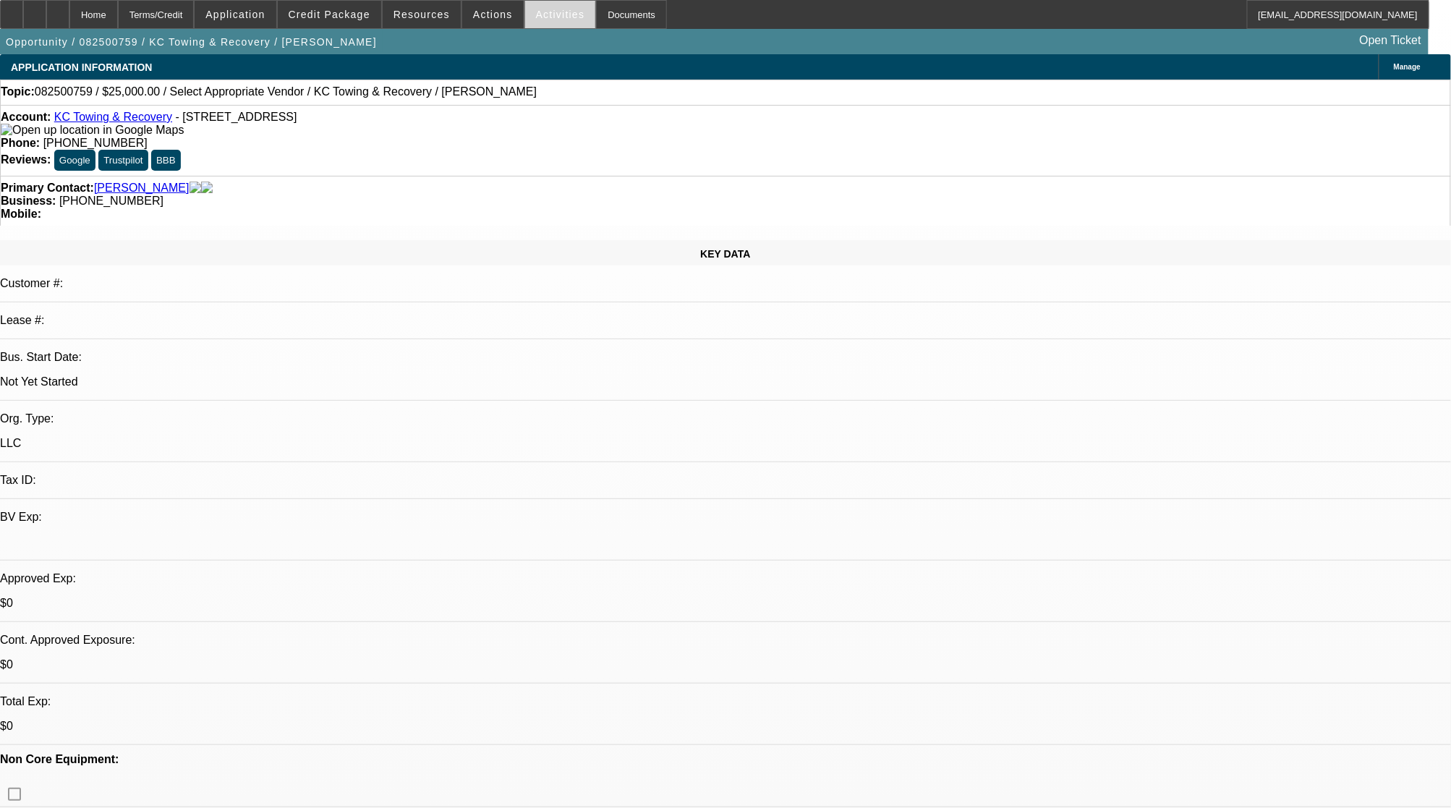
click at [547, 10] on span "Activities" at bounding box center [560, 15] width 49 height 12
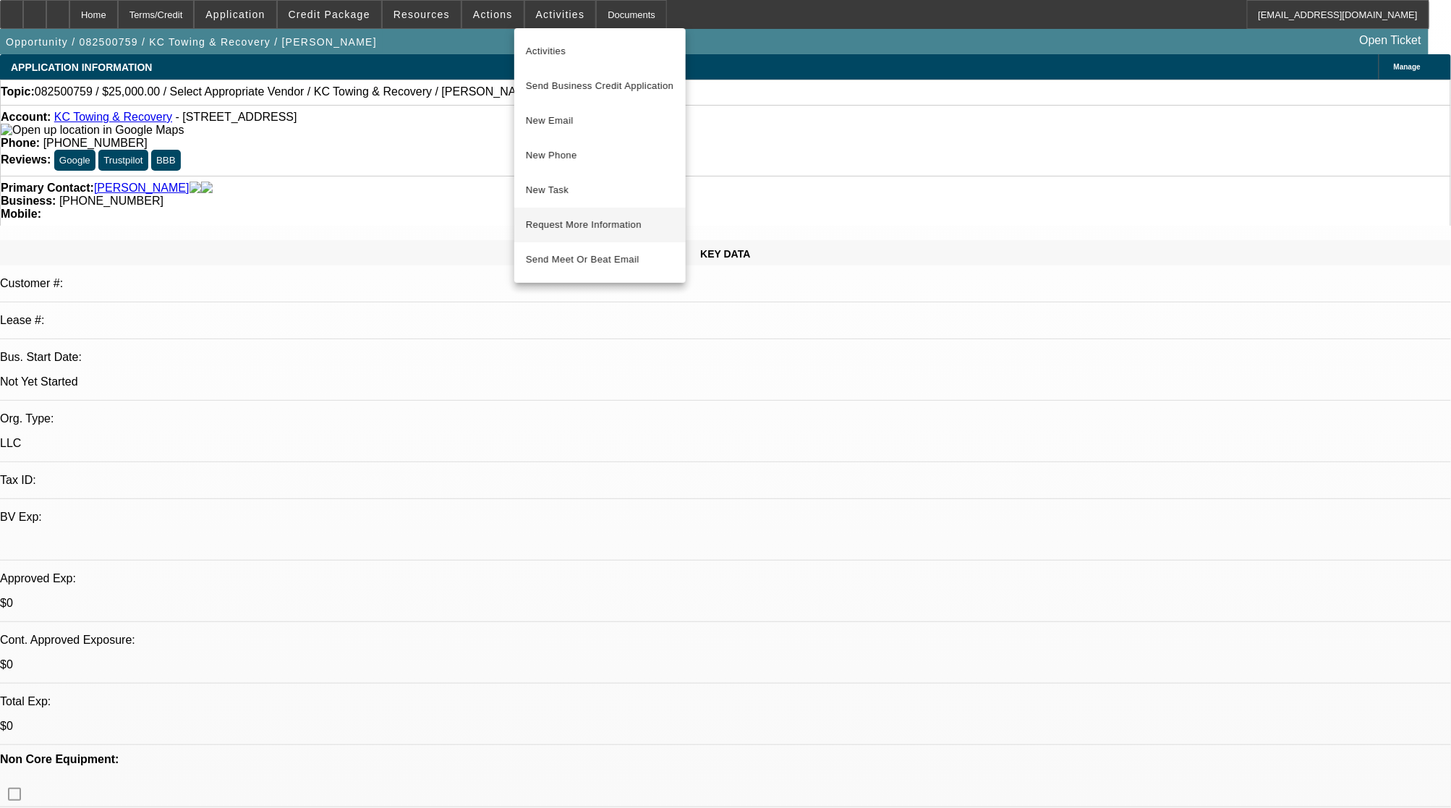
click at [595, 221] on span "Request More Information" at bounding box center [600, 224] width 148 height 17
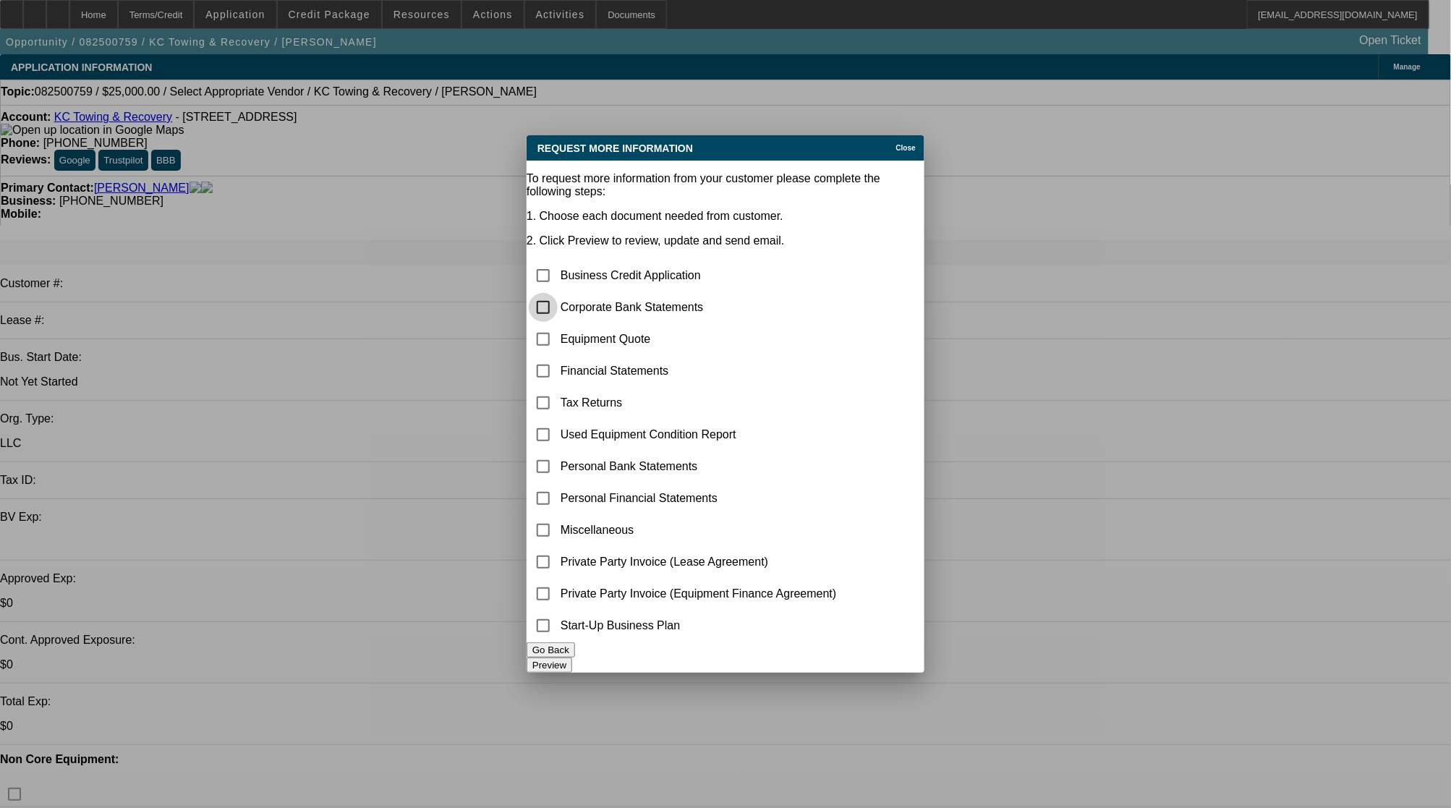
click at [558, 293] on input "checkbox" at bounding box center [543, 307] width 29 height 29
checkbox input "true"
click at [572, 658] on button "Preview" at bounding box center [550, 665] width 46 height 15
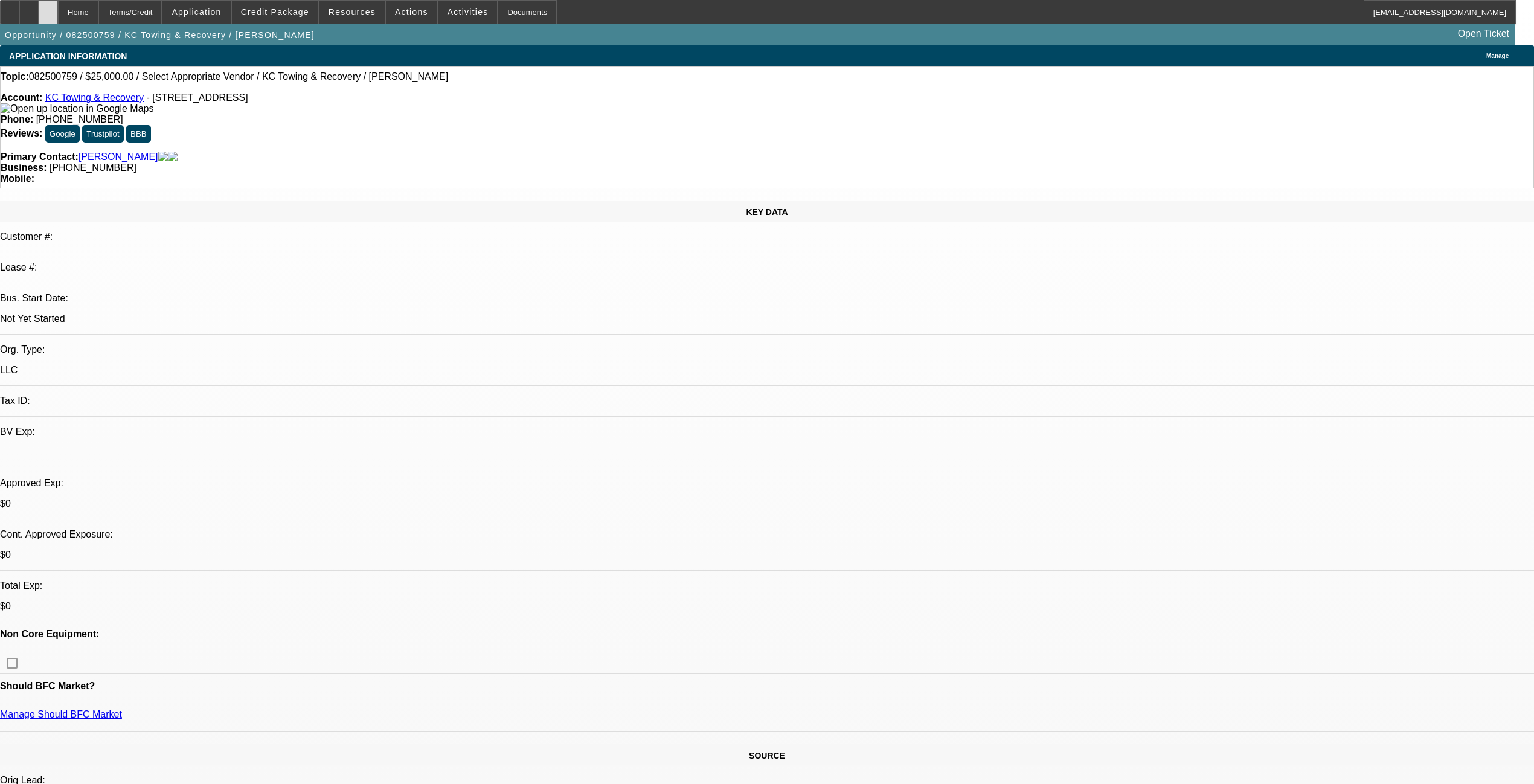
click at [58, 18] on div at bounding box center [48, 12] width 19 height 24
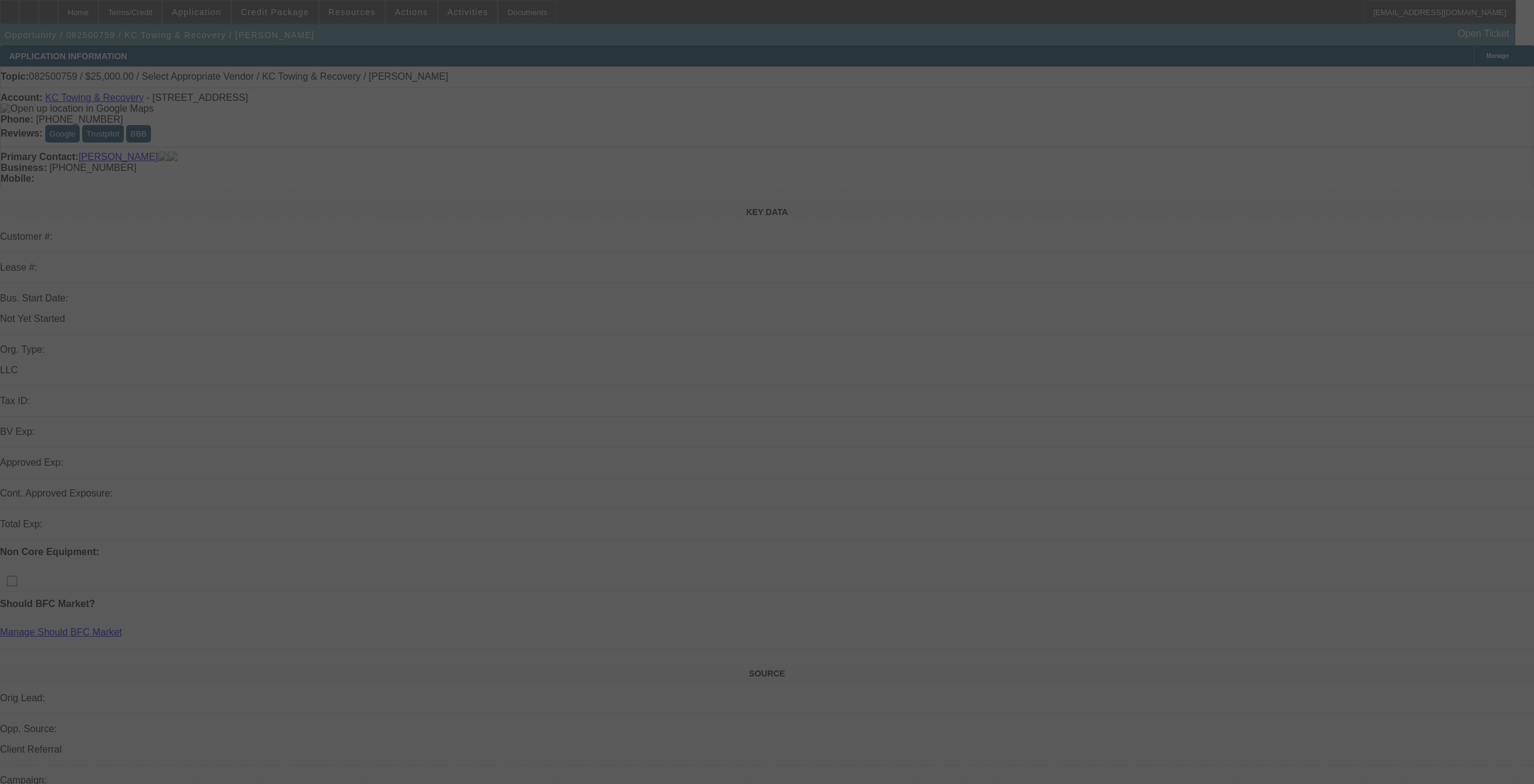
select select "0"
select select "2"
select select "0.1"
select select "4"
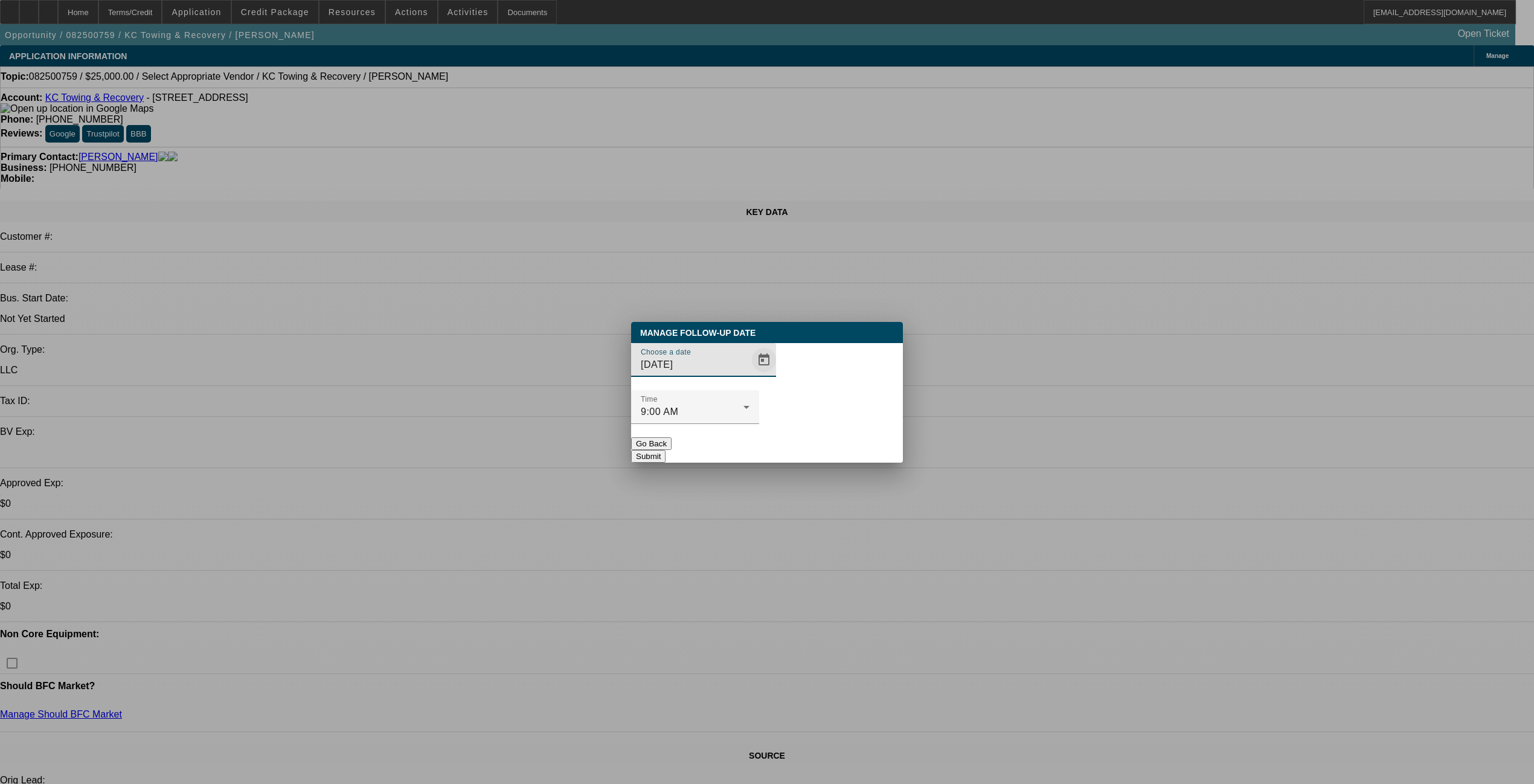
click at [750, 374] on span "Open calendar" at bounding box center [764, 360] width 29 height 29
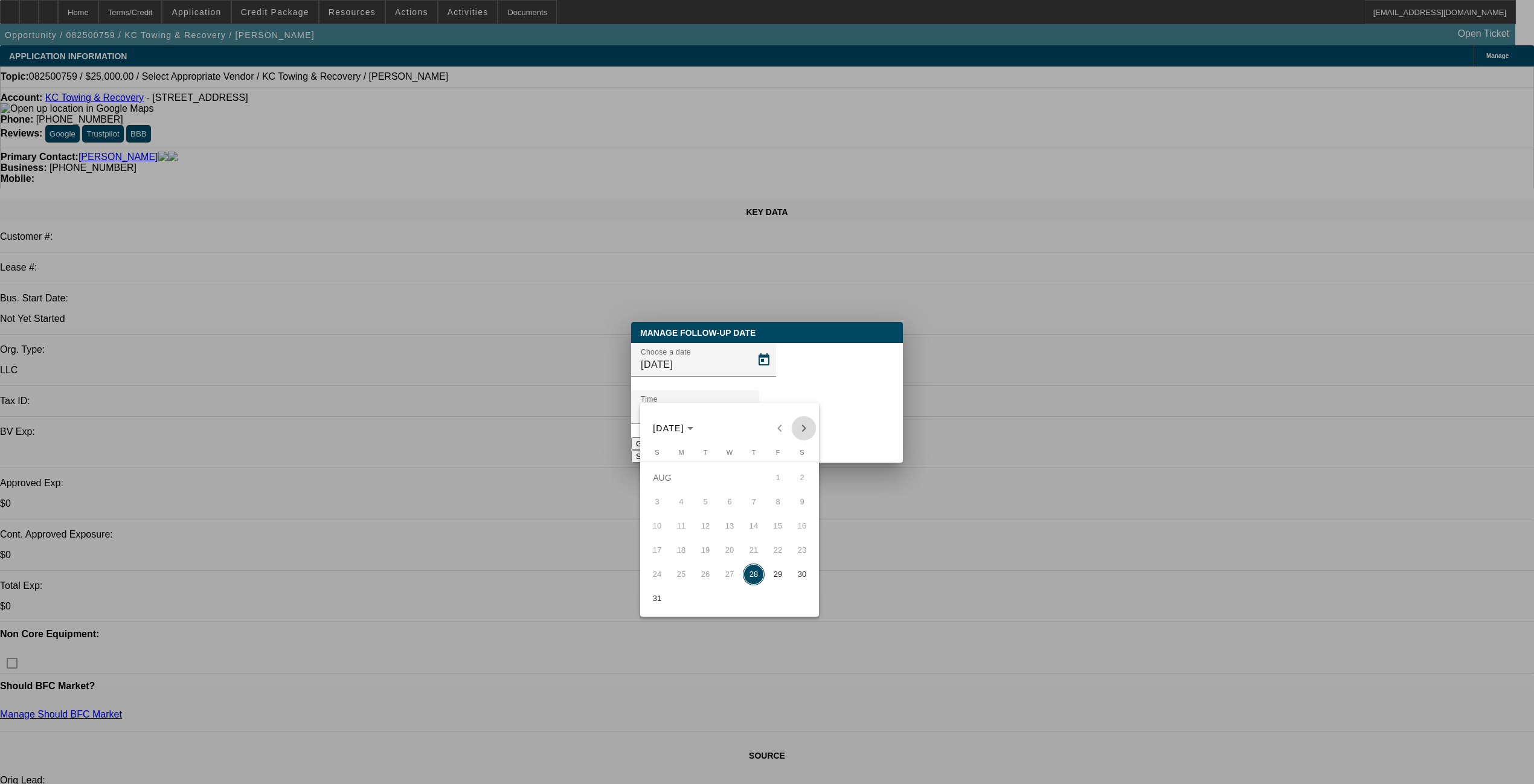
click at [798, 433] on span "Next month" at bounding box center [803, 427] width 24 height 24
click at [706, 503] on span "2" at bounding box center [706, 502] width 22 height 22
type input "9/2/2025"
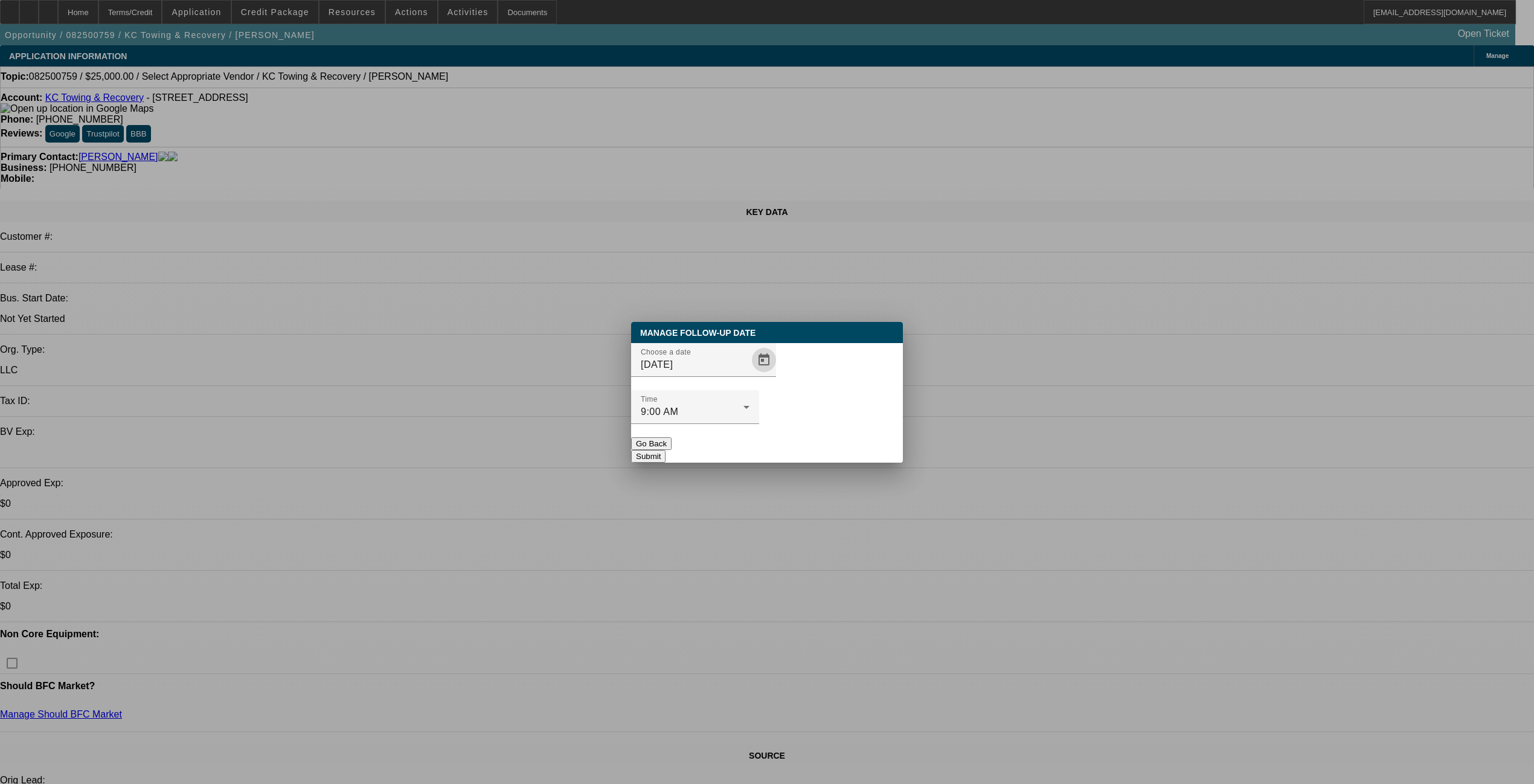
click at [666, 450] on button "Submit" at bounding box center [648, 456] width 34 height 13
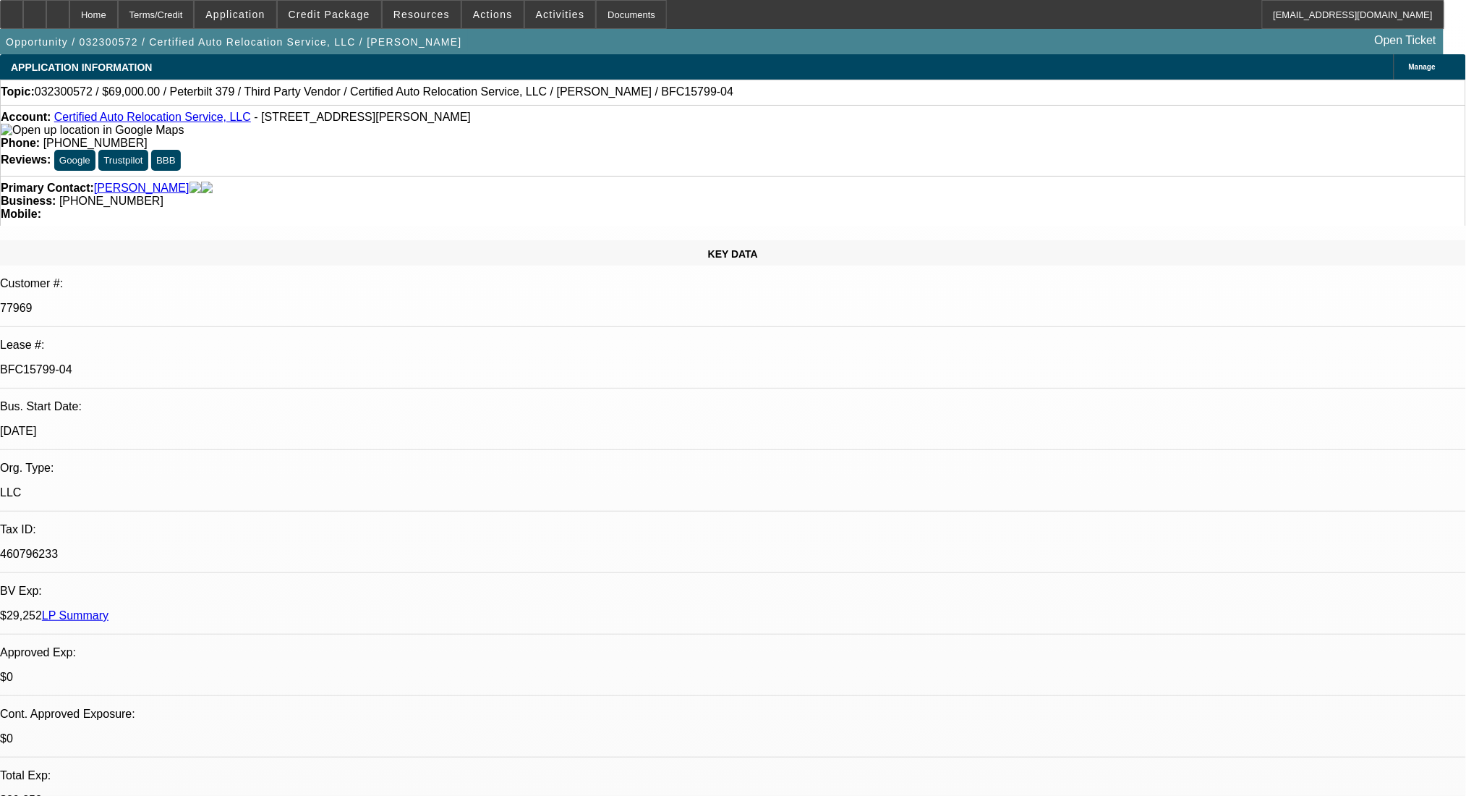
select select "0"
select select "2"
select select "0"
select select "6"
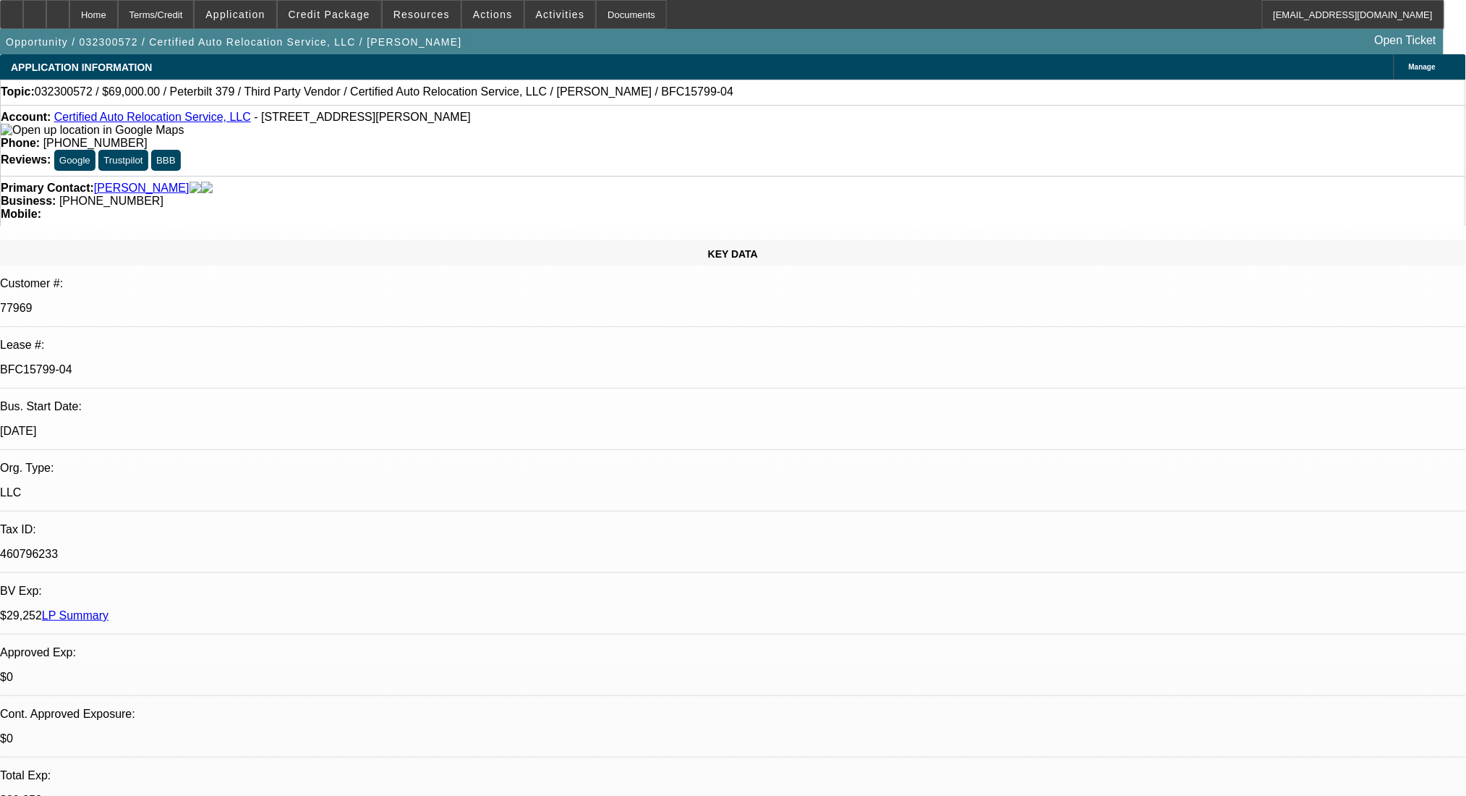
select select "0"
select select "2"
select select "0"
select select "6"
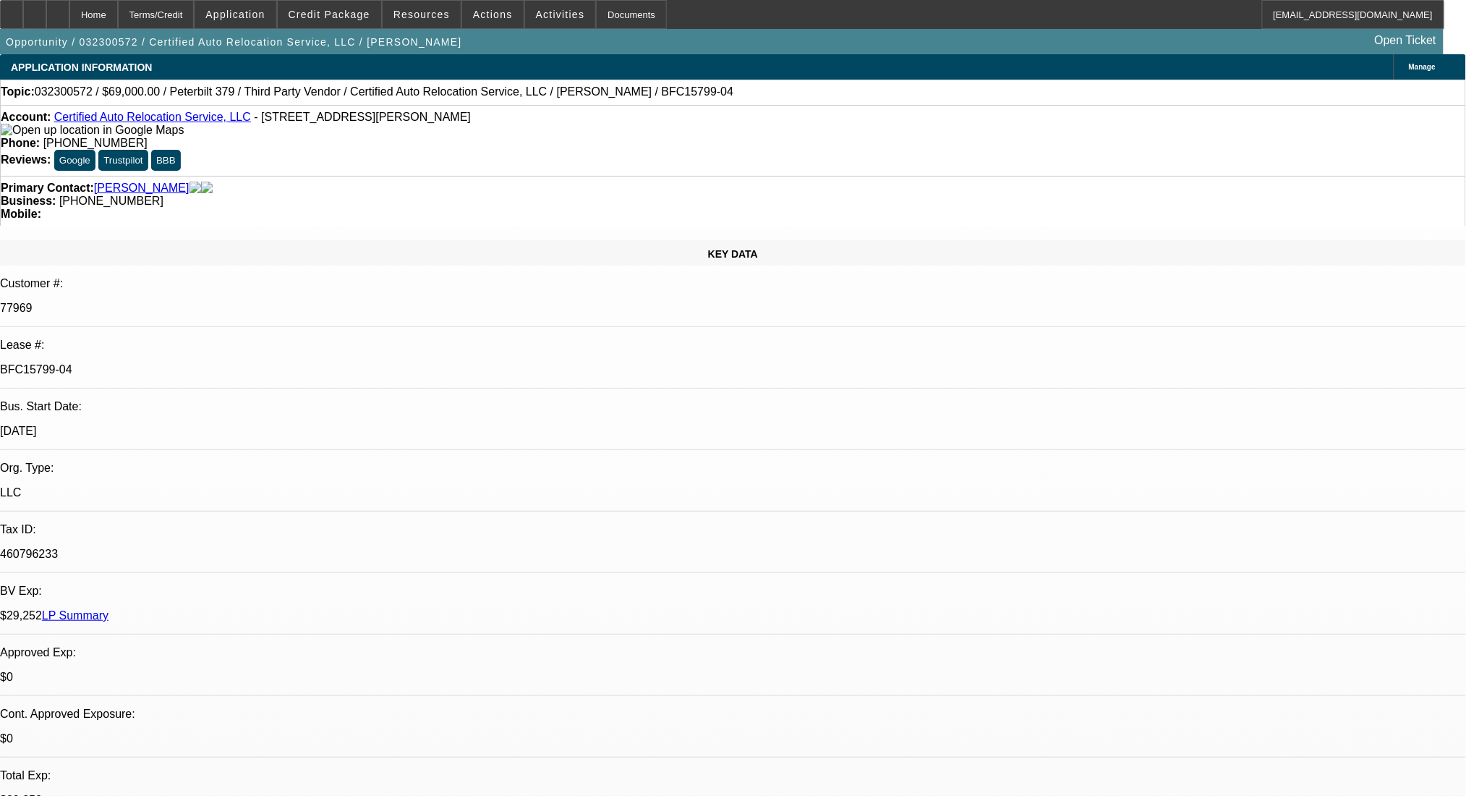
select select "0"
select select "2"
select select "0"
select select "6"
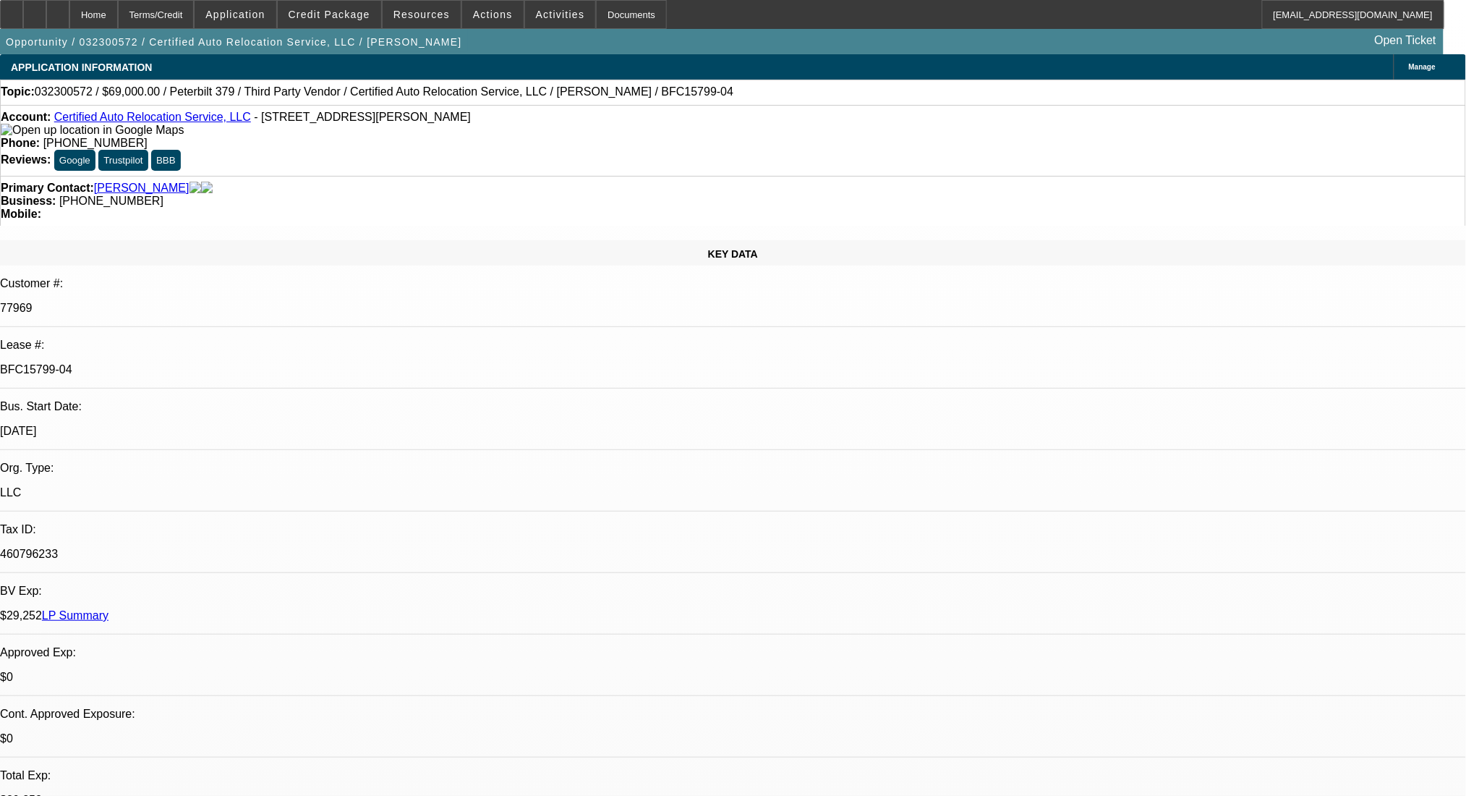
select select "0"
select select "2"
select select "0"
select select "6"
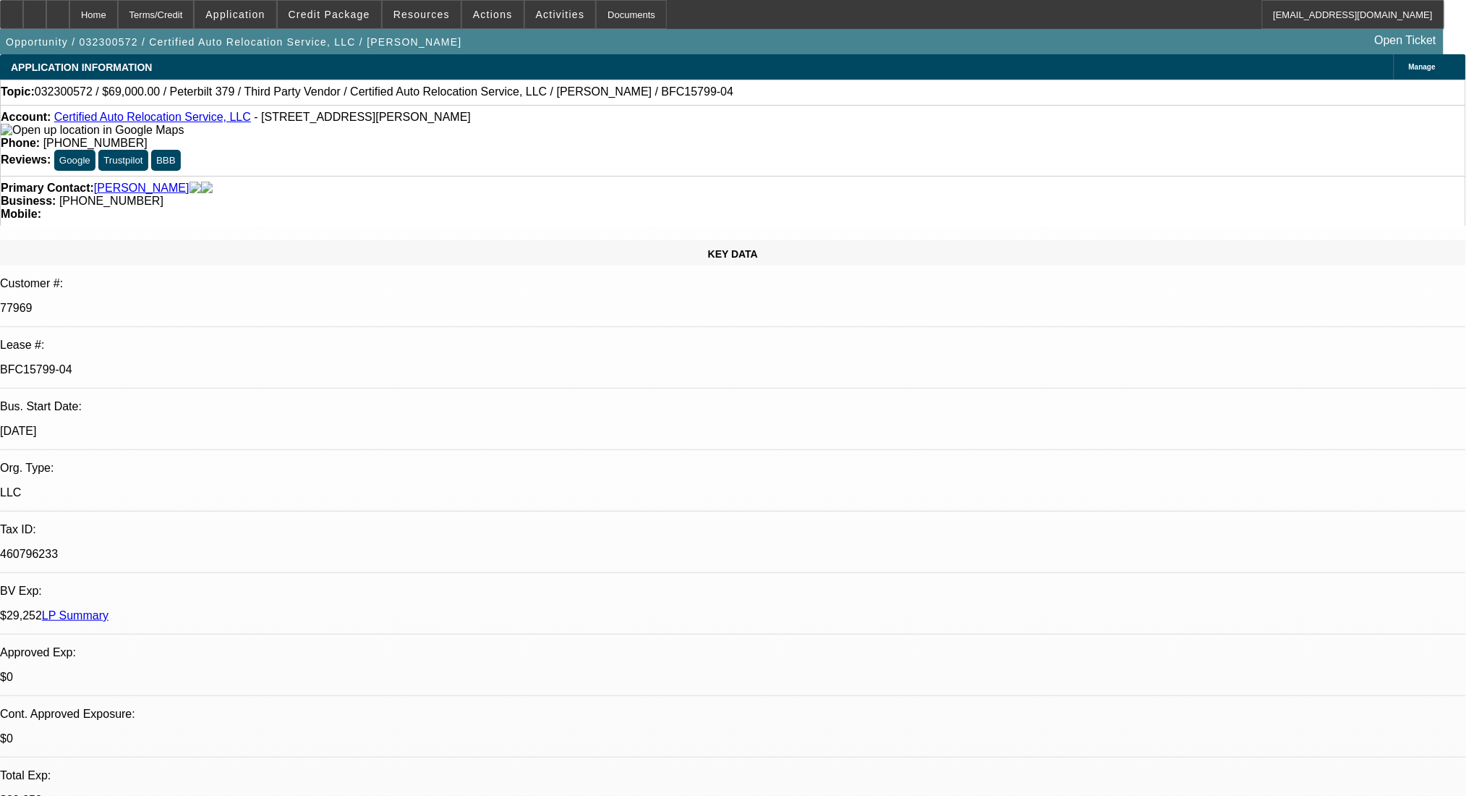
click at [168, 14] on div "Terms/Credit" at bounding box center [156, 14] width 77 height 29
click at [109, 609] on link "LP Summary" at bounding box center [75, 615] width 67 height 12
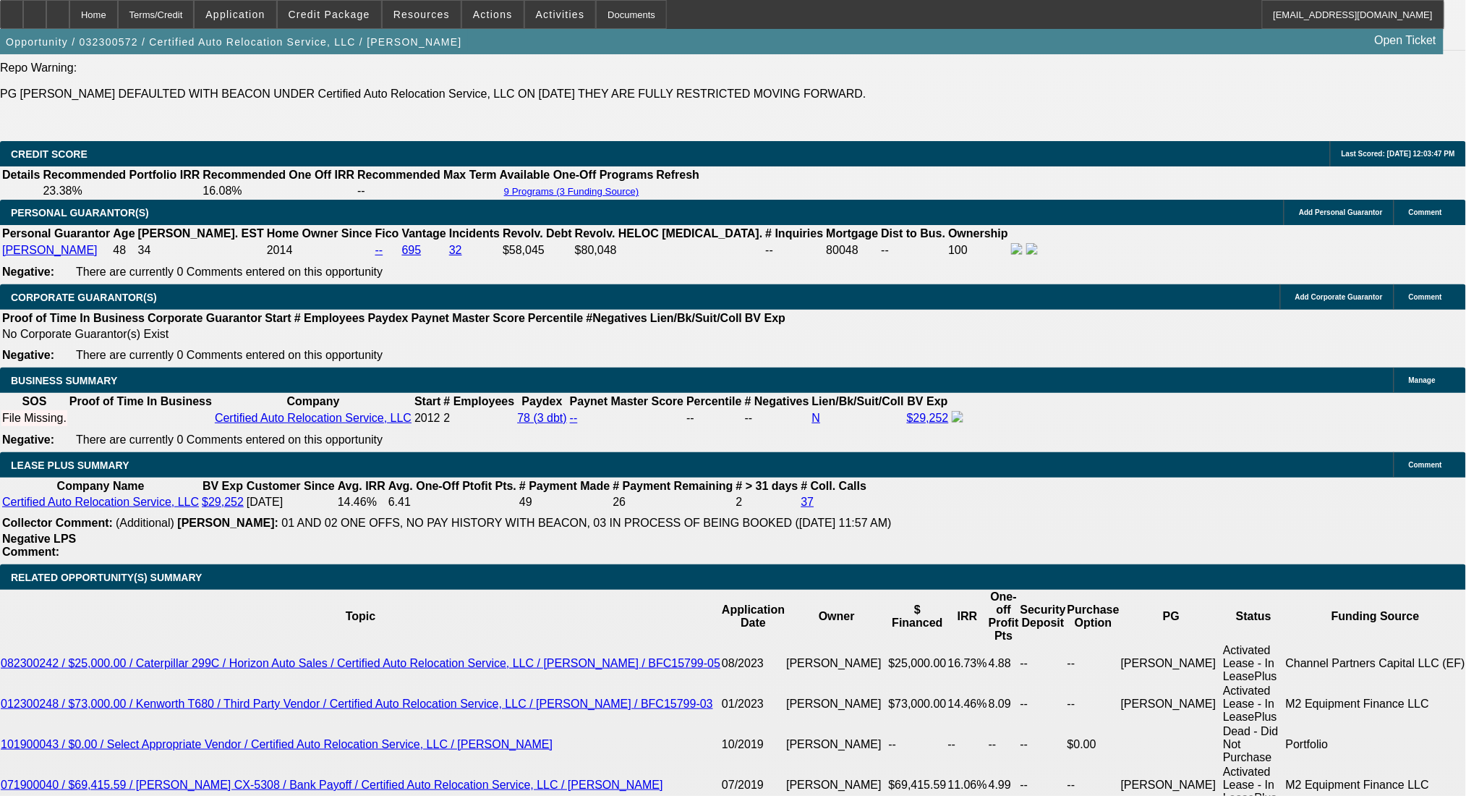
scroll to position [2218, 0]
